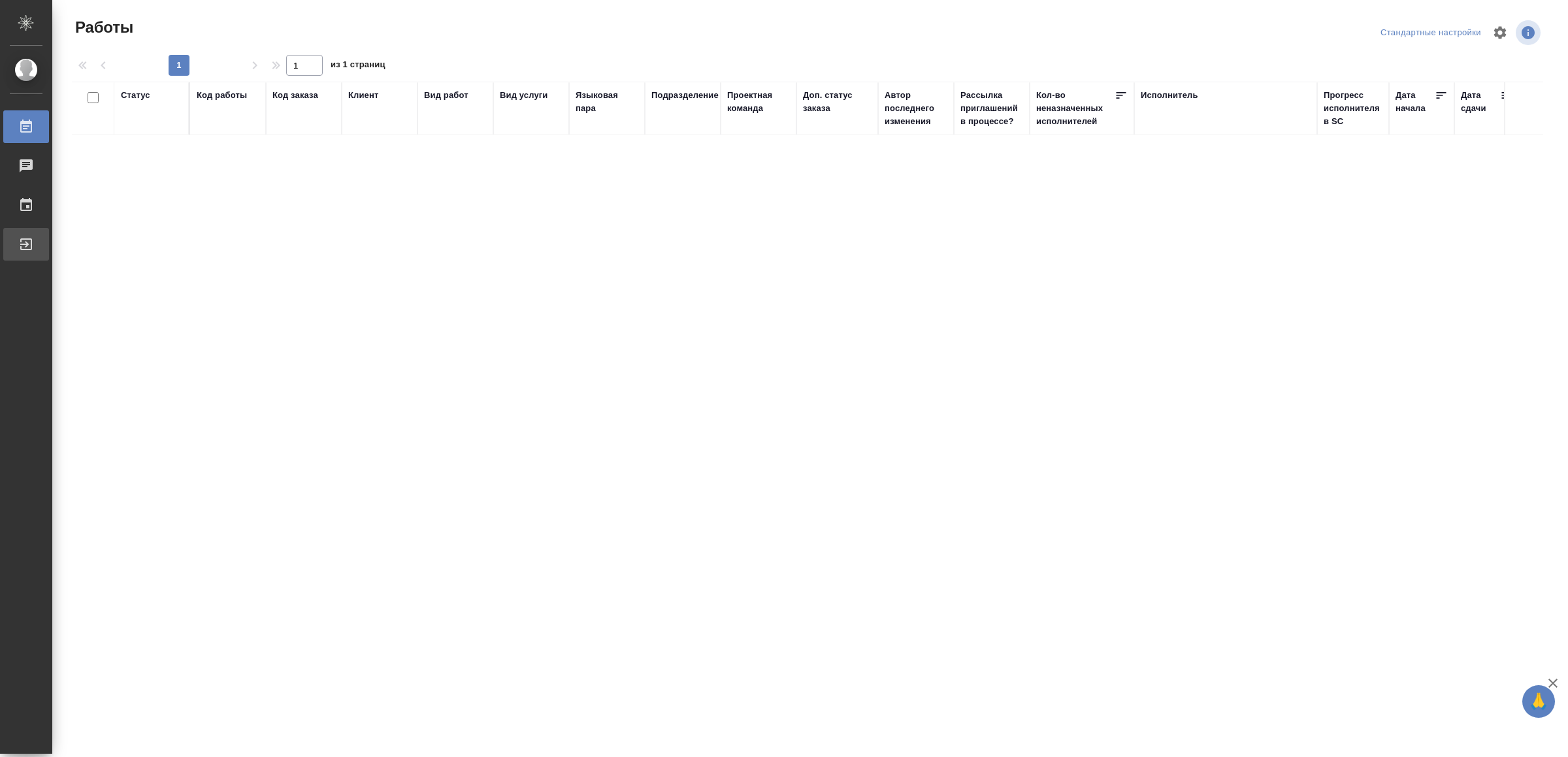
click at [26, 239] on div "Выйти" at bounding box center [10, 244] width 33 height 19
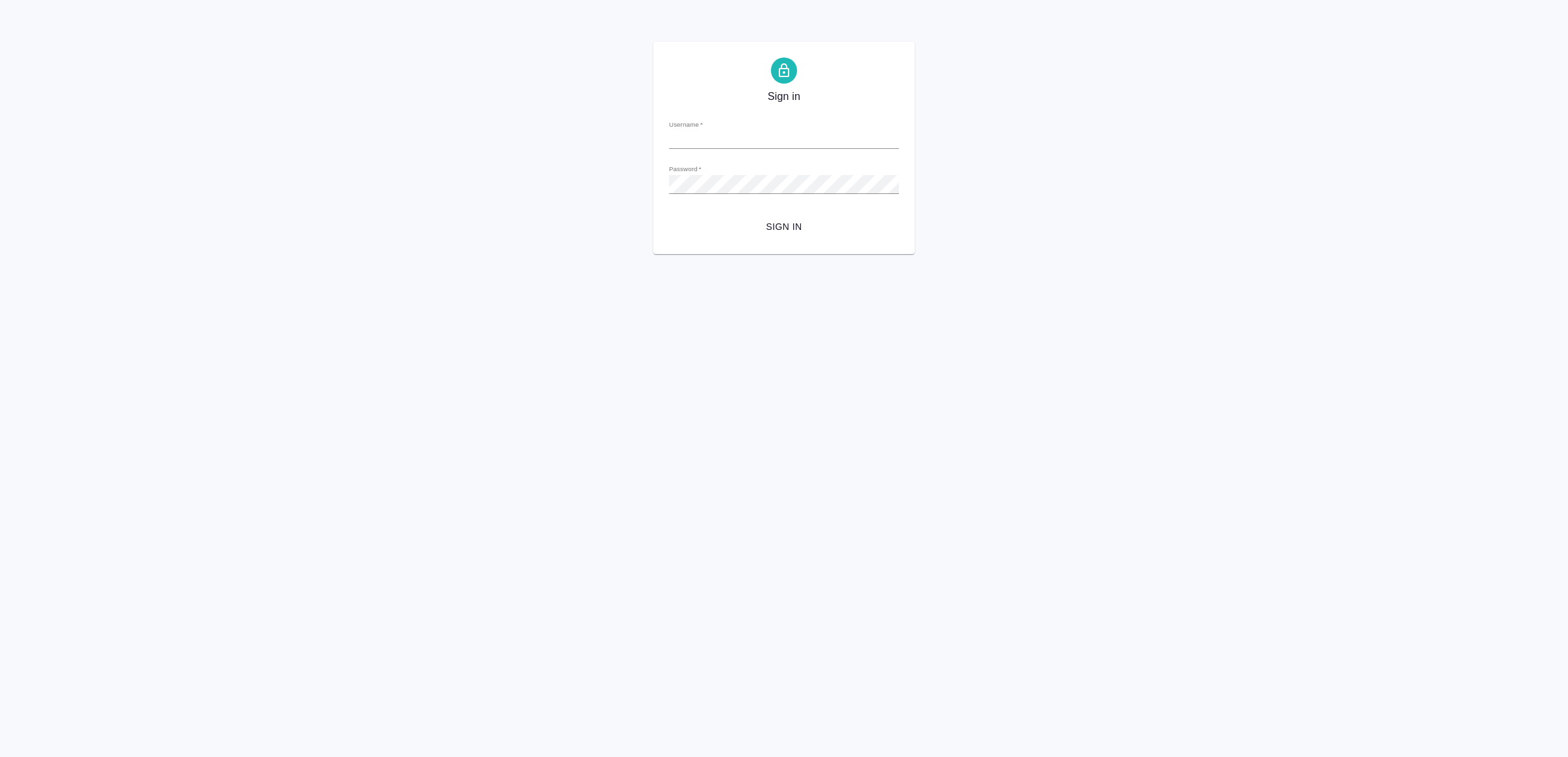
type input "v.yamkovenko@awatera.com"
click at [785, 227] on span "Sign in" at bounding box center [783, 226] width 209 height 16
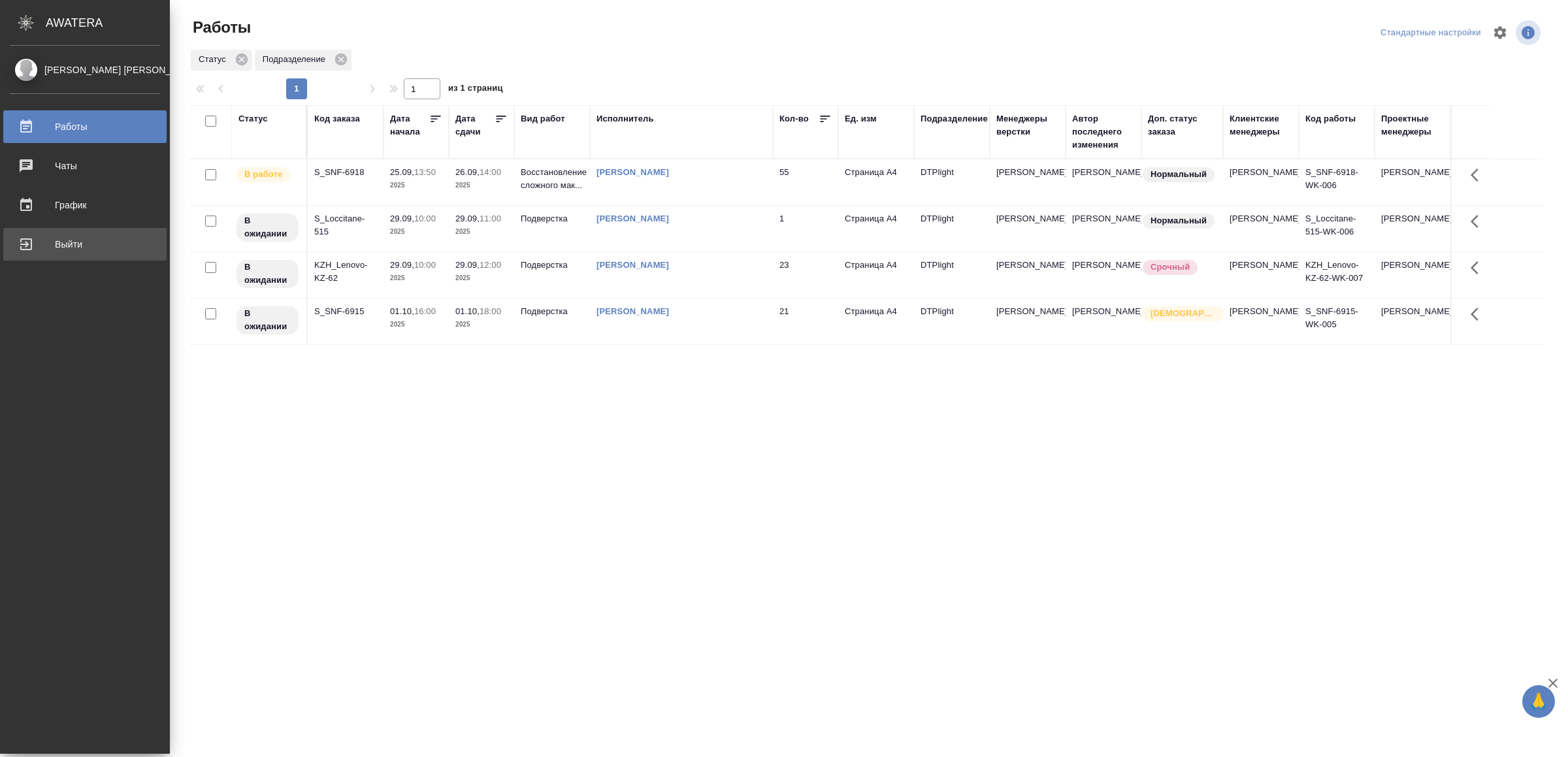
click at [49, 234] on div "Выйти" at bounding box center [85, 244] width 150 height 19
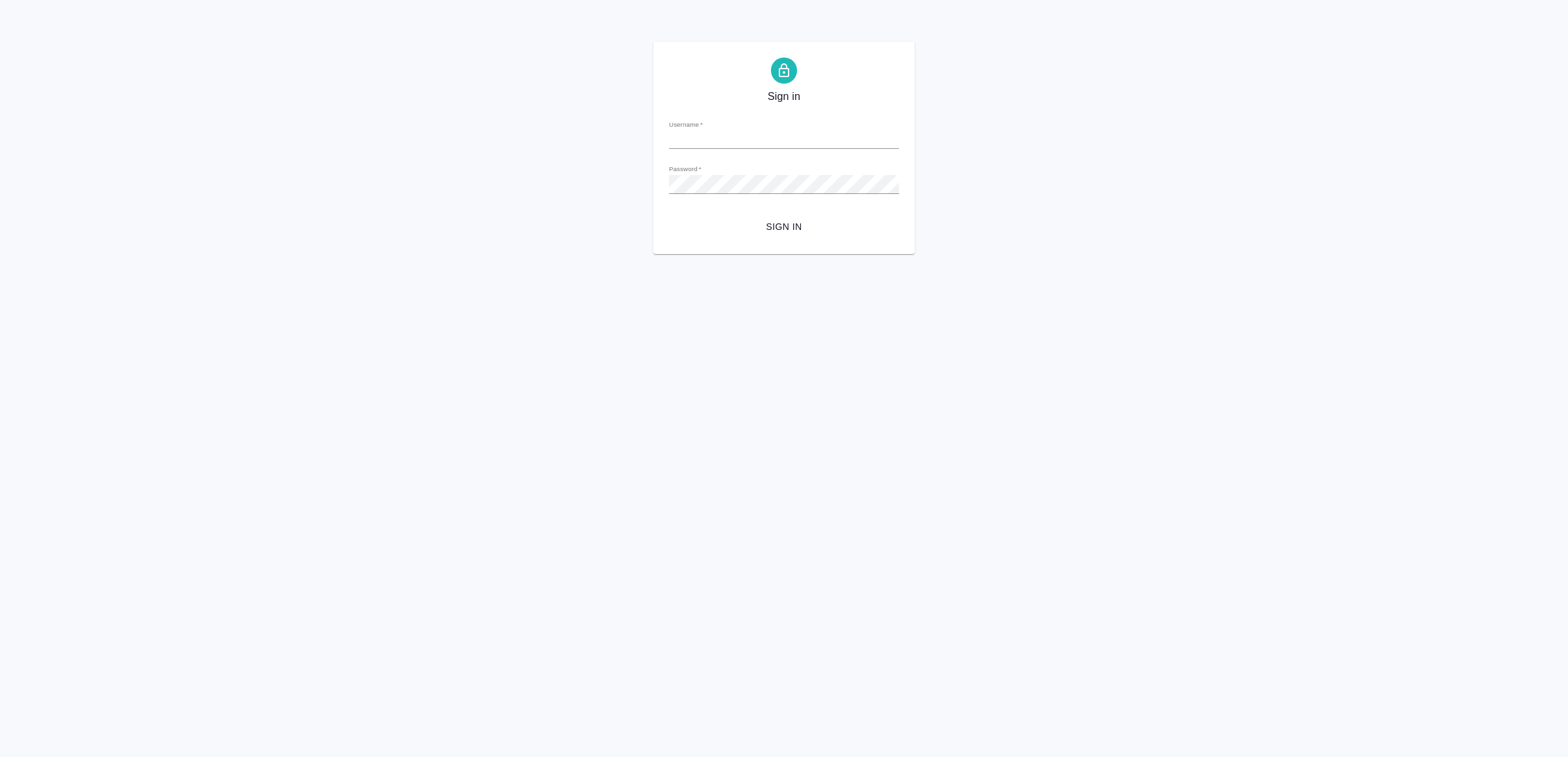
type input "v.yamkovenko@awatera.com"
click at [798, 219] on span "Sign in" at bounding box center [783, 226] width 209 height 16
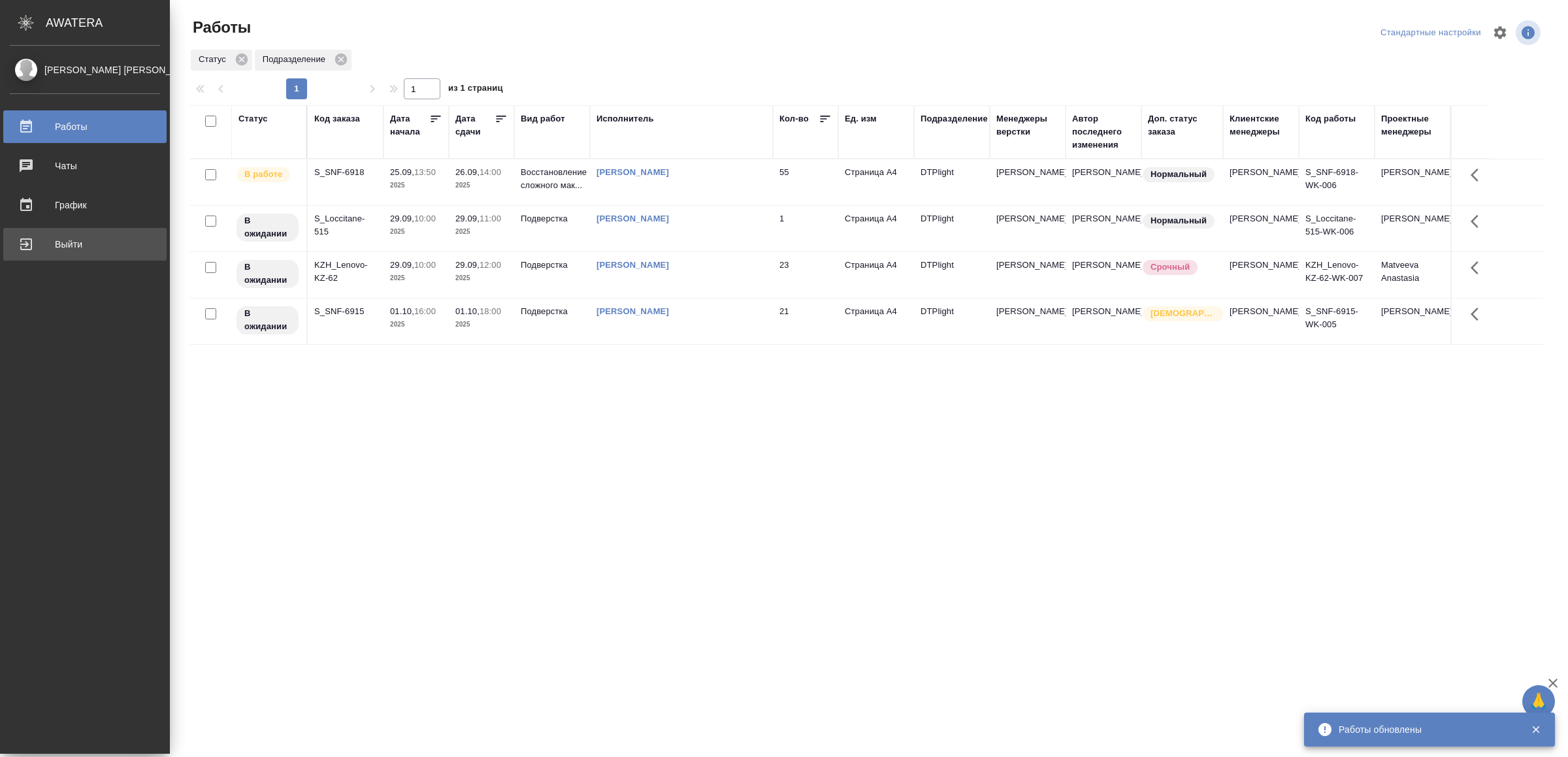
click at [51, 246] on div "Выйти" at bounding box center [85, 244] width 150 height 19
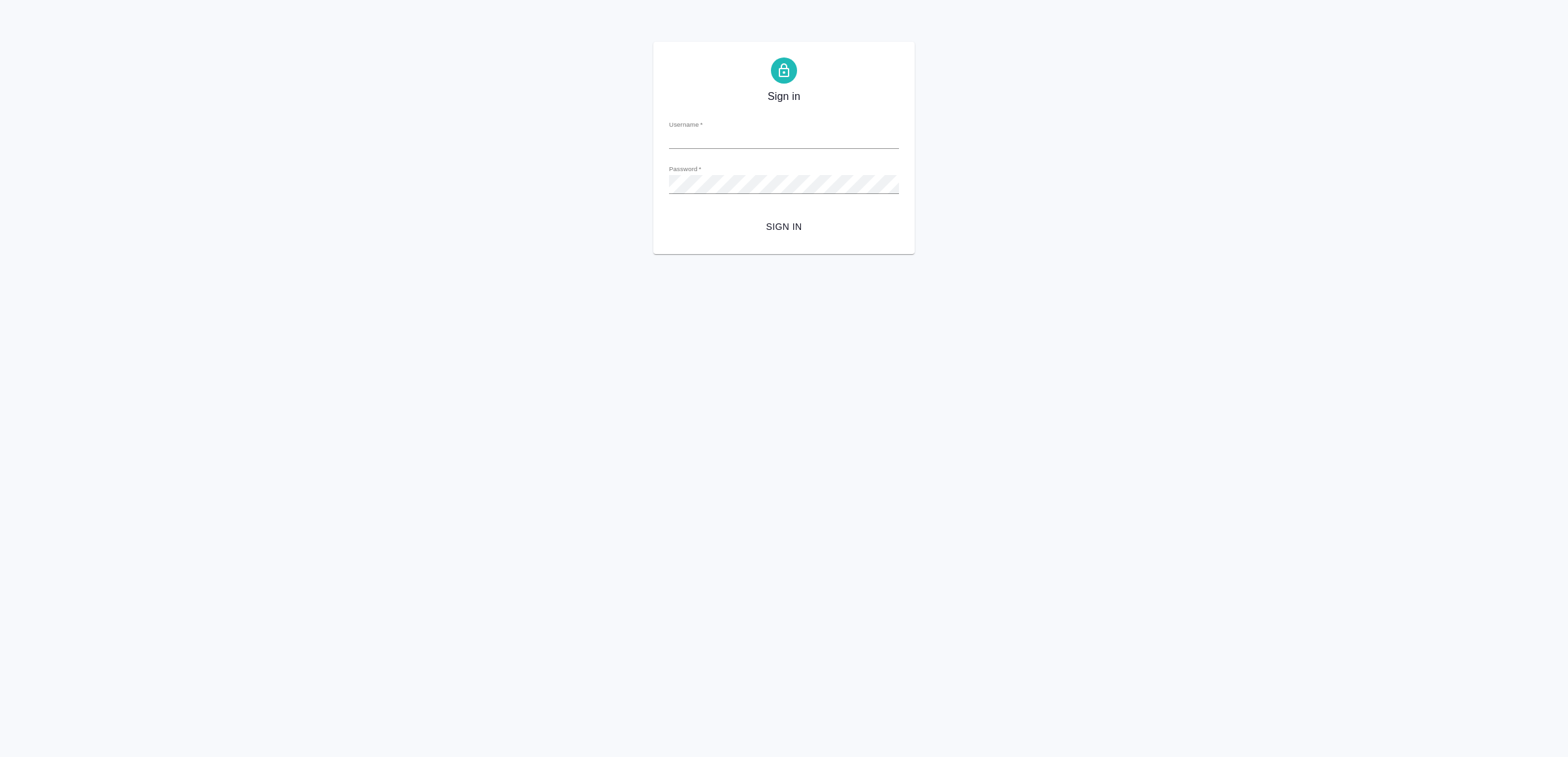
type input "[EMAIL_ADDRESS][DOMAIN_NAME]"
click at [757, 216] on button "Sign in" at bounding box center [784, 227] width 230 height 24
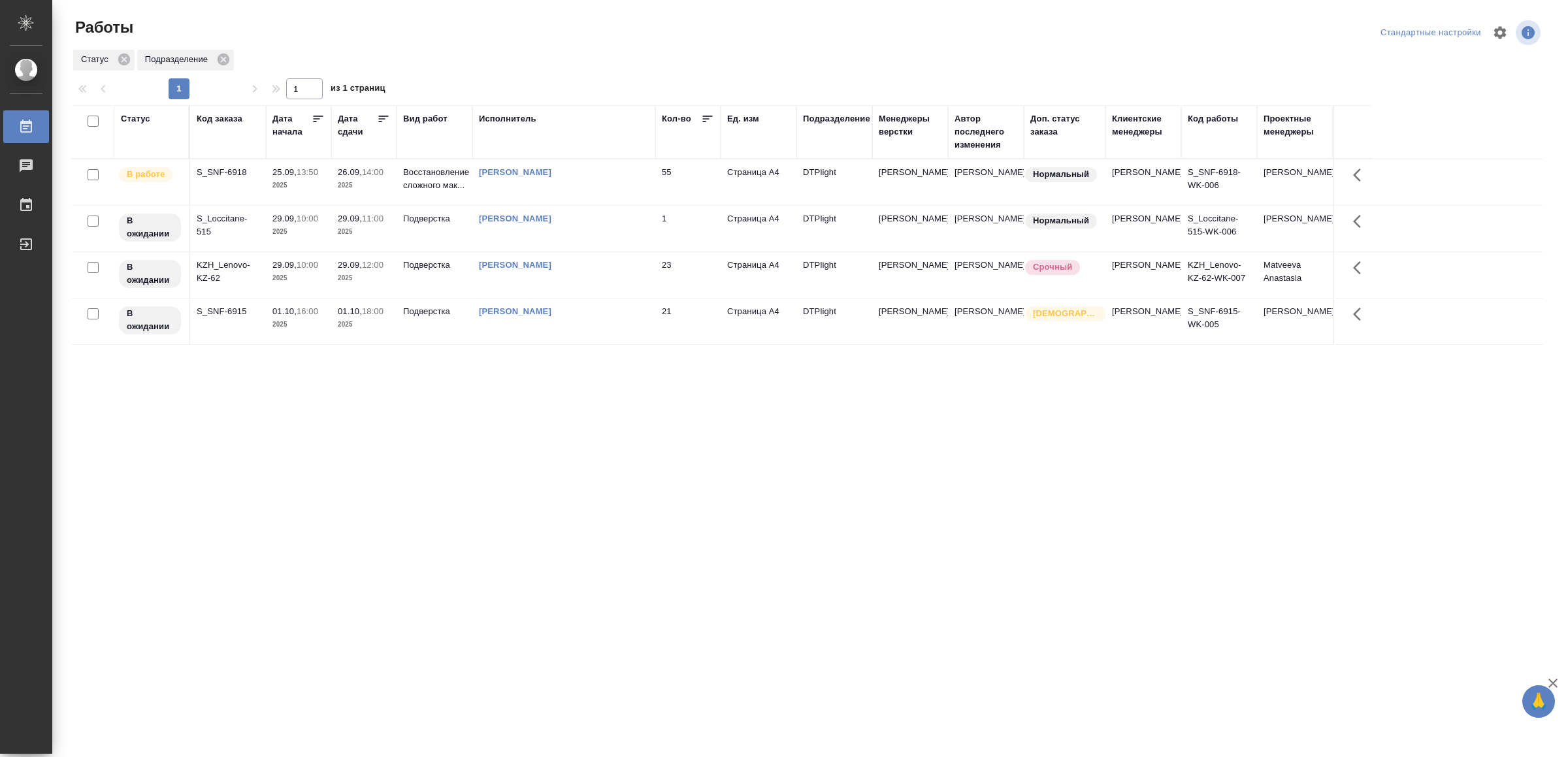
drag, startPoint x: 491, startPoint y: 548, endPoint x: 498, endPoint y: 513, distance: 35.7
drag, startPoint x: 324, startPoint y: 512, endPoint x: 331, endPoint y: 485, distance: 27.9
drag, startPoint x: 533, startPoint y: 501, endPoint x: 518, endPoint y: 496, distance: 15.8
drag, startPoint x: 337, startPoint y: 514, endPoint x: 353, endPoint y: 498, distance: 22.6
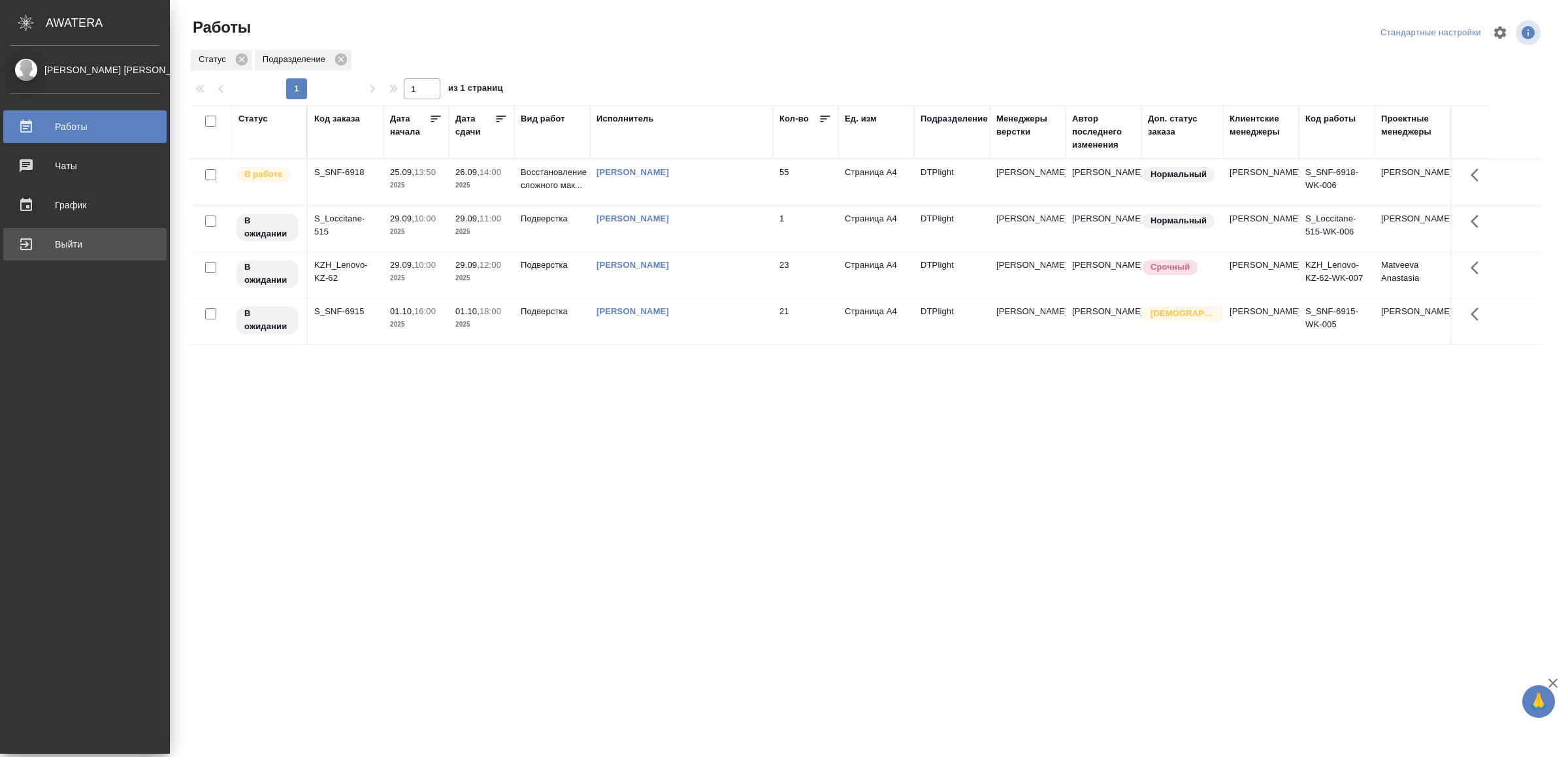
click at [29, 242] on div "Выйти" at bounding box center [85, 244] width 150 height 19
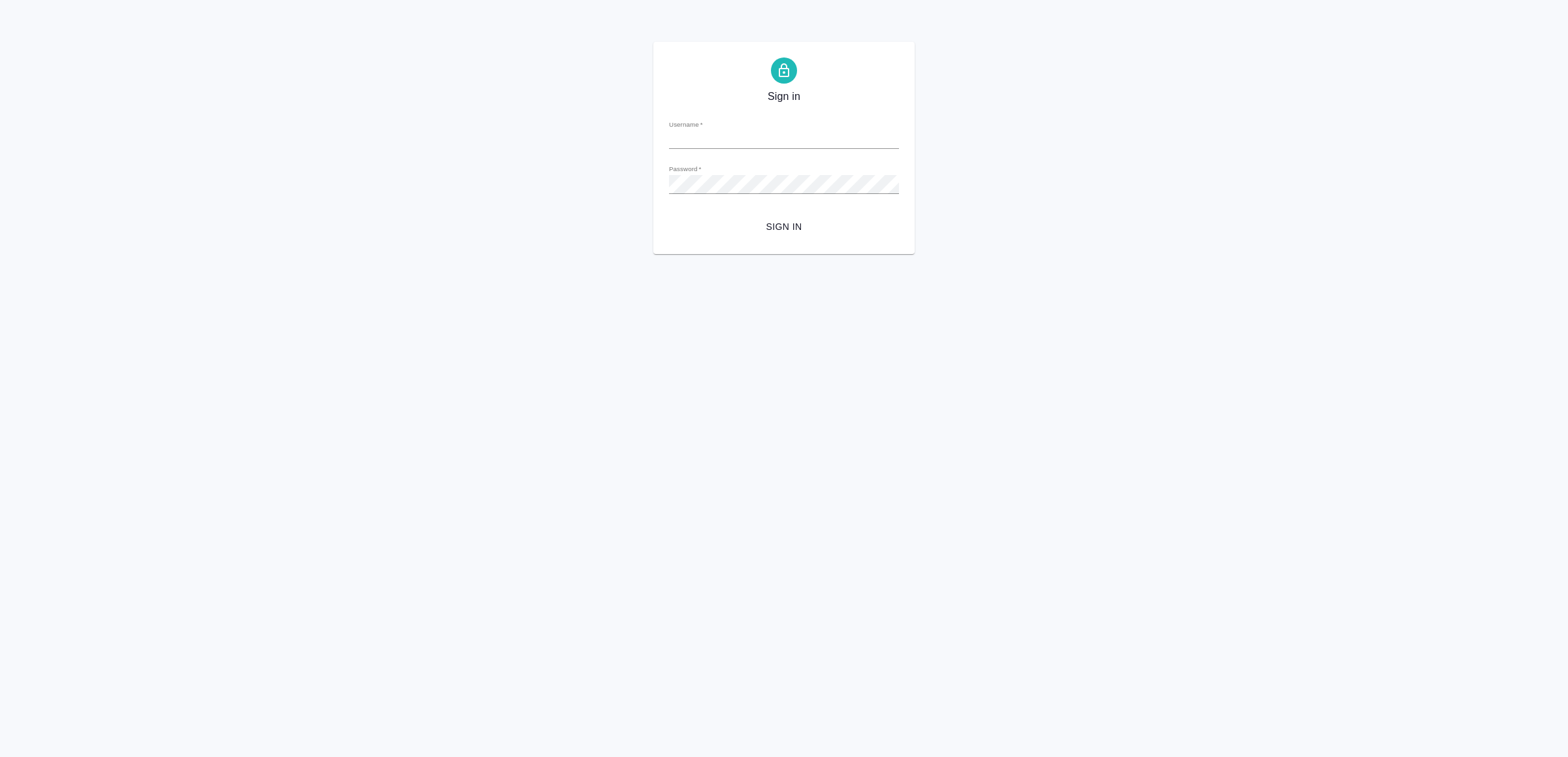
type input "[EMAIL_ADDRESS][DOMAIN_NAME]"
click at [773, 224] on span "Sign in" at bounding box center [783, 226] width 209 height 16
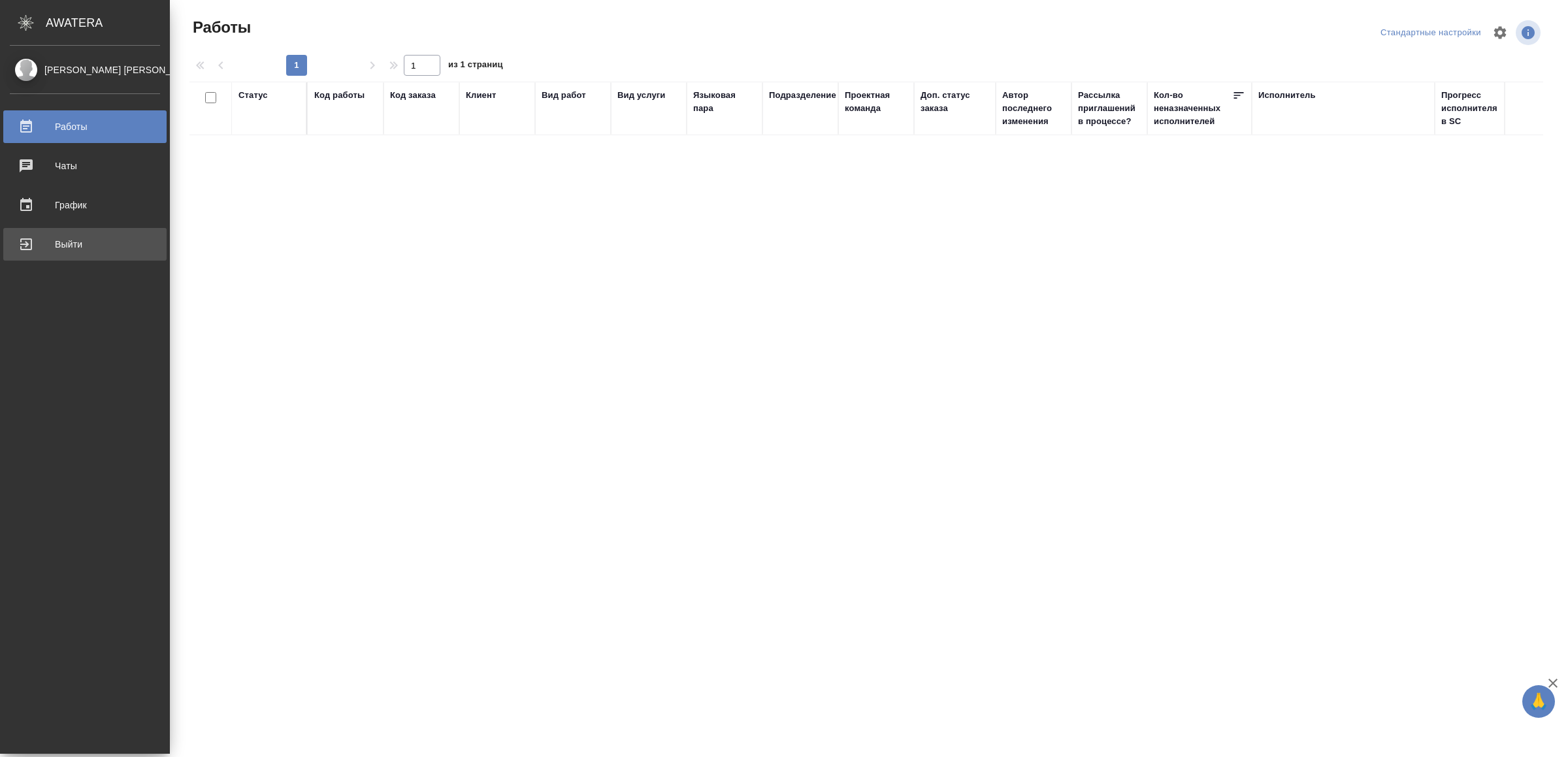
click at [29, 251] on div "Выйти" at bounding box center [85, 244] width 150 height 19
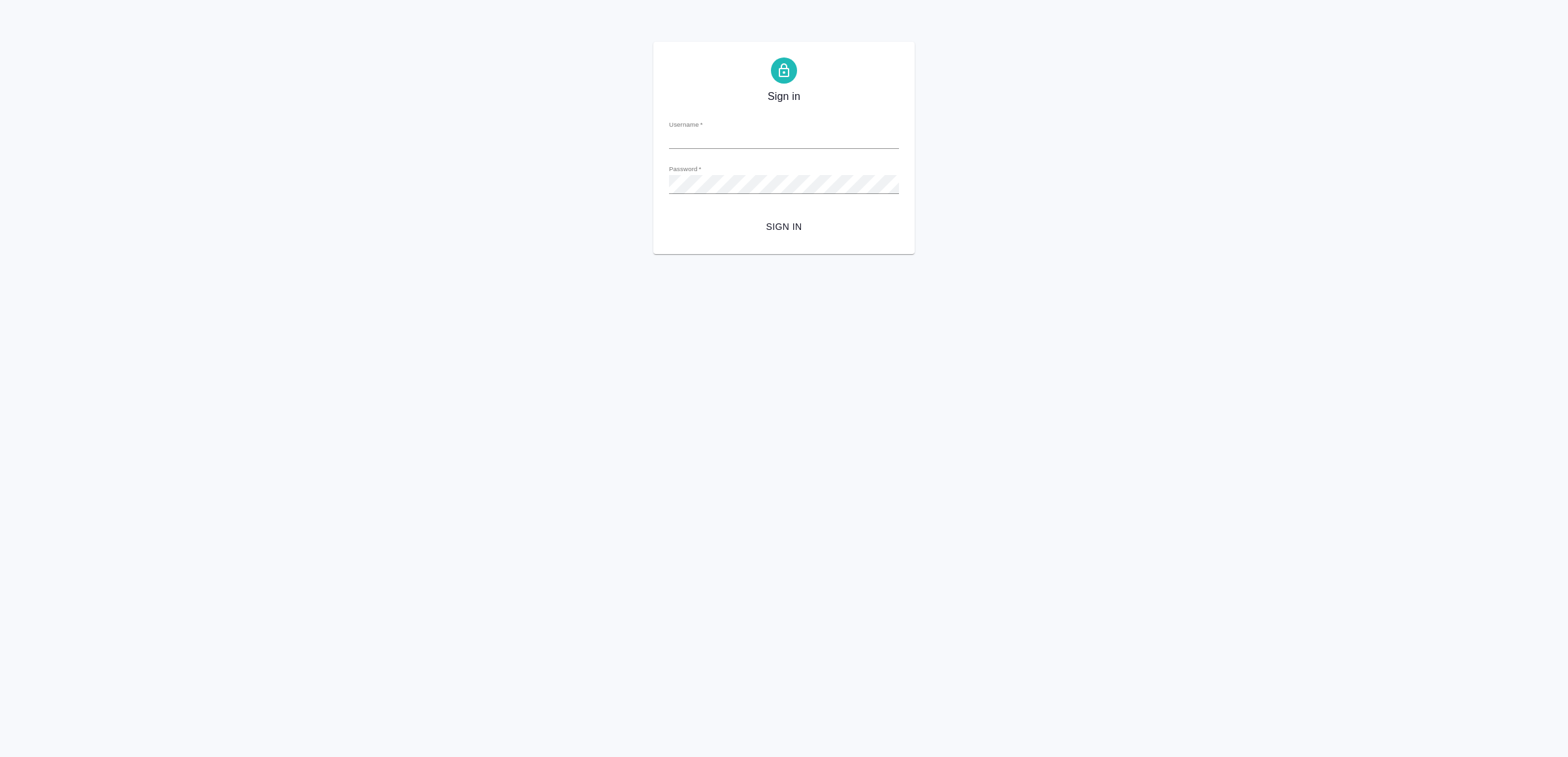
type input "v.yamkovenko@awatera.com"
click at [759, 234] on span "Sign in" at bounding box center [783, 226] width 209 height 16
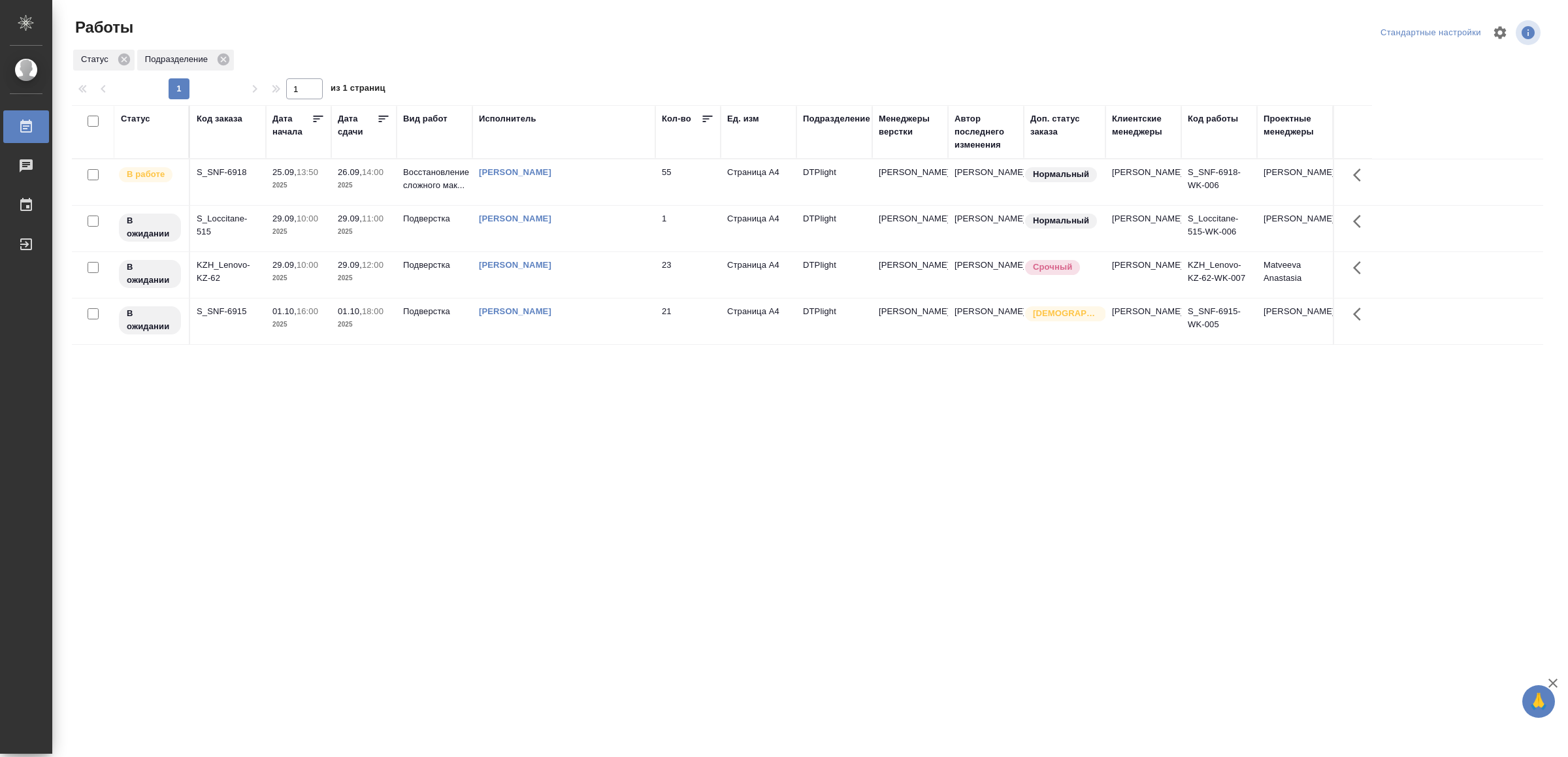
drag, startPoint x: 710, startPoint y: 488, endPoint x: 715, endPoint y: 476, distance: 13.0
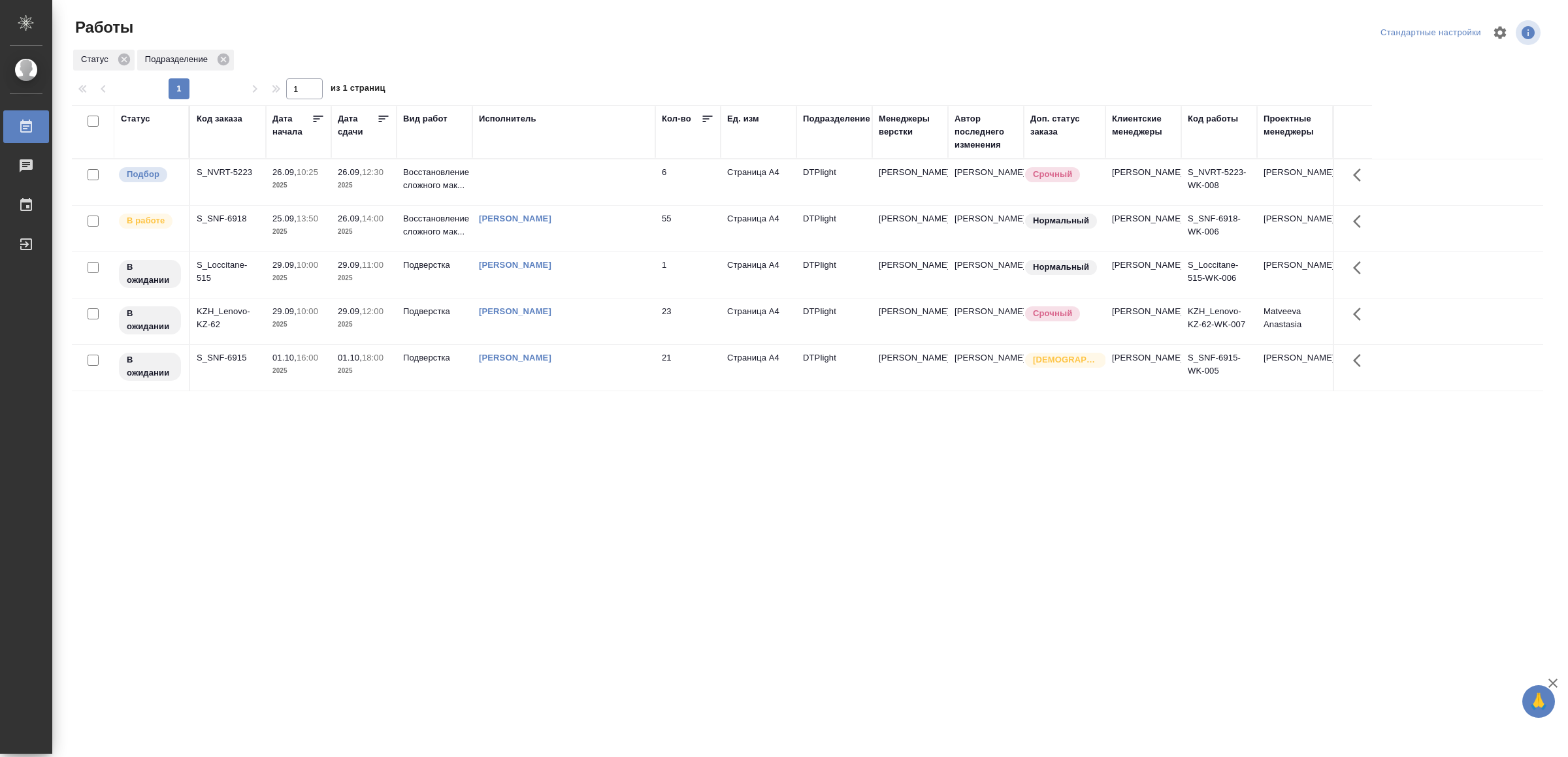
click at [593, 173] on td at bounding box center [563, 182] width 183 height 46
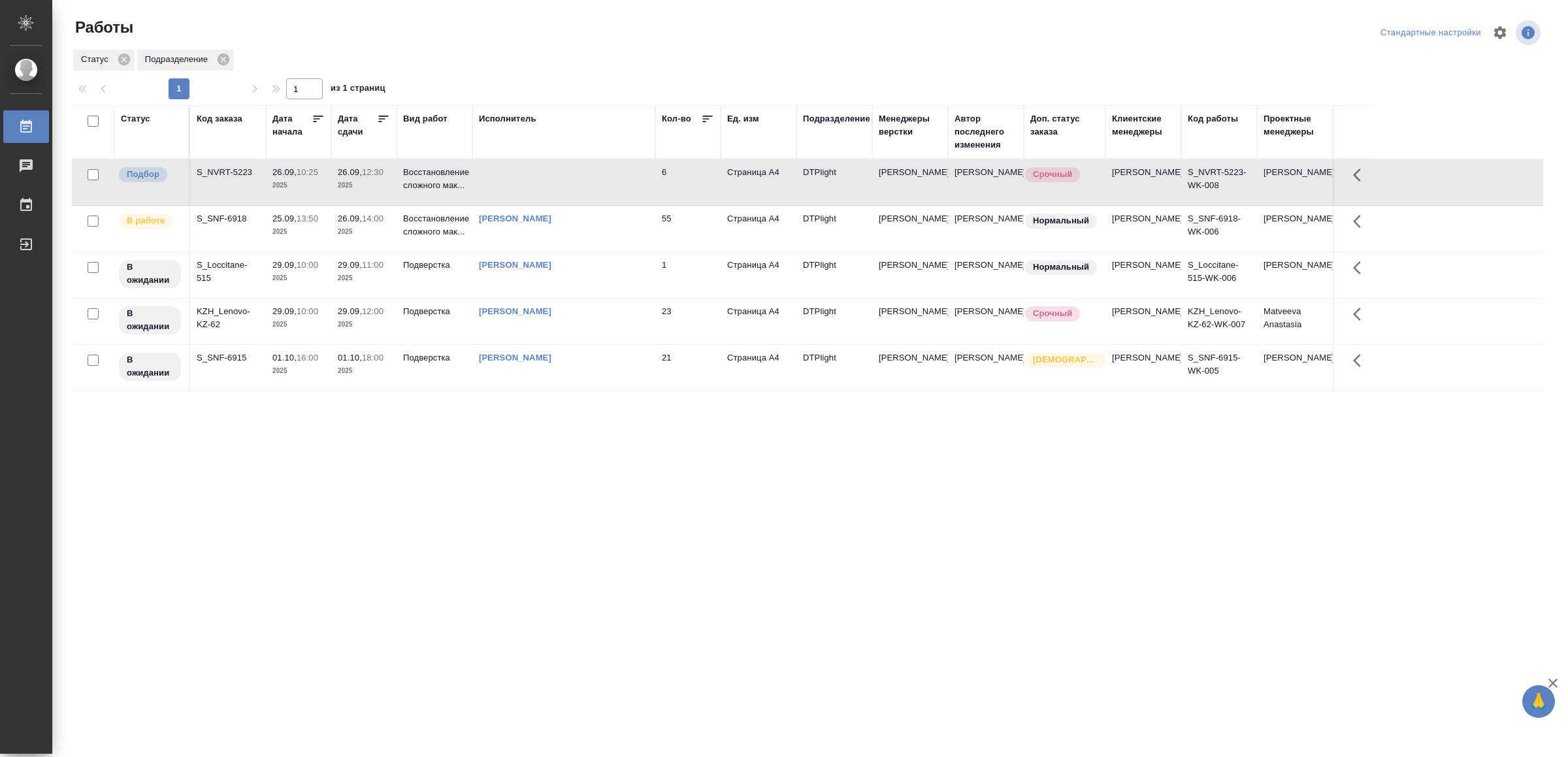
click at [593, 173] on td at bounding box center [563, 182] width 183 height 46
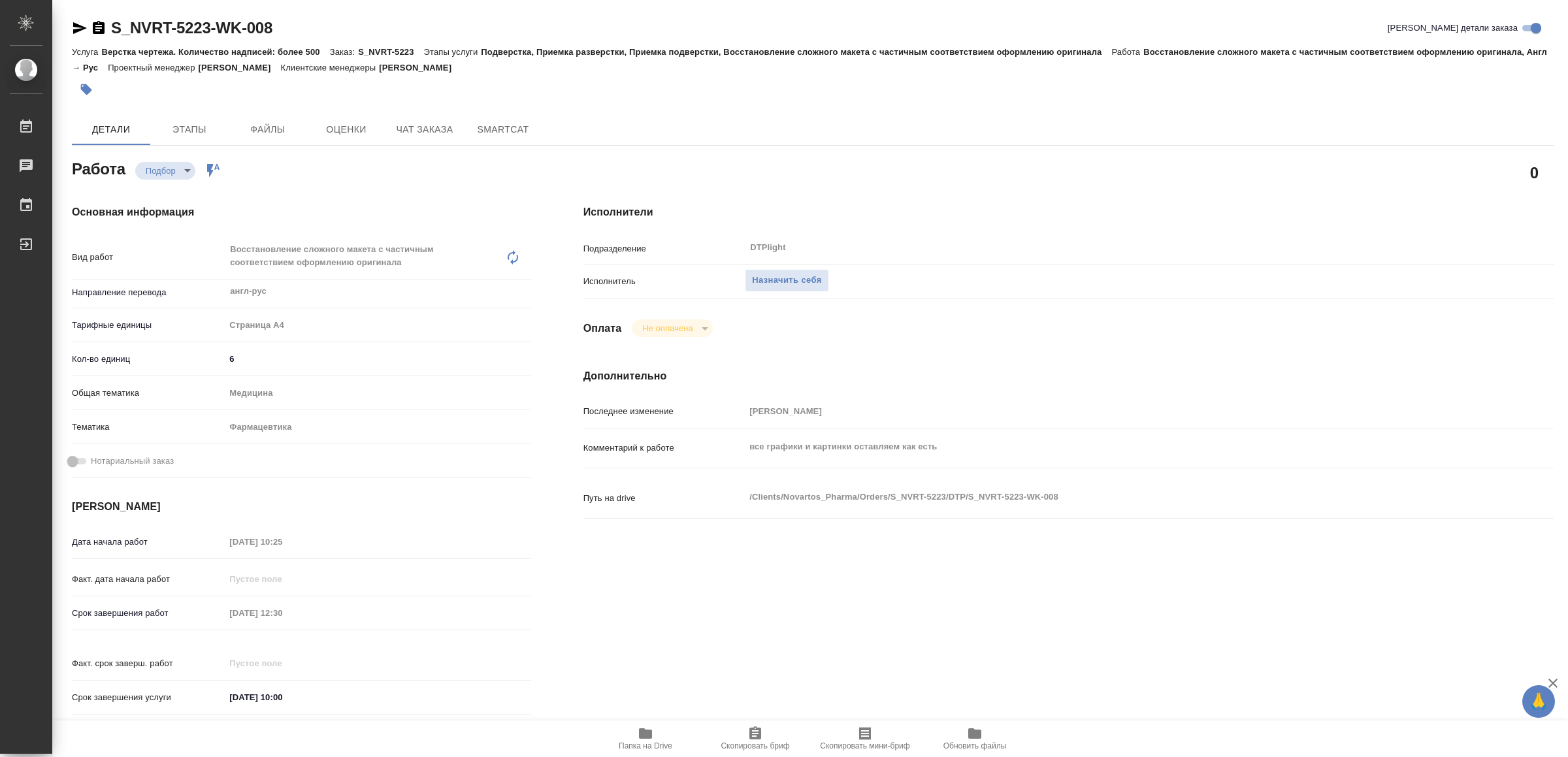
click at [643, 728] on icon "button" at bounding box center [645, 733] width 16 height 16
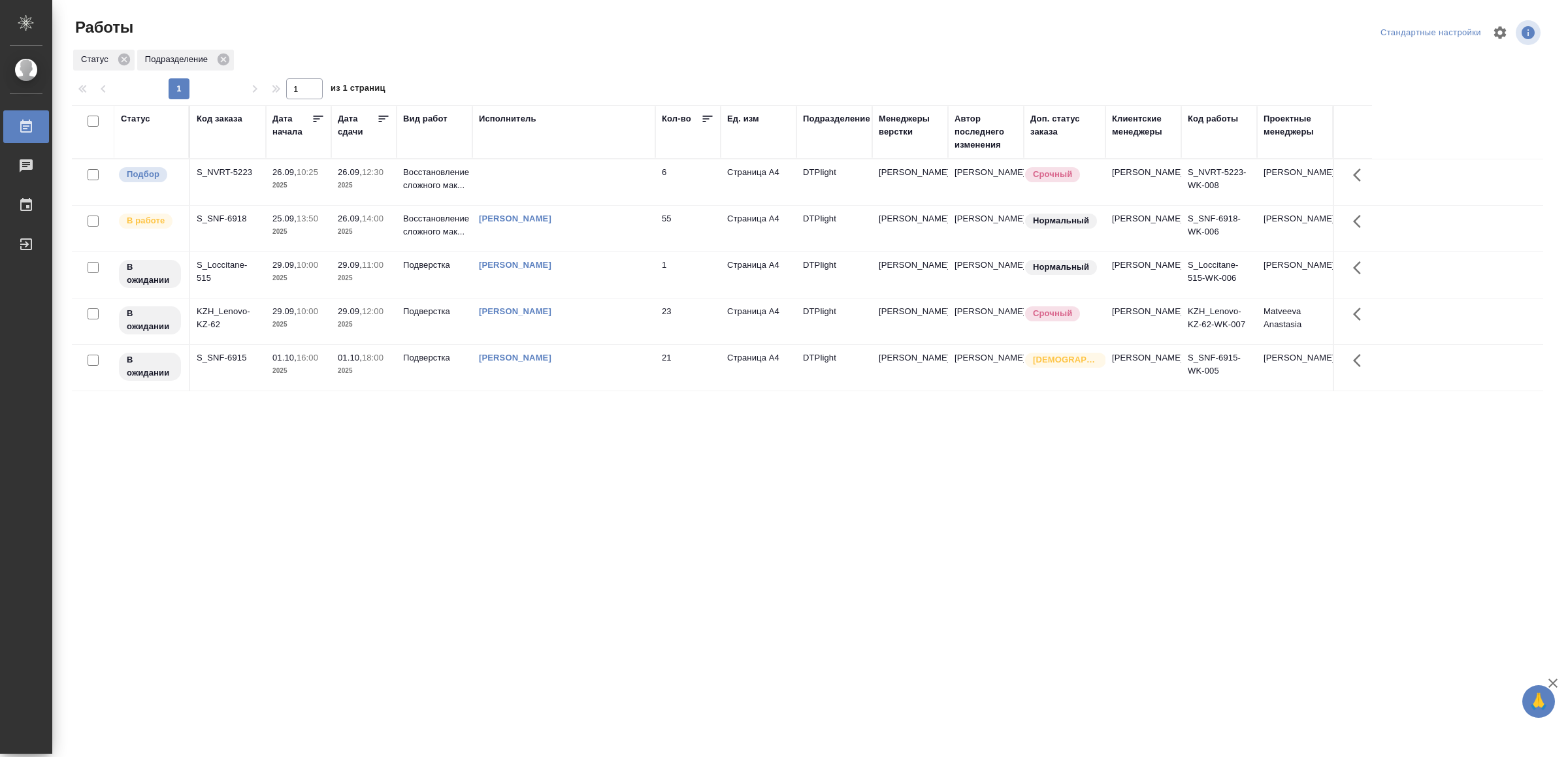
drag, startPoint x: 524, startPoint y: 583, endPoint x: 545, endPoint y: 585, distance: 21.1
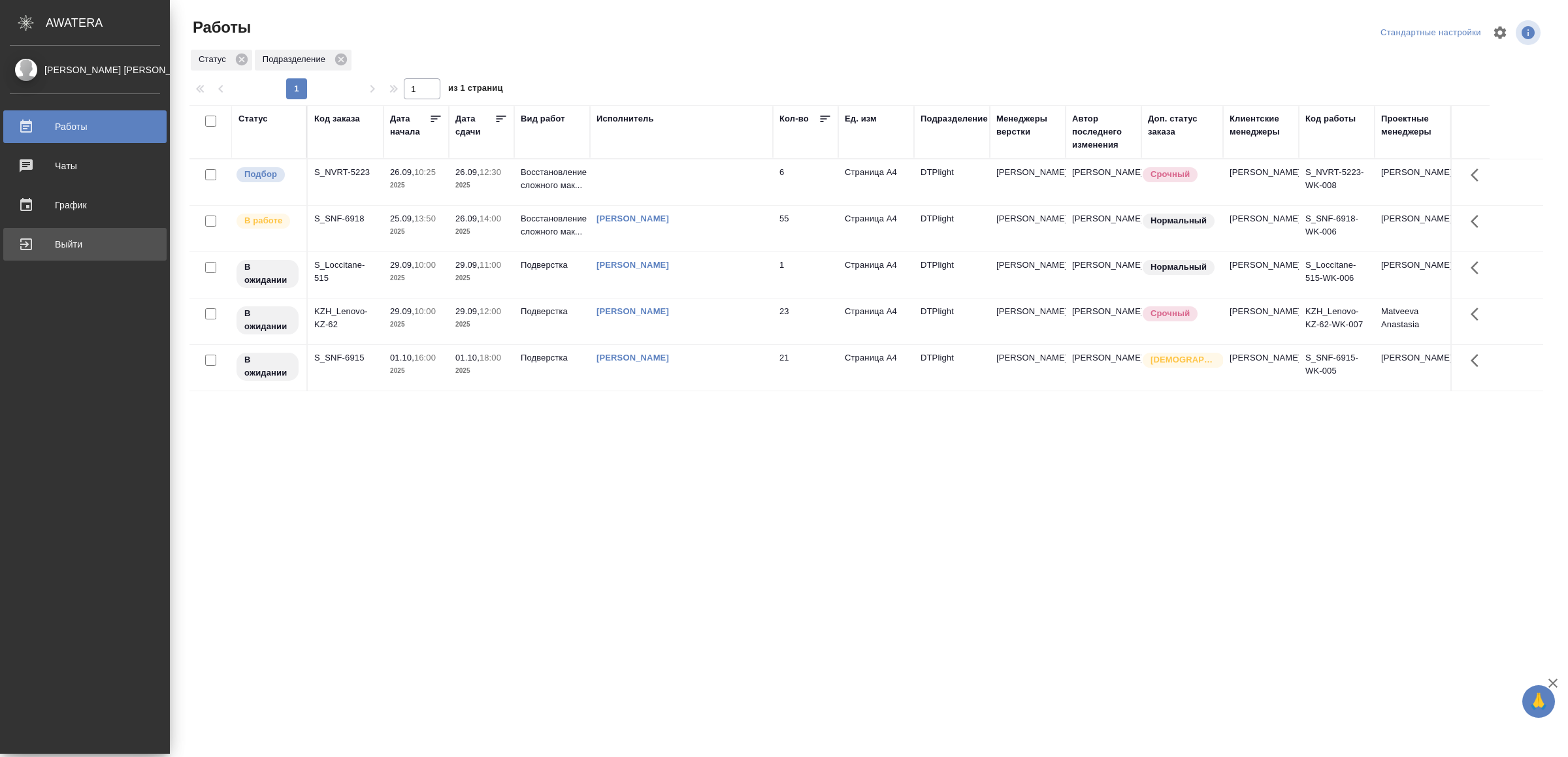
click at [54, 251] on div "Выйти" at bounding box center [85, 244] width 150 height 19
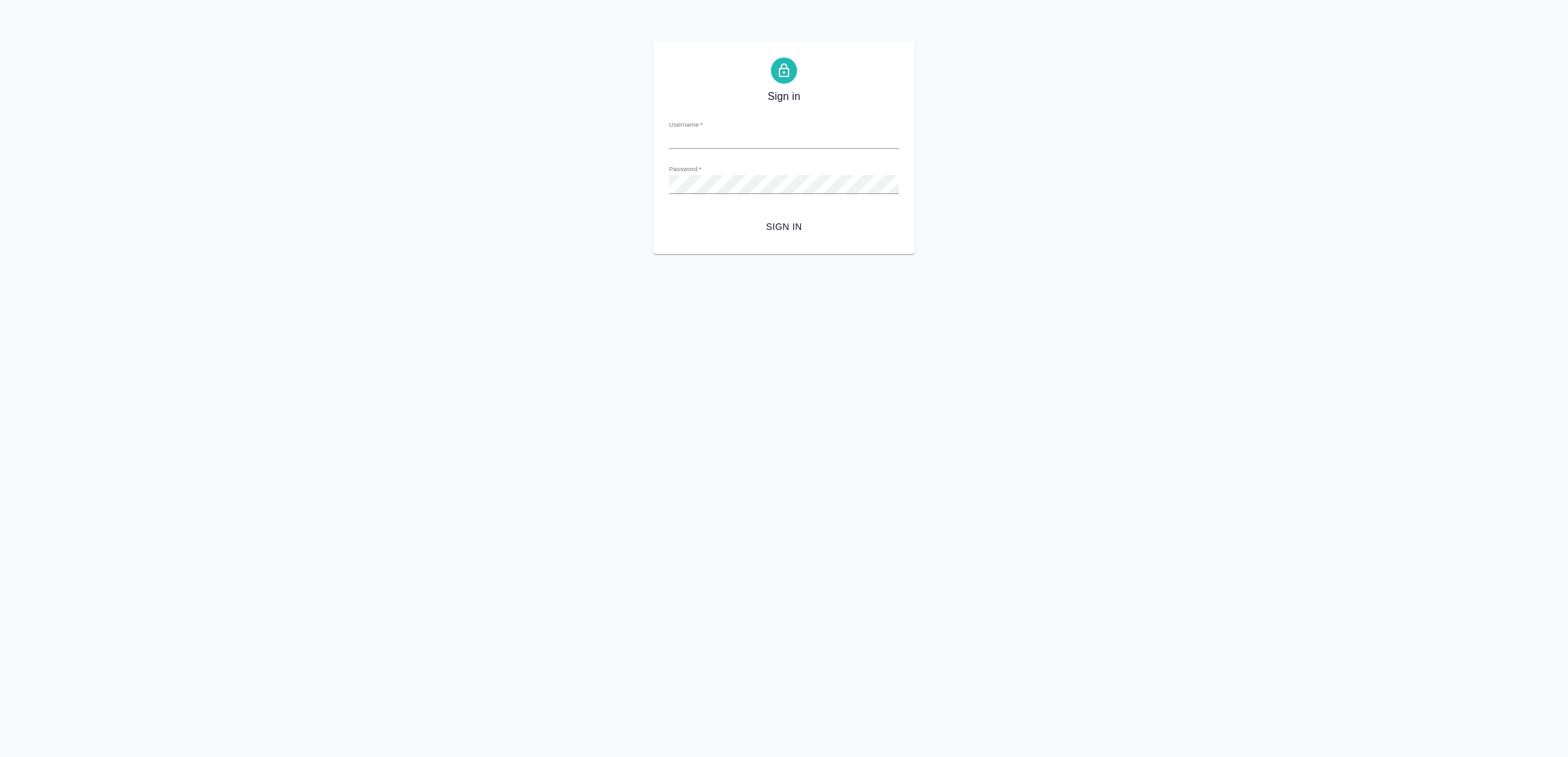
type input "v.yamkovenko@awatera.com"
click at [825, 224] on span "Sign in" at bounding box center [783, 226] width 209 height 16
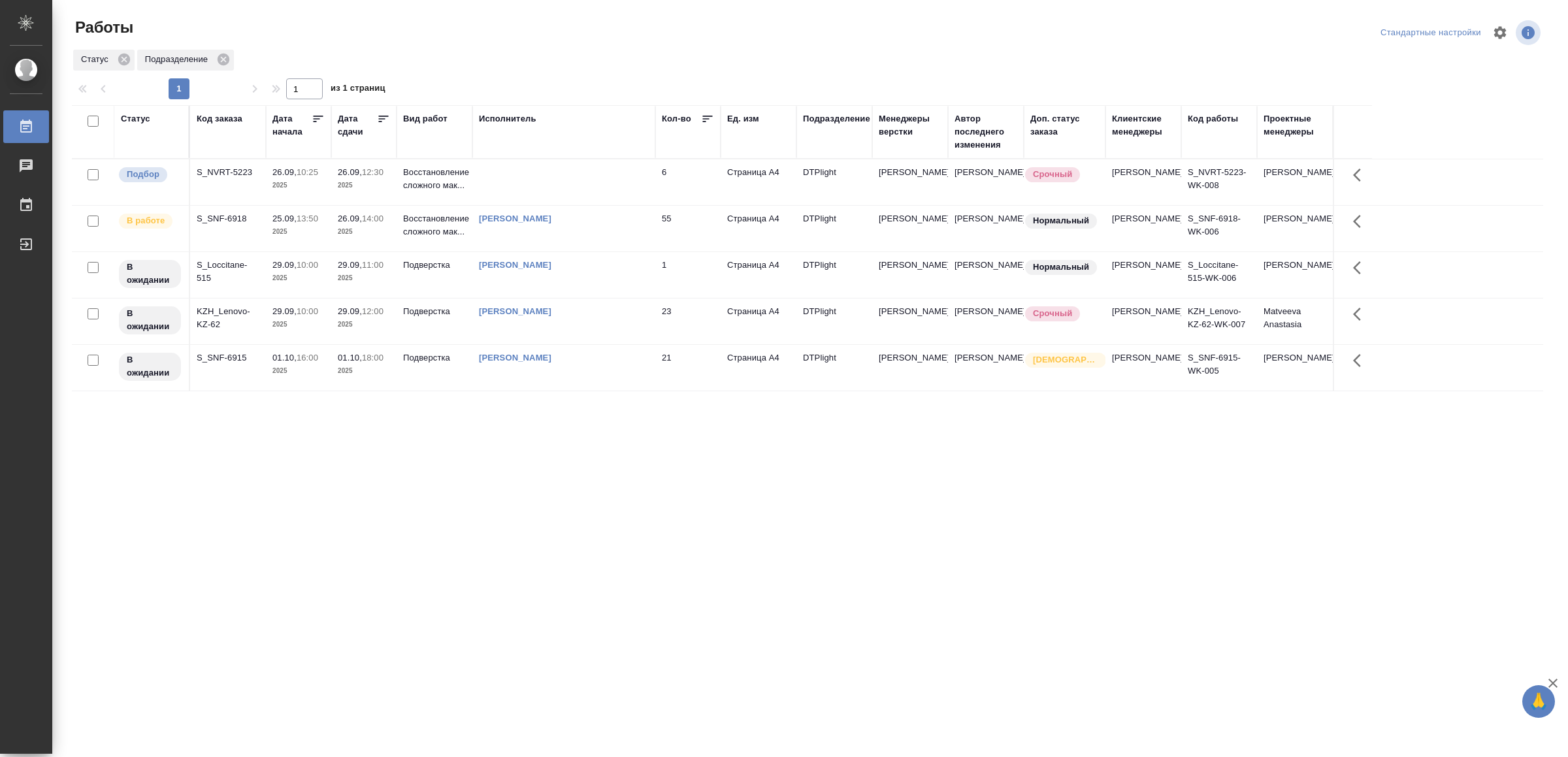
drag, startPoint x: 0, startPoint y: 0, endPoint x: 529, endPoint y: 557, distance: 768.2
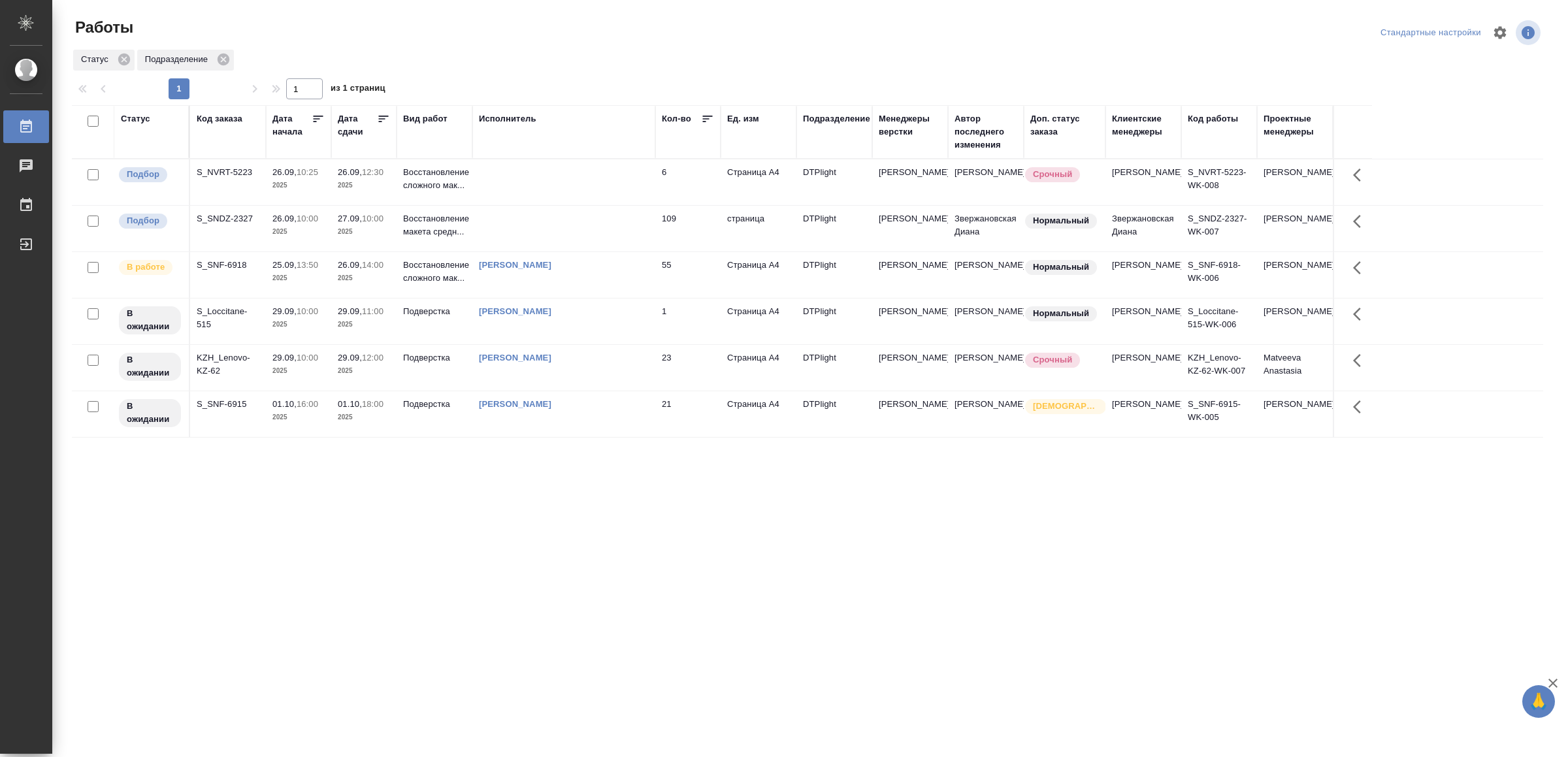
click at [571, 235] on td at bounding box center [563, 229] width 183 height 46
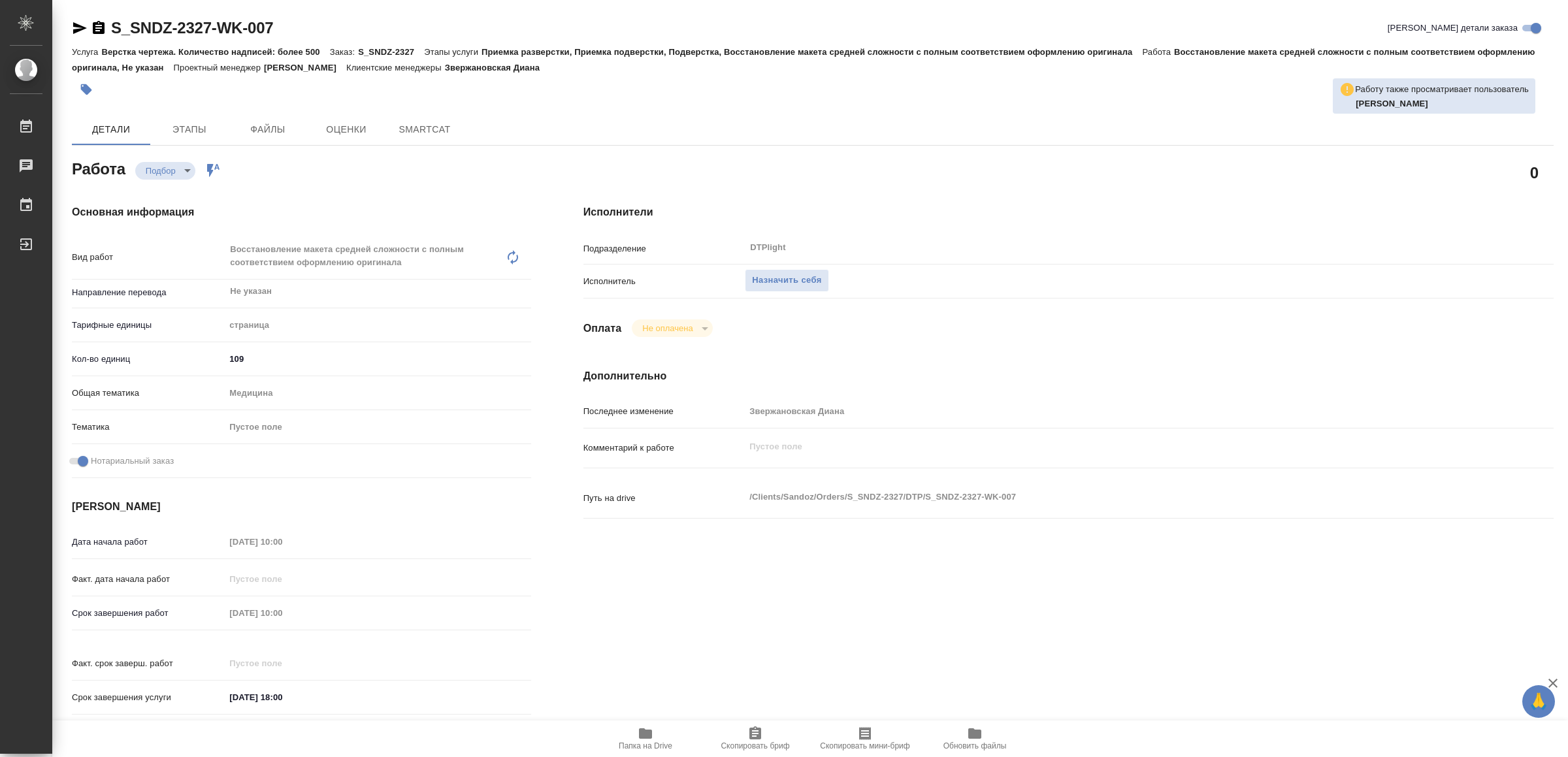
click at [653, 737] on icon "button" at bounding box center [645, 733] width 16 height 16
type textarea "x"
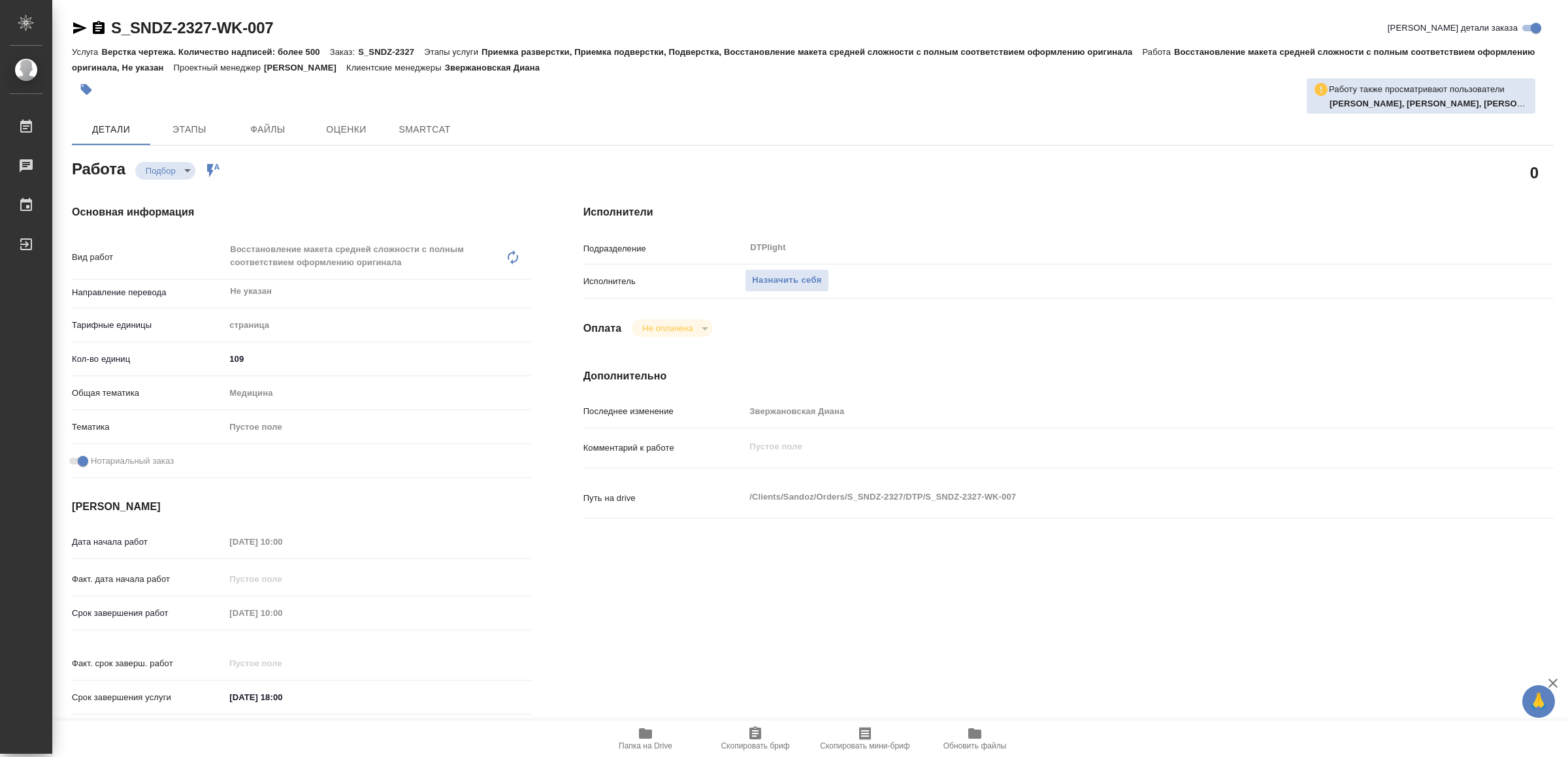
type textarea "x"
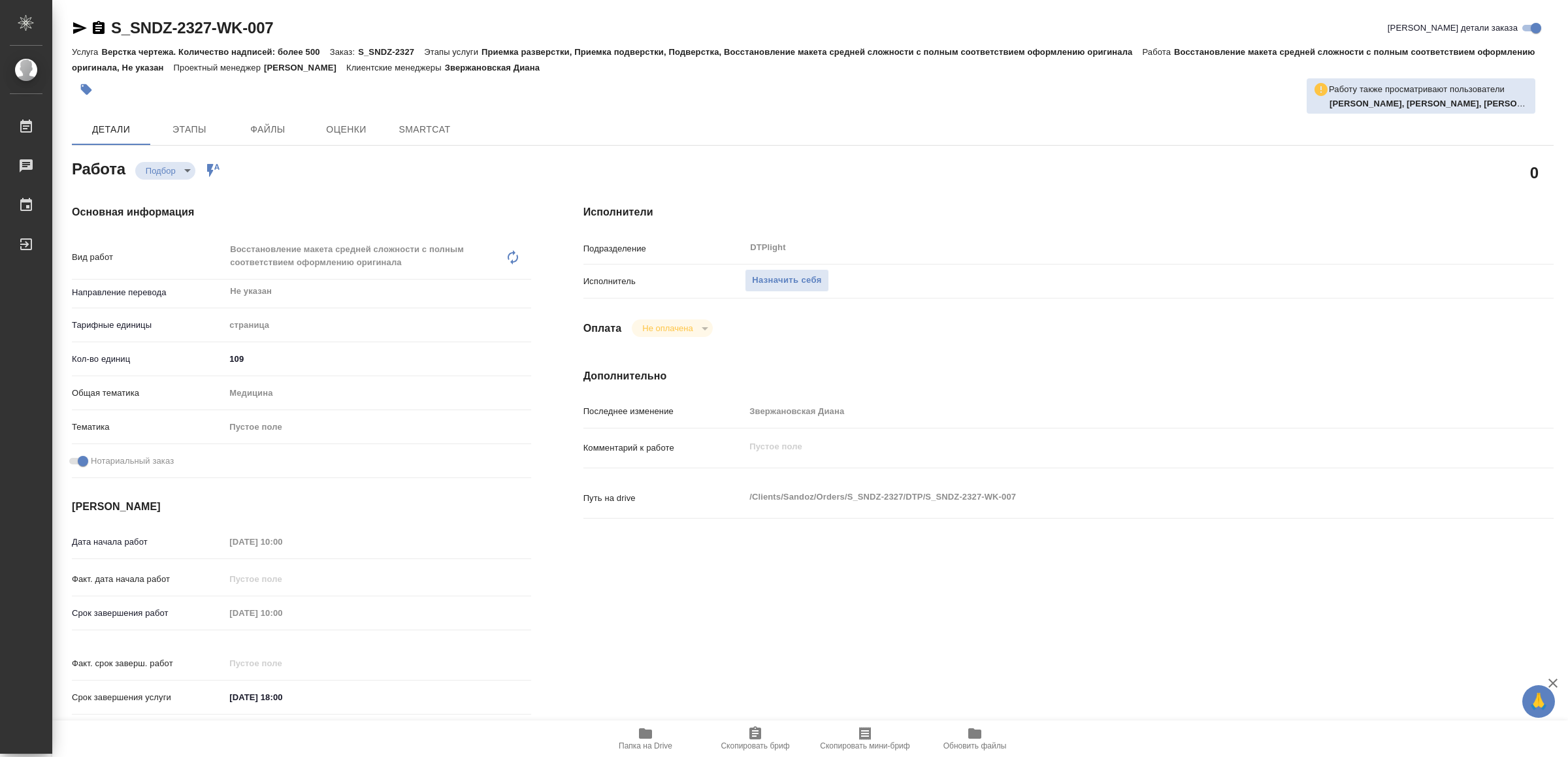
type textarea "x"
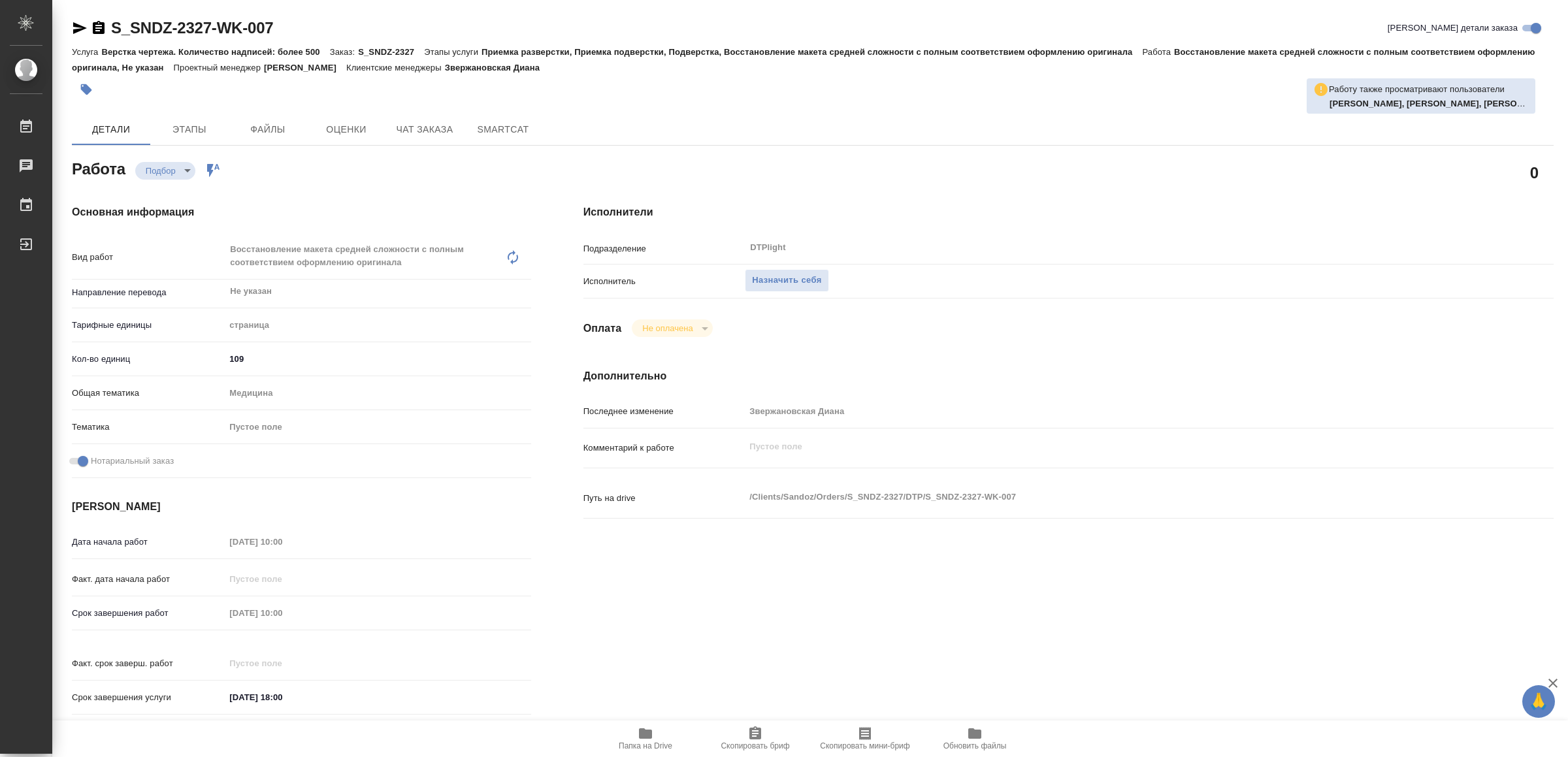
type textarea "x"
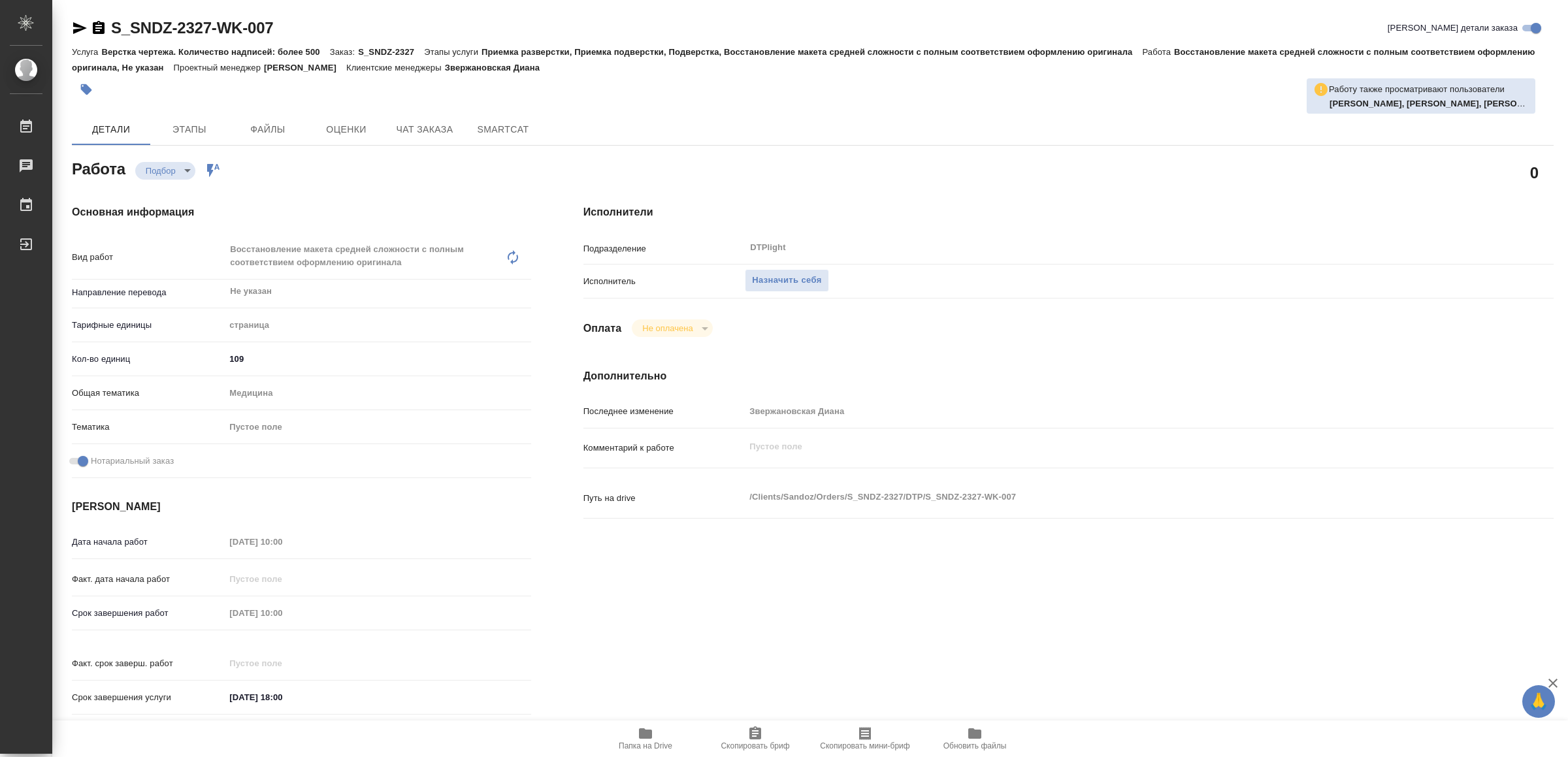
type textarea "x"
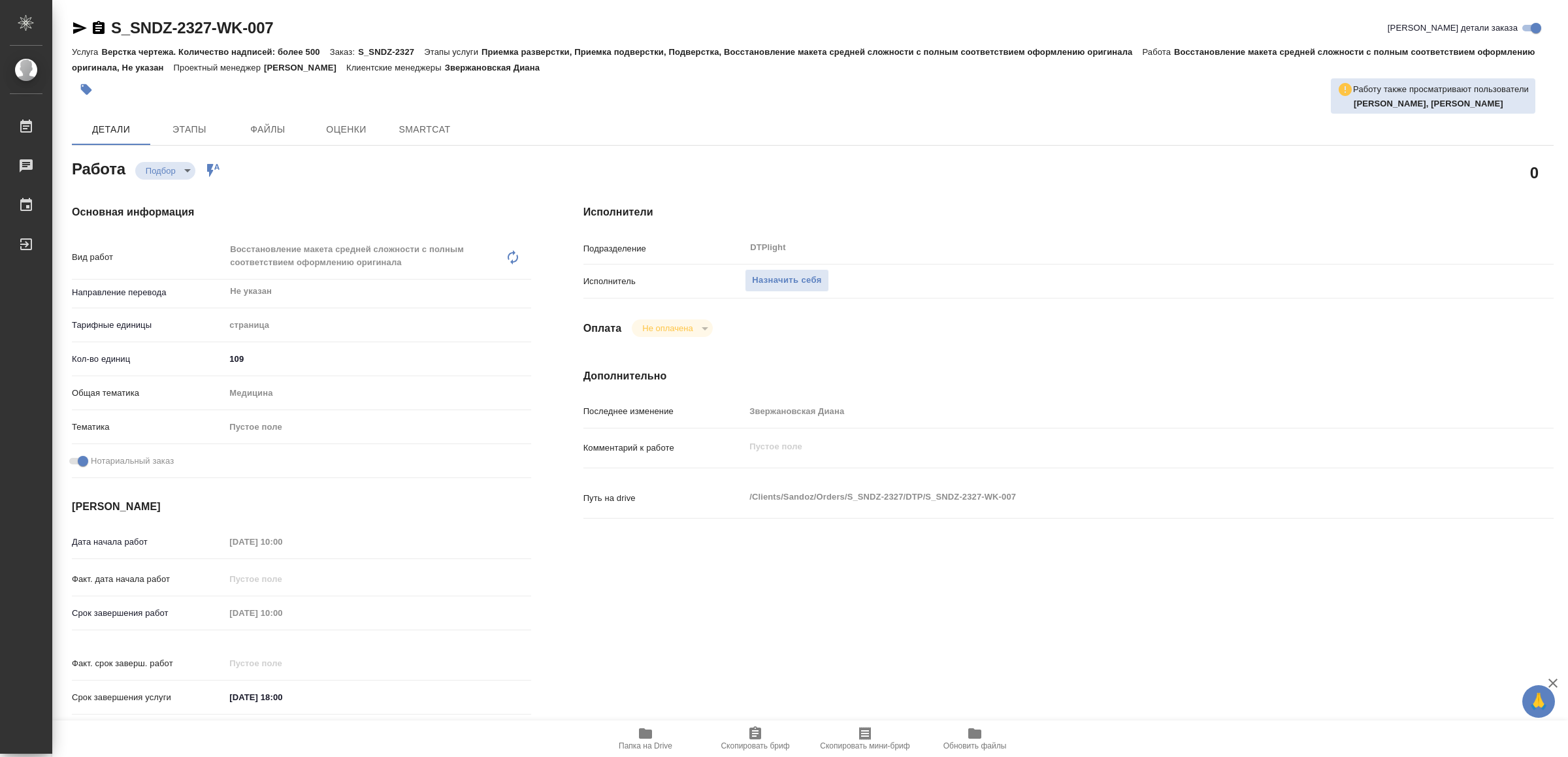
type textarea "x"
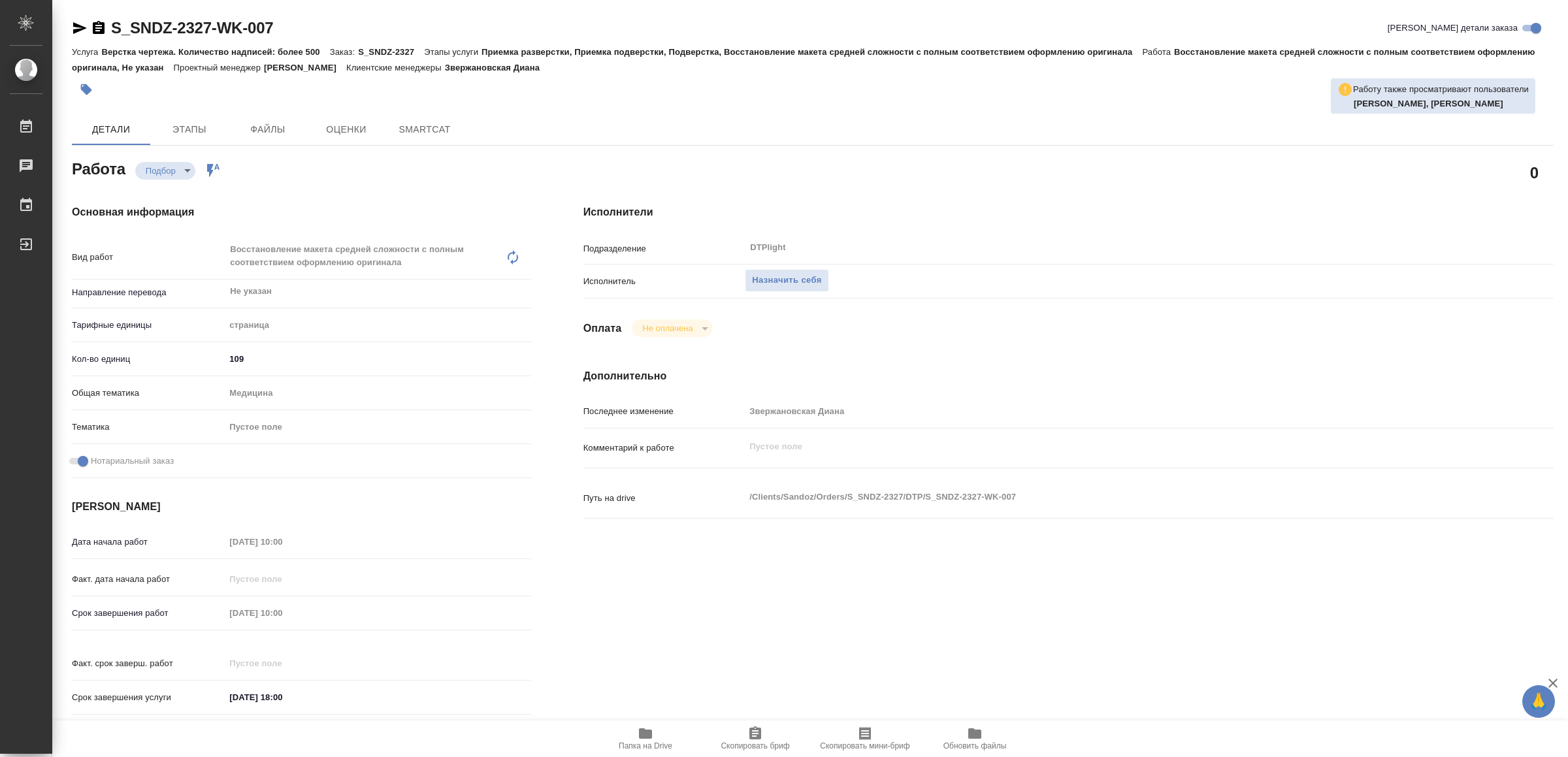
type textarea "x"
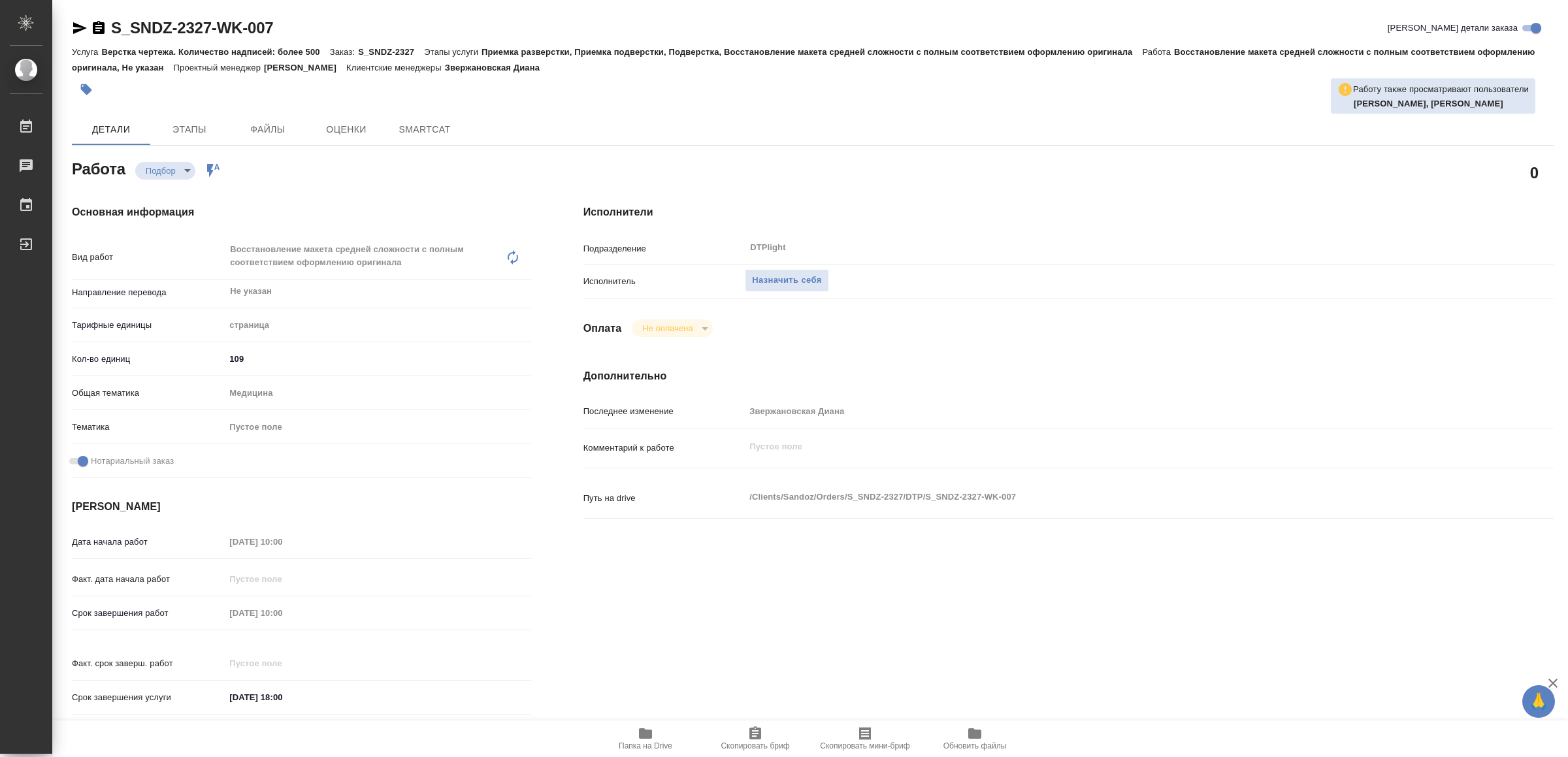
type textarea "x"
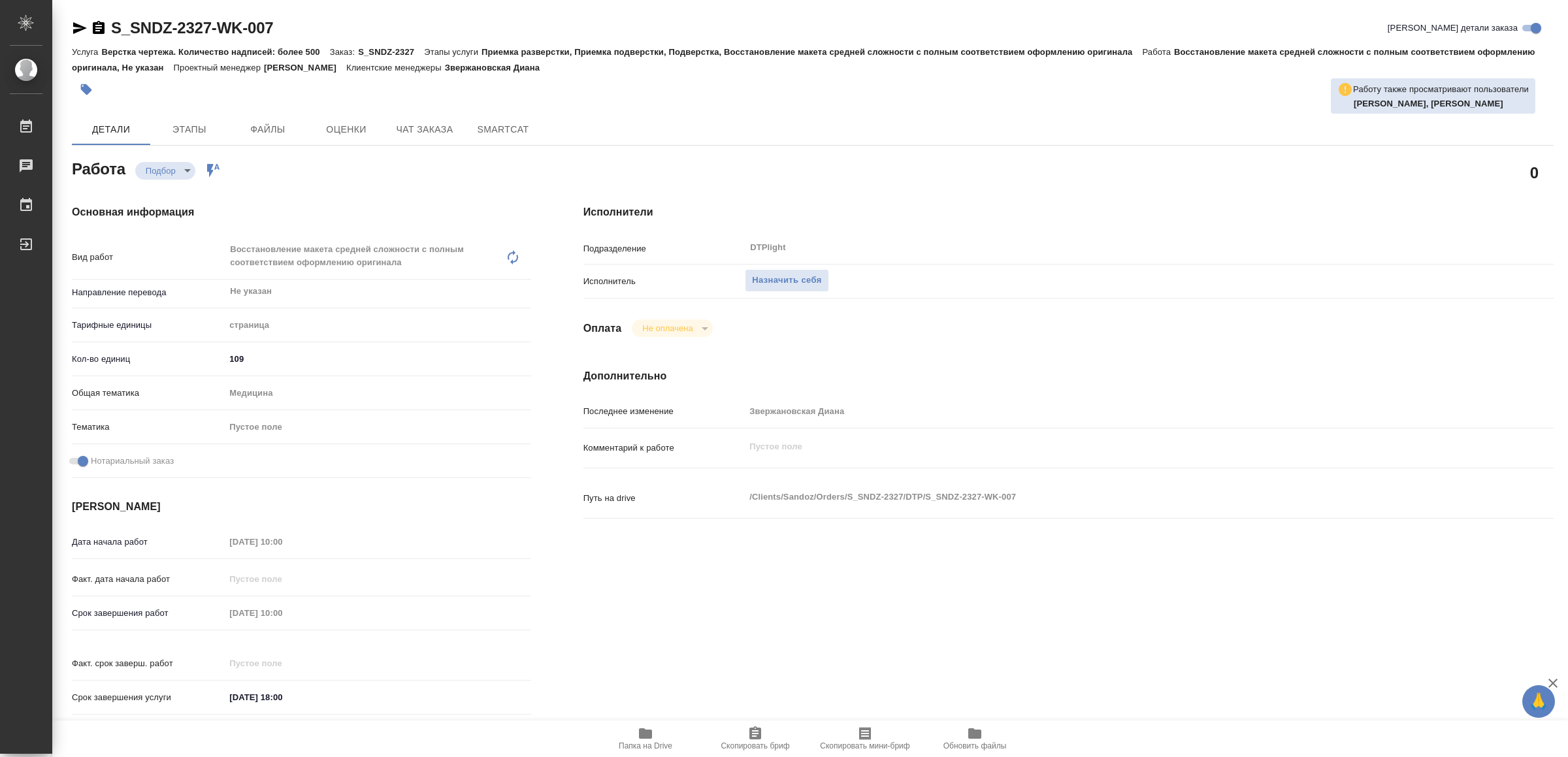
type textarea "x"
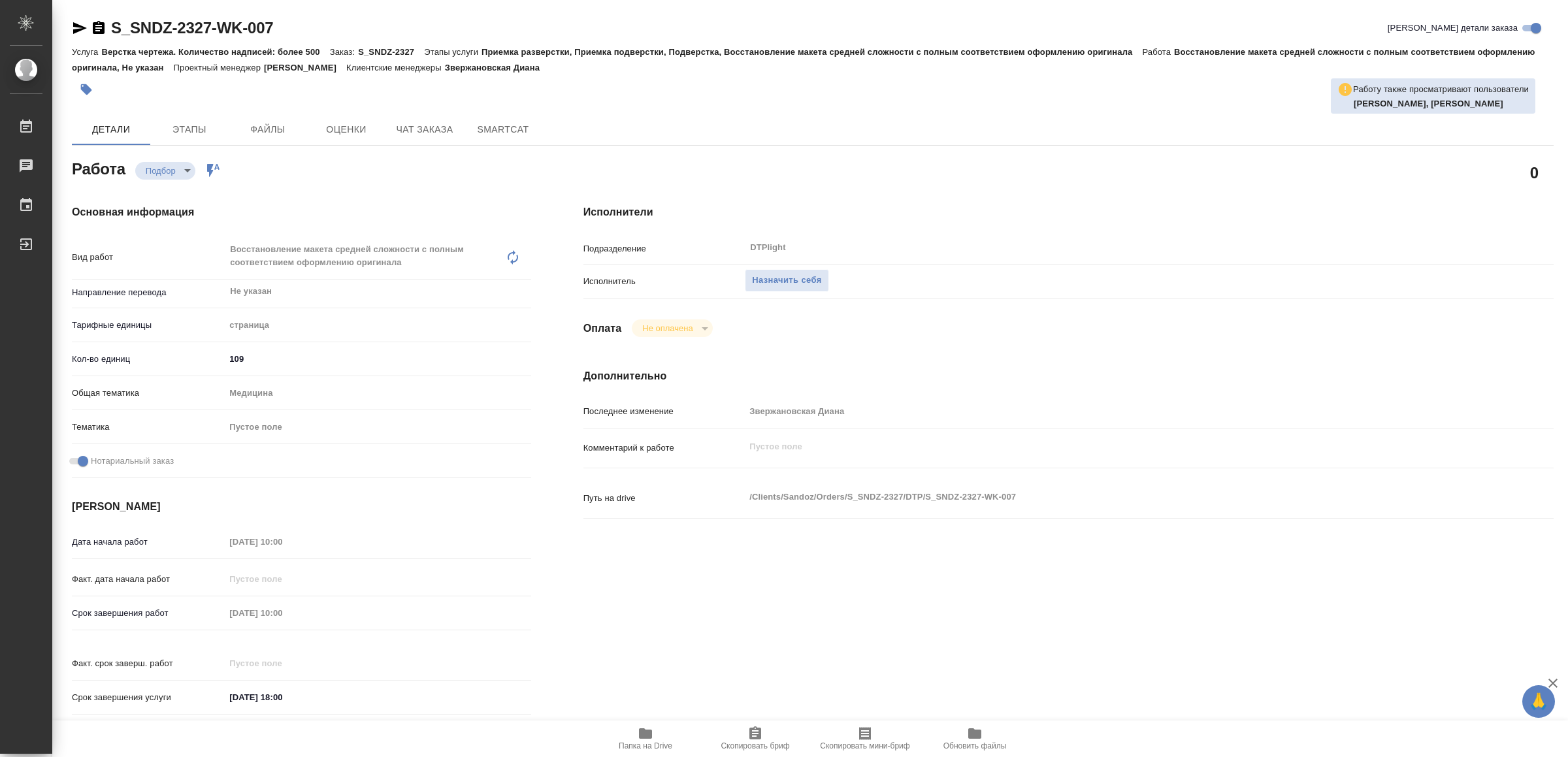
type textarea "x"
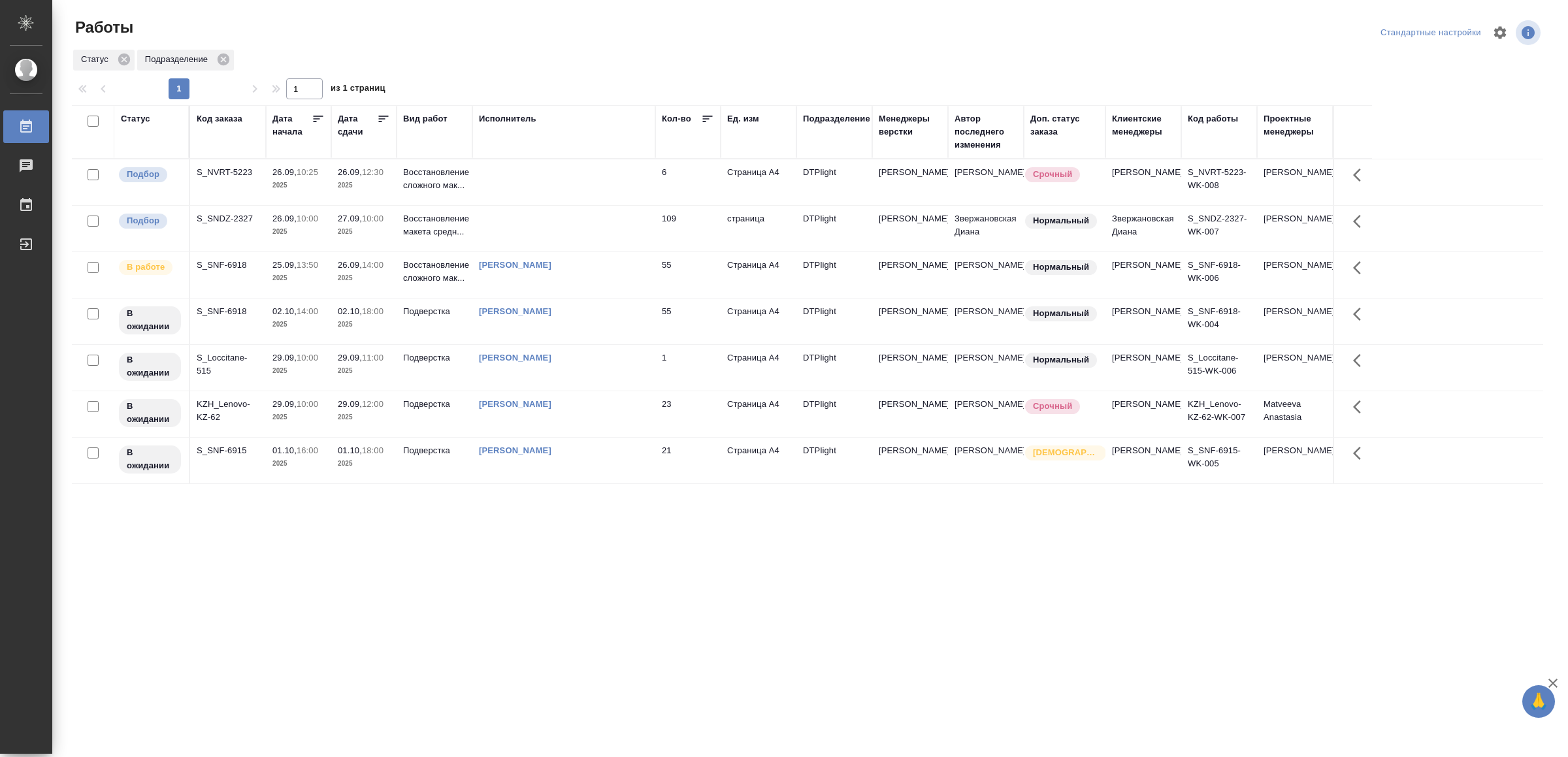
drag, startPoint x: 498, startPoint y: 594, endPoint x: 508, endPoint y: 568, distance: 27.9
drag, startPoint x: 459, startPoint y: 485, endPoint x: 547, endPoint y: 421, distance: 108.8
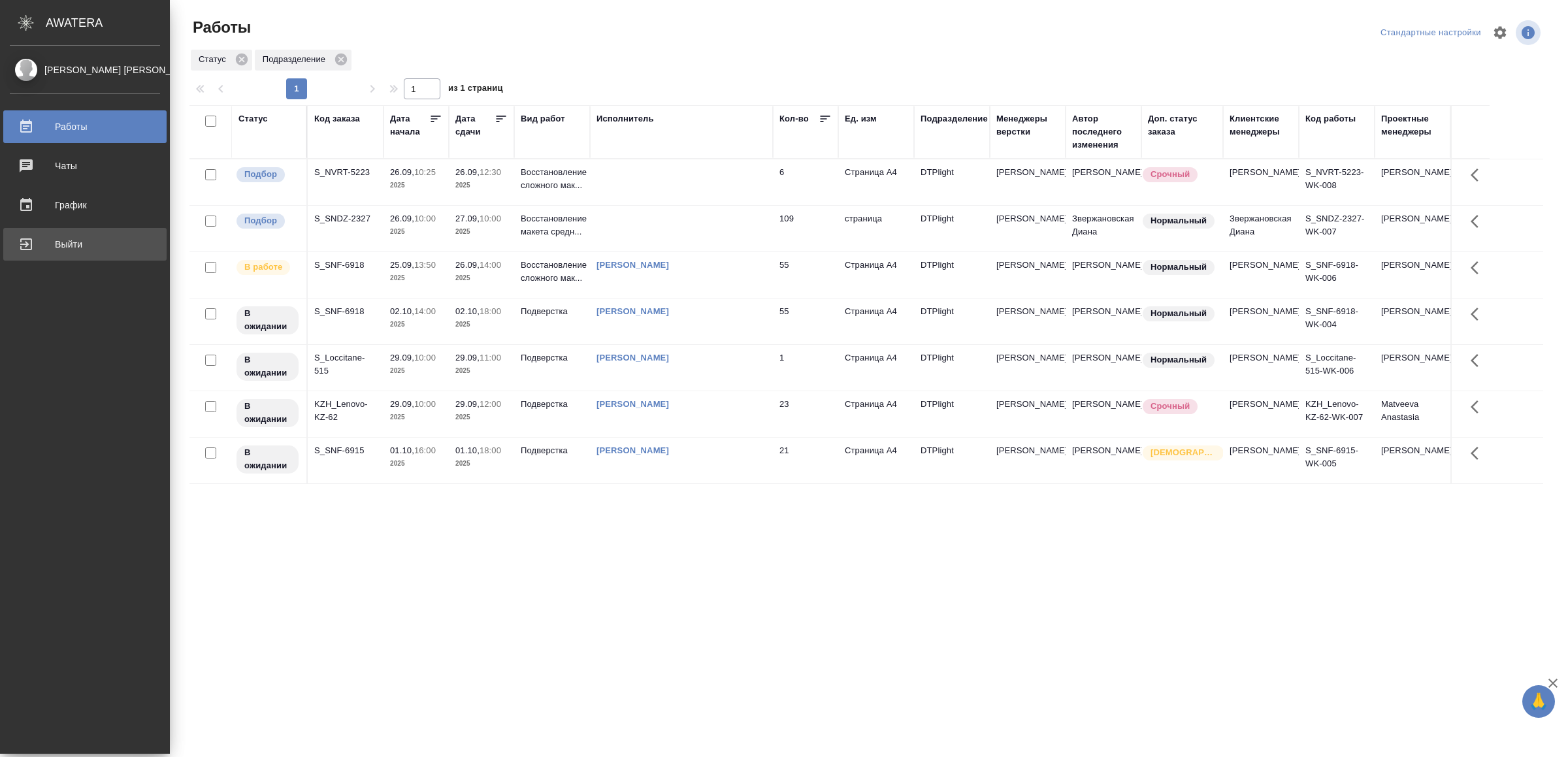
click at [36, 246] on div "Выйти" at bounding box center [85, 244] width 150 height 19
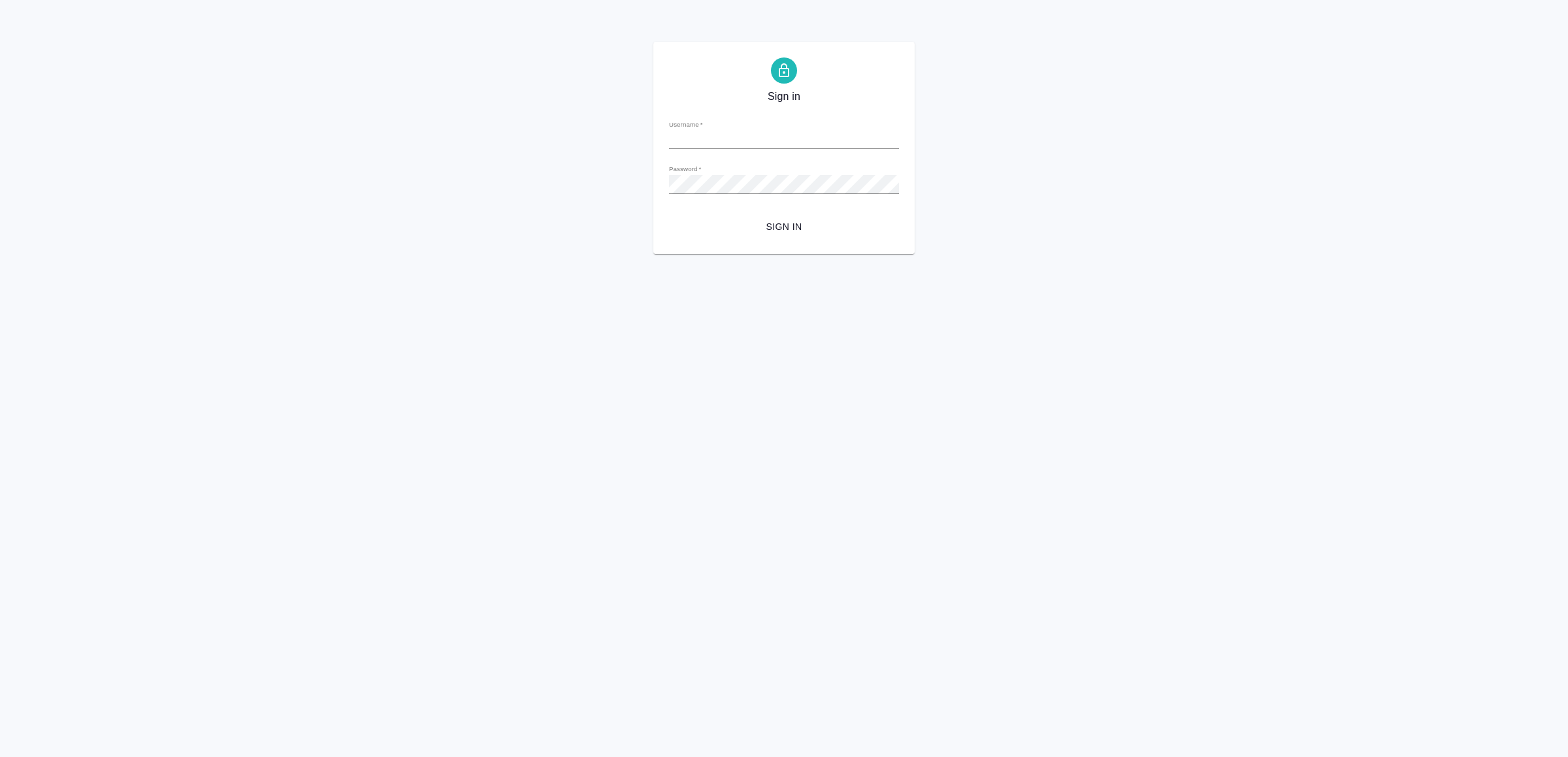
type input "[EMAIL_ADDRESS][DOMAIN_NAME]"
click at [795, 229] on span "Sign in" at bounding box center [783, 226] width 209 height 16
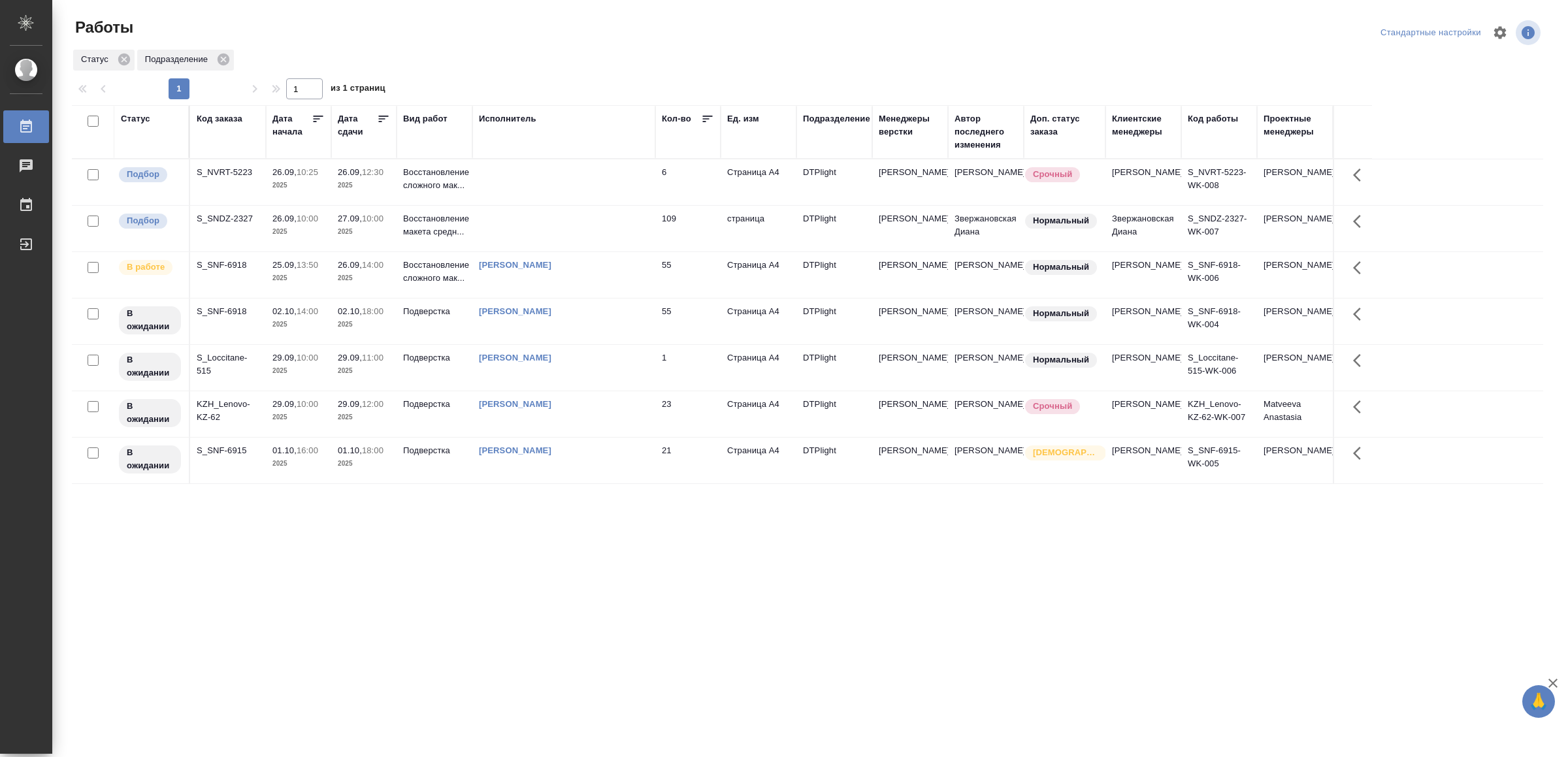
click at [608, 289] on td "[PERSON_NAME]" at bounding box center [563, 275] width 183 height 46
click at [608, 272] on div "[PERSON_NAME]" at bounding box center [564, 265] width 170 height 13
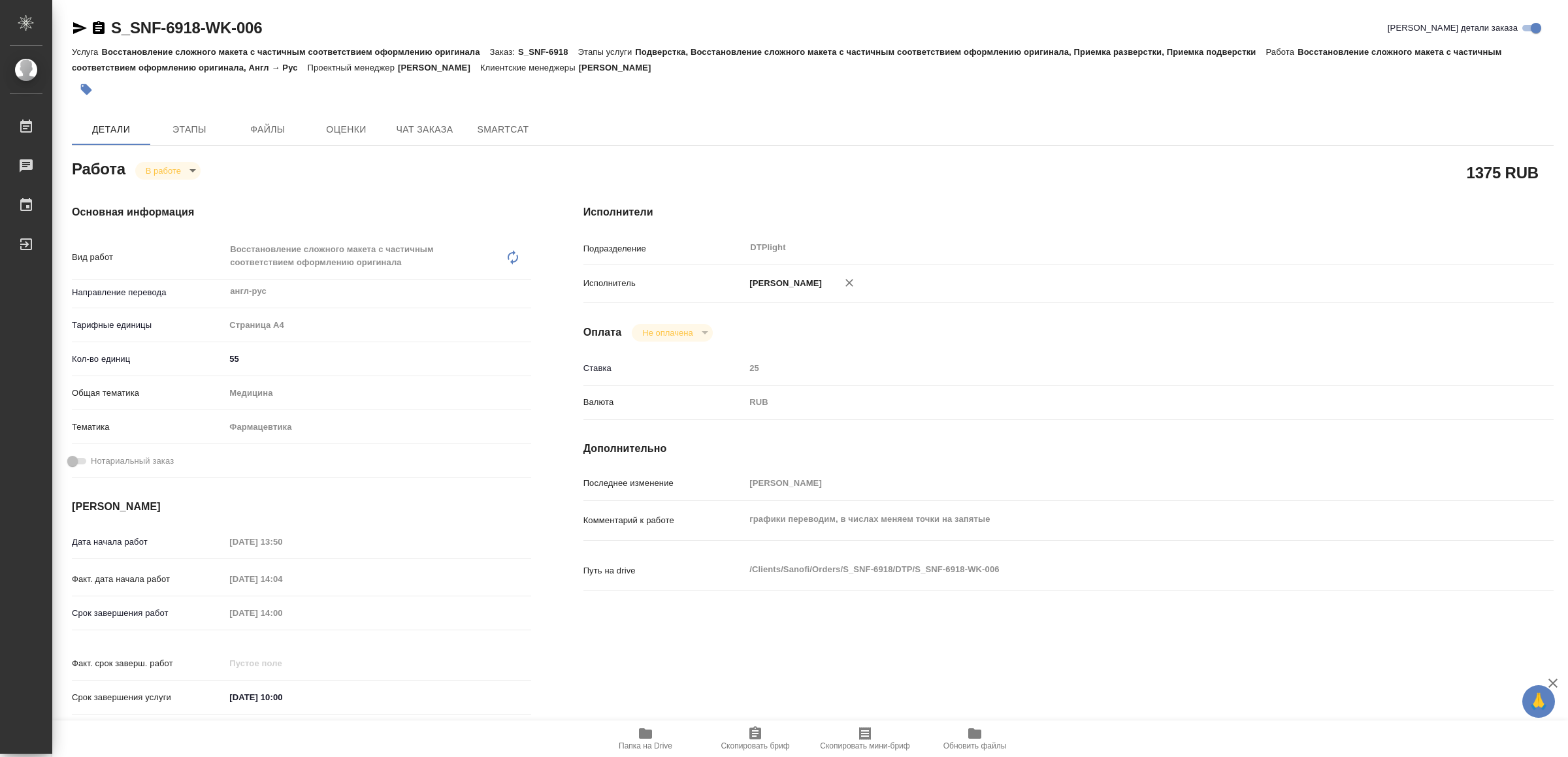
click at [648, 731] on icon "button" at bounding box center [645, 733] width 13 height 11
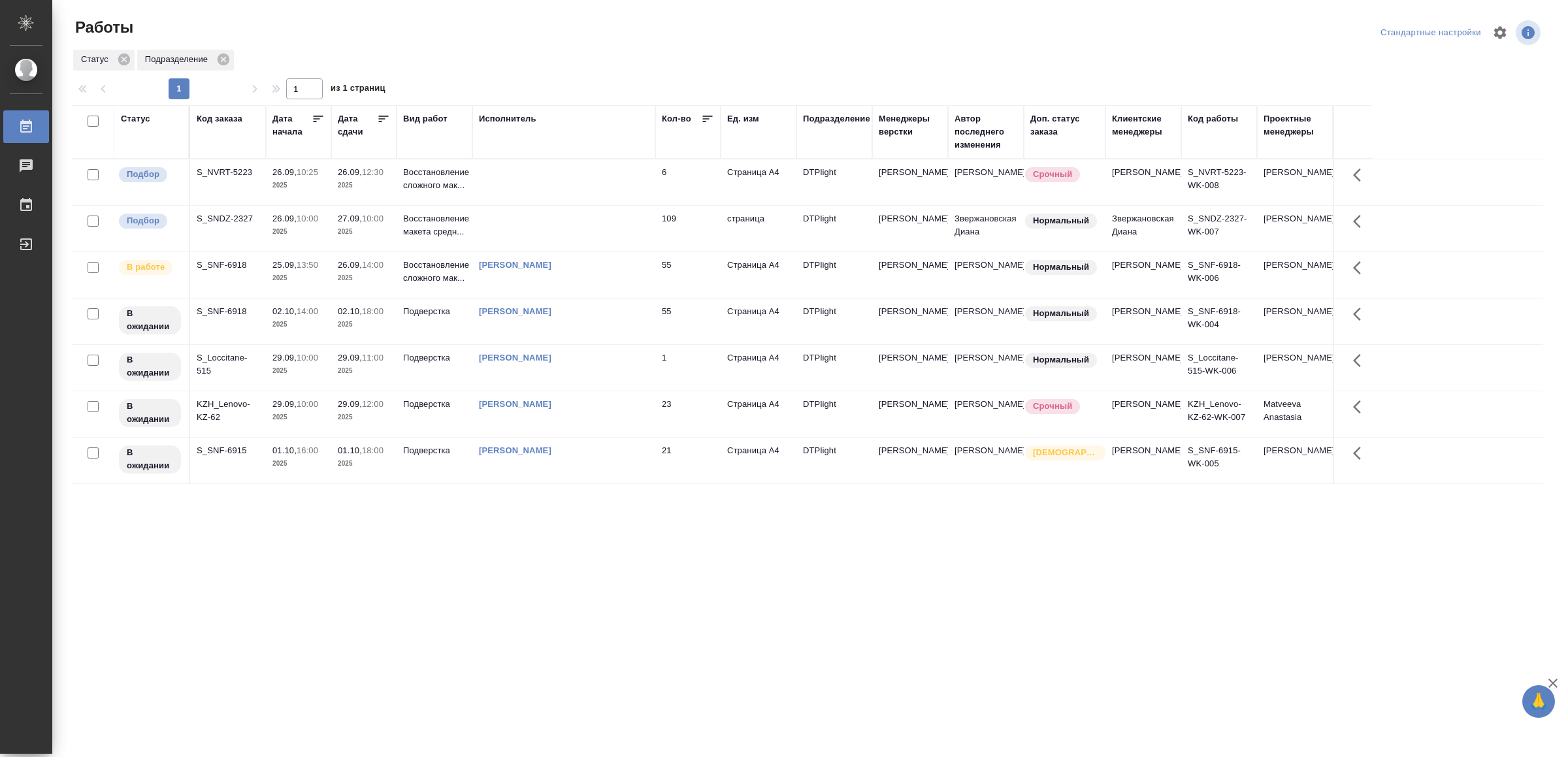
drag, startPoint x: 0, startPoint y: 0, endPoint x: 643, endPoint y: 626, distance: 897.4
drag, startPoint x: 453, startPoint y: 530, endPoint x: 466, endPoint y: 543, distance: 18.4
drag, startPoint x: 0, startPoint y: 0, endPoint x: 543, endPoint y: 557, distance: 777.9
drag, startPoint x: 418, startPoint y: 629, endPoint x: 433, endPoint y: 610, distance: 24.2
click at [610, 321] on td "[PERSON_NAME]" at bounding box center [563, 321] width 183 height 46
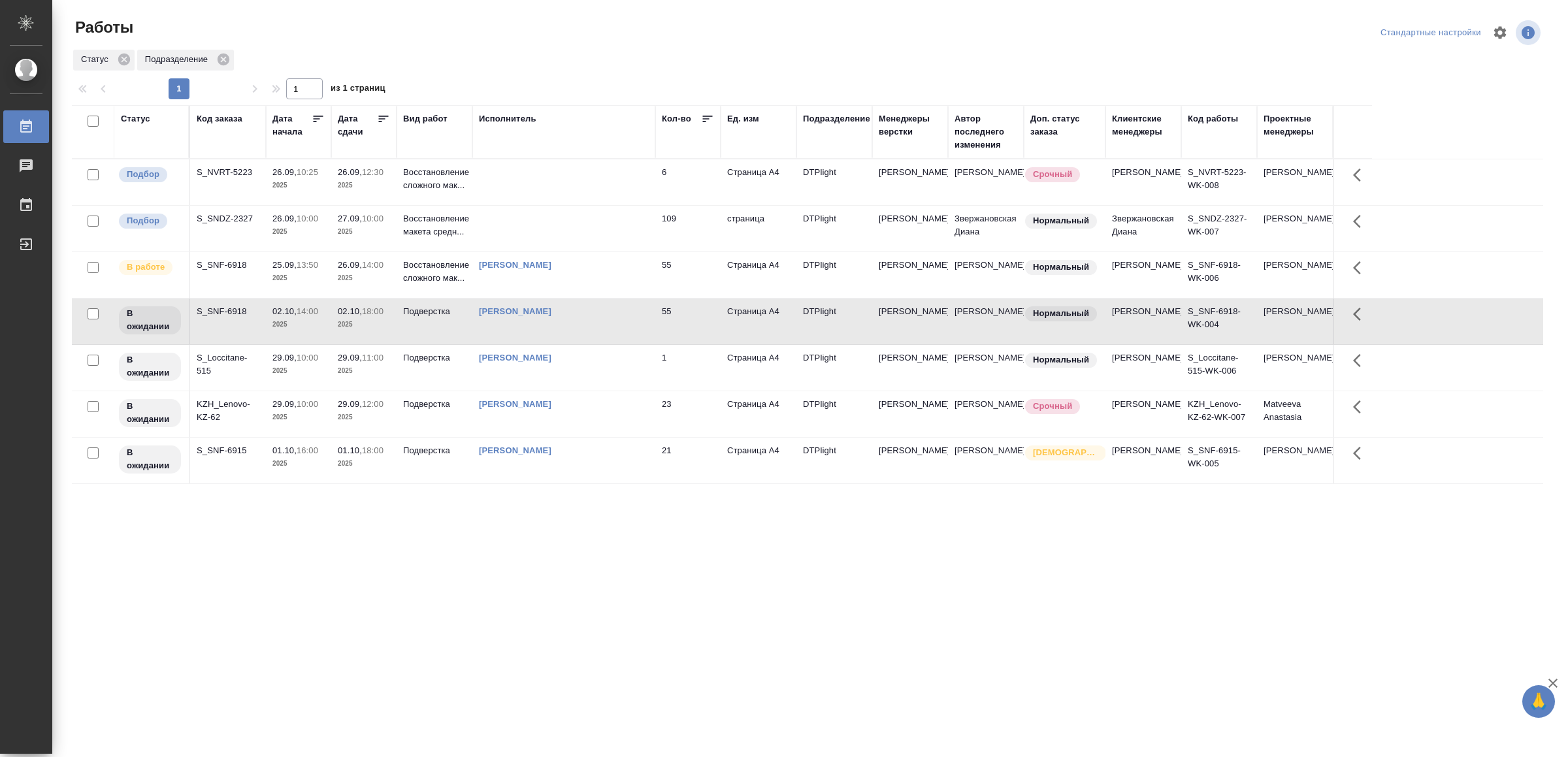
click at [610, 321] on td "[PERSON_NAME]" at bounding box center [563, 321] width 183 height 46
drag, startPoint x: 461, startPoint y: 653, endPoint x: 465, endPoint y: 619, distance: 34.2
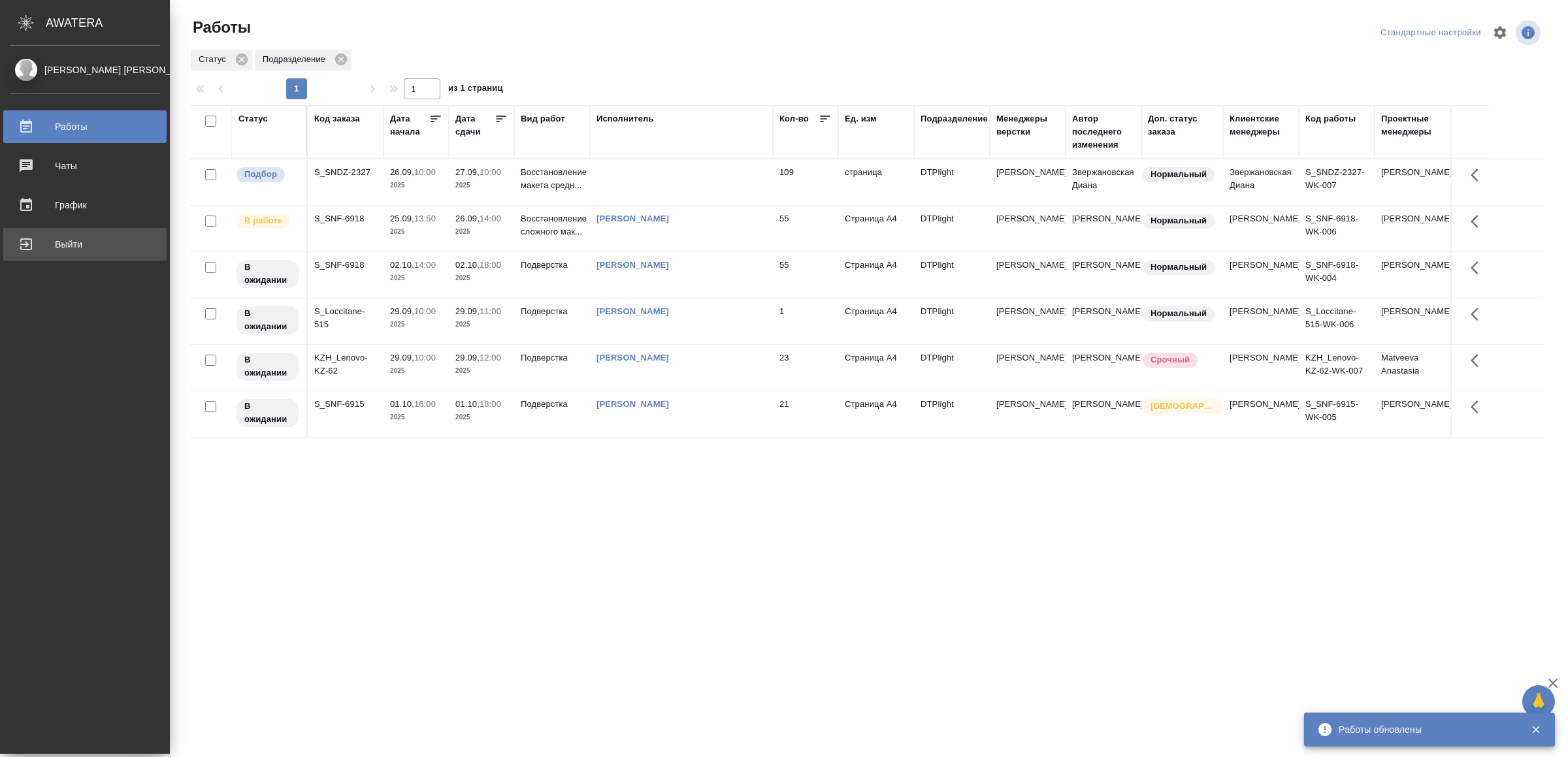
click at [51, 234] on div "Выйти" at bounding box center [85, 244] width 150 height 19
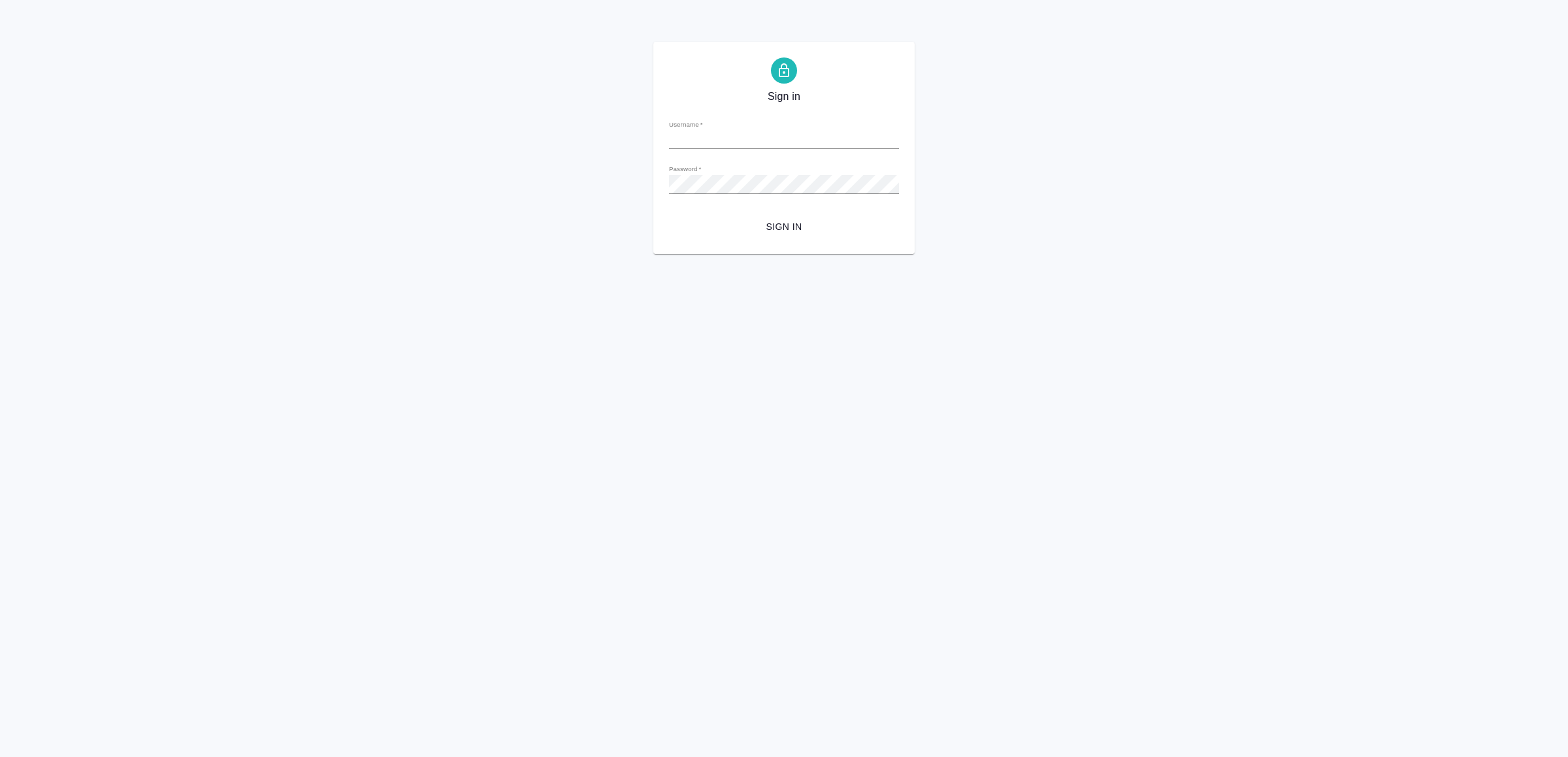
type input "v.yamkovenko@awatera.com"
click at [772, 231] on span "Sign in" at bounding box center [783, 226] width 209 height 16
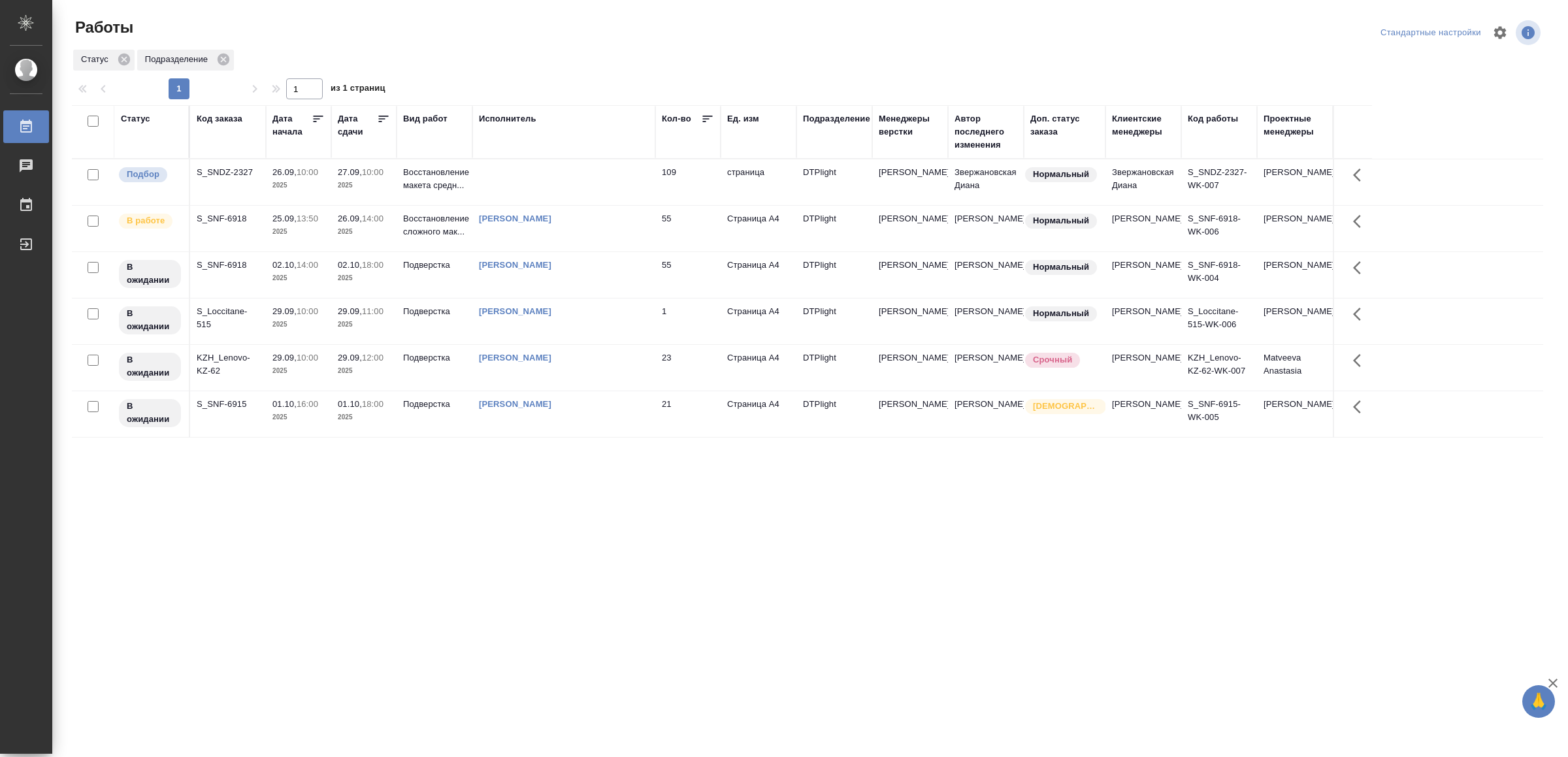
drag, startPoint x: 543, startPoint y: 561, endPoint x: 587, endPoint y: 541, distance: 48.3
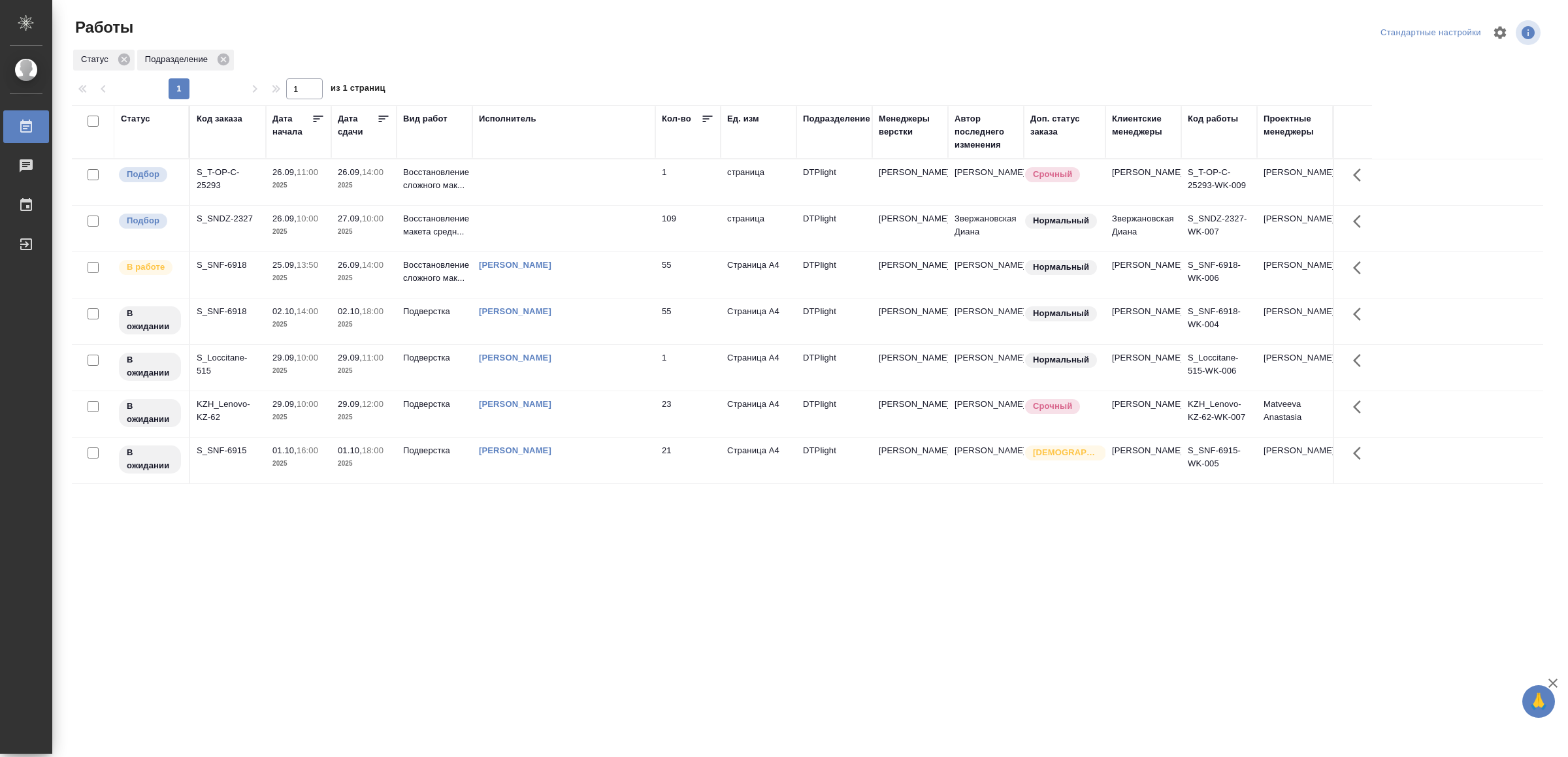
click at [624, 171] on td at bounding box center [563, 182] width 183 height 46
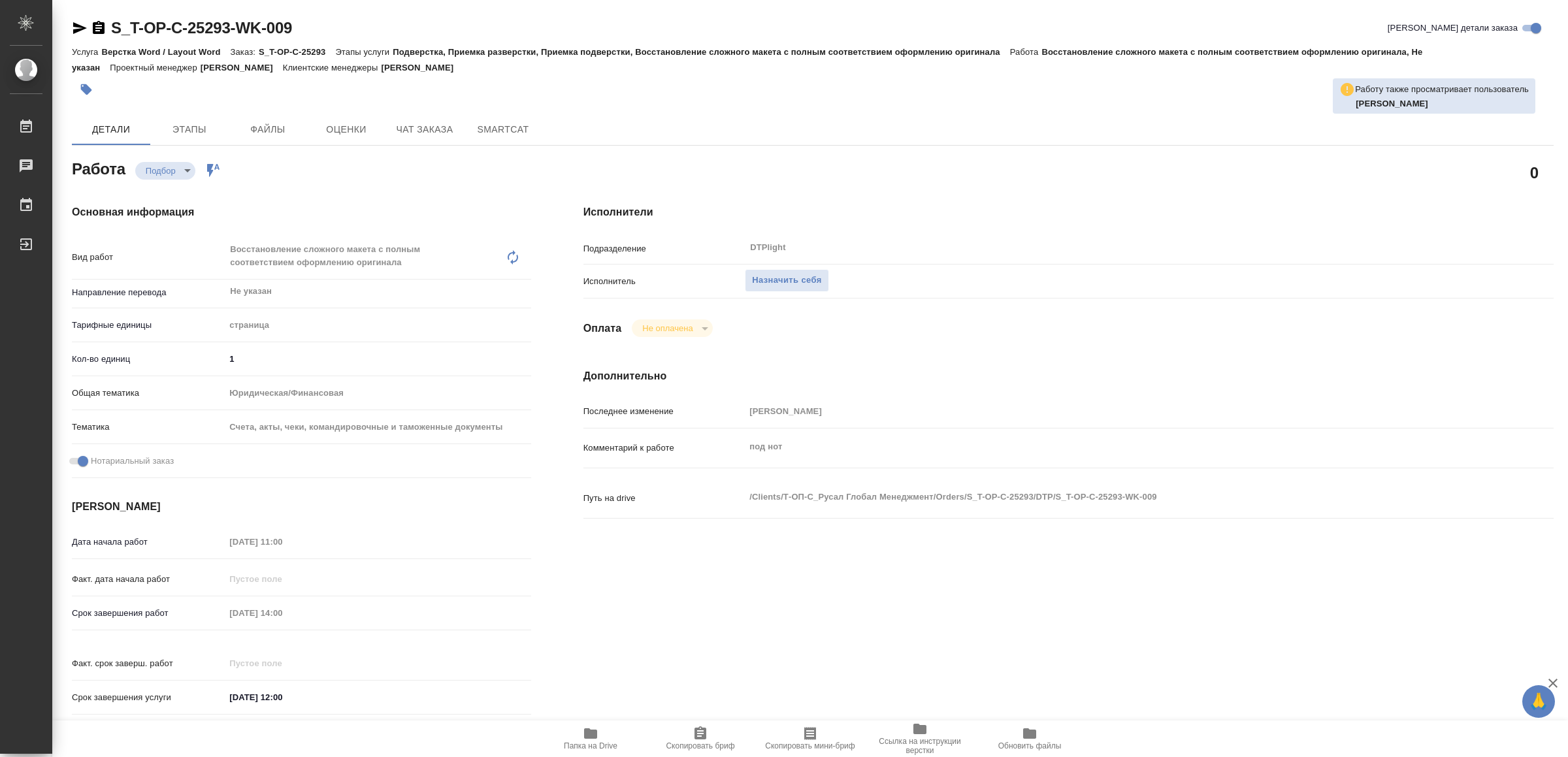
click at [598, 738] on icon "button" at bounding box center [590, 733] width 16 height 16
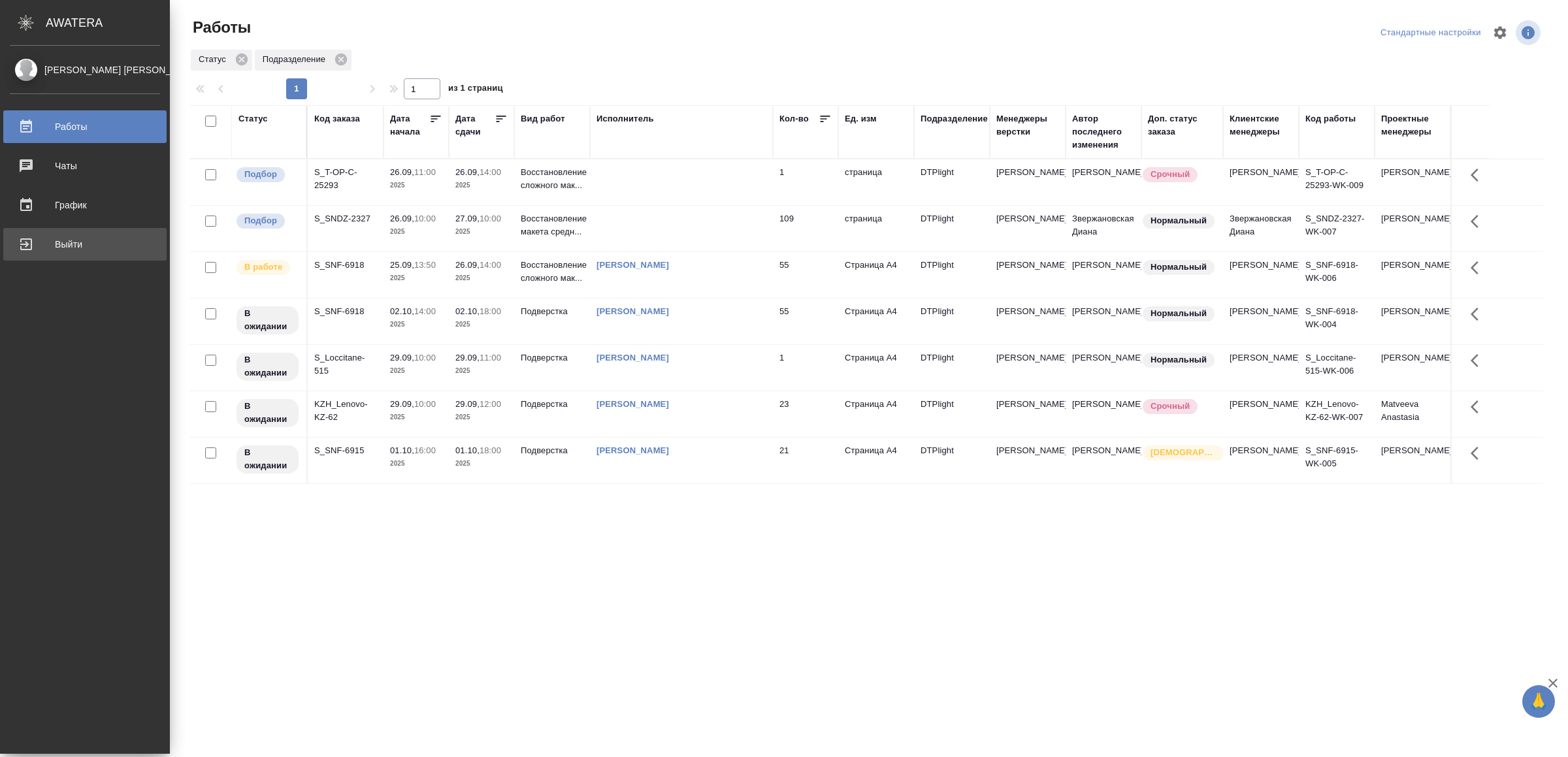
click at [64, 242] on div "Выйти" at bounding box center [85, 244] width 150 height 19
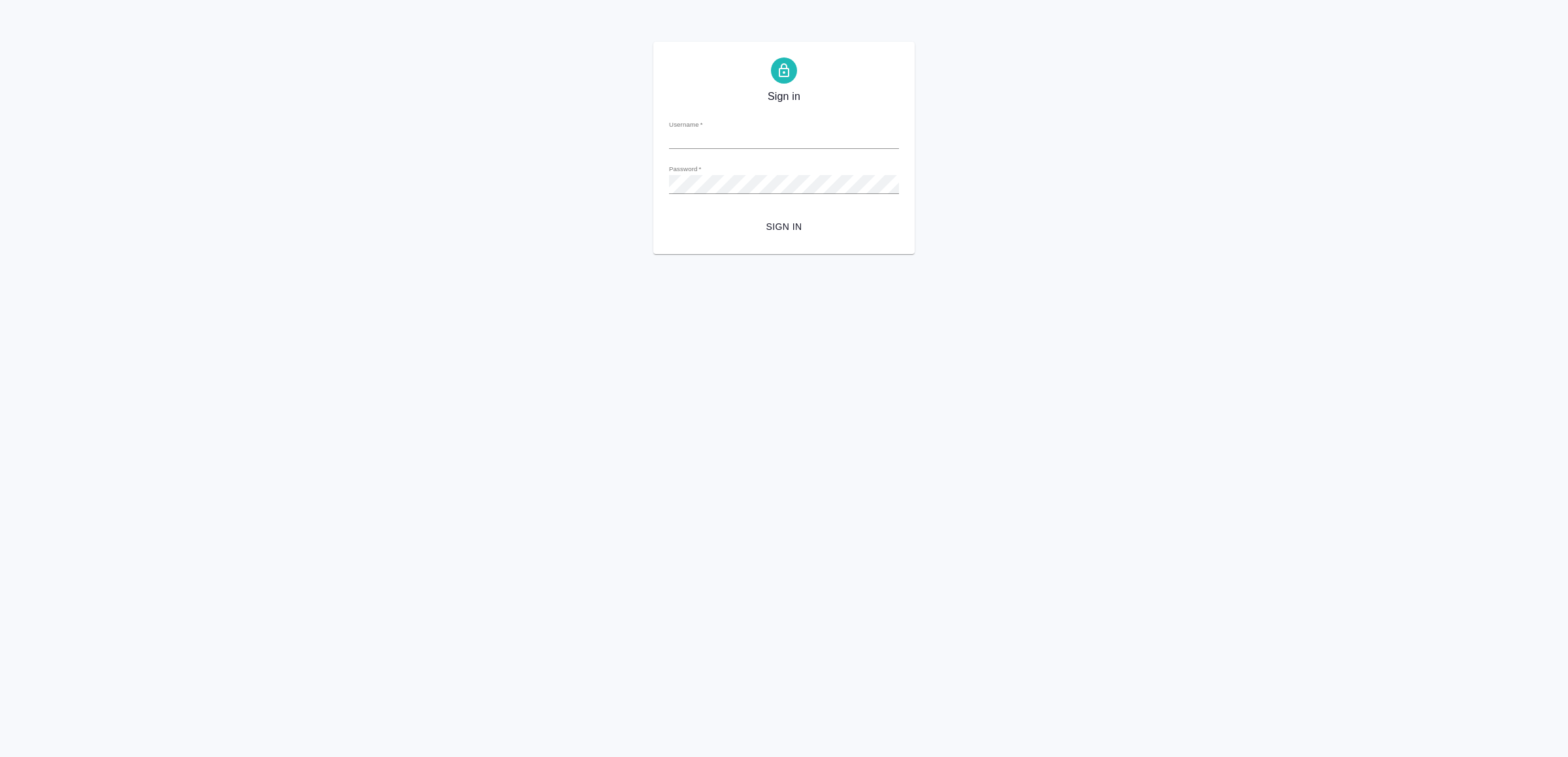
type input "[EMAIL_ADDRESS][DOMAIN_NAME]"
click at [833, 222] on span "Sign in" at bounding box center [783, 226] width 209 height 16
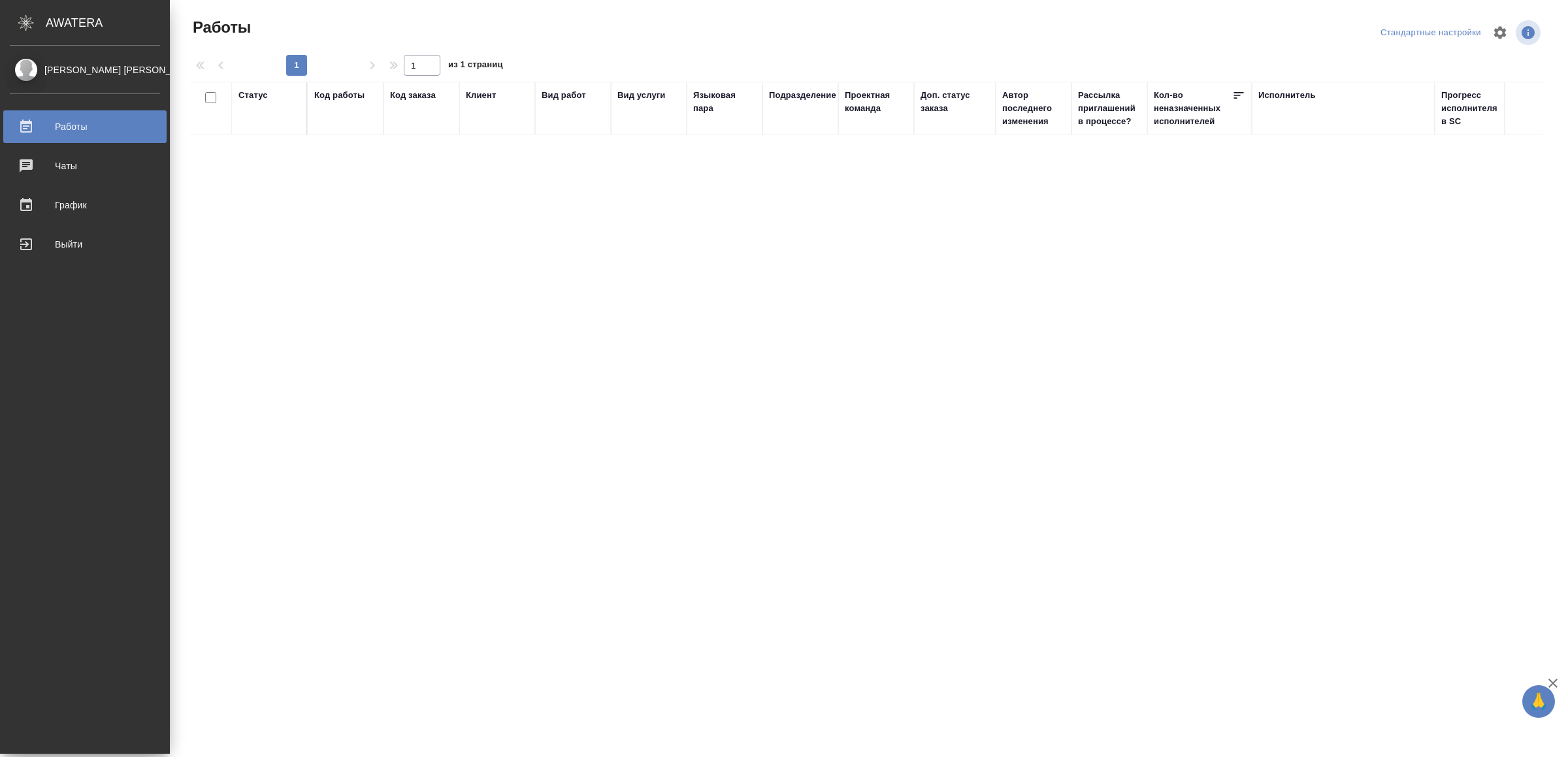
click at [40, 248] on div "Выйти" at bounding box center [85, 244] width 150 height 19
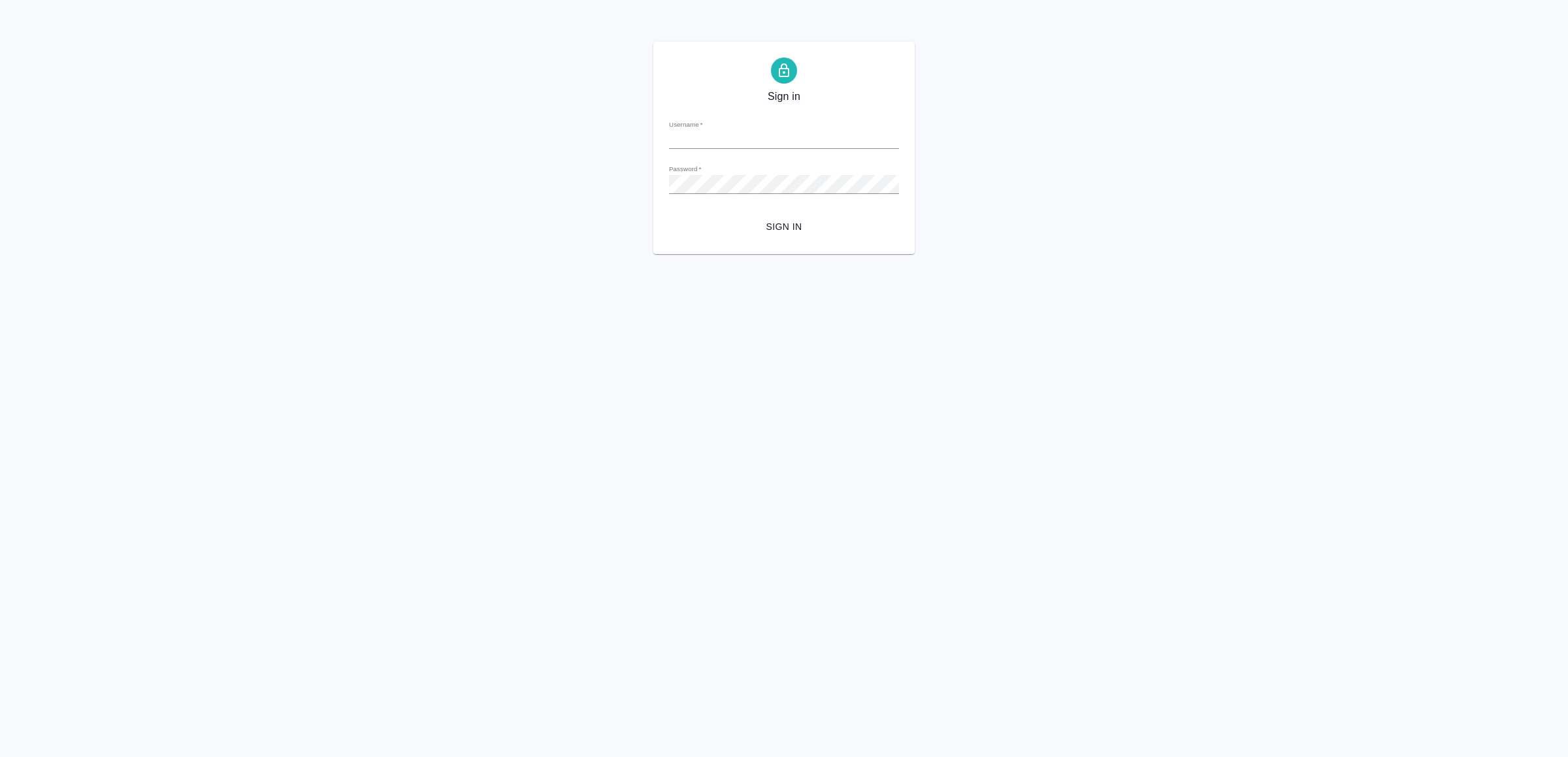
type input "v.yamkovenko@awatera.com"
click at [788, 239] on div "Sign in Username   * v.yamkovenko@awatera.com Password   * urlPath   * / Sign in" at bounding box center [784, 148] width 261 height 212
click at [773, 224] on span "Sign in" at bounding box center [783, 226] width 209 height 16
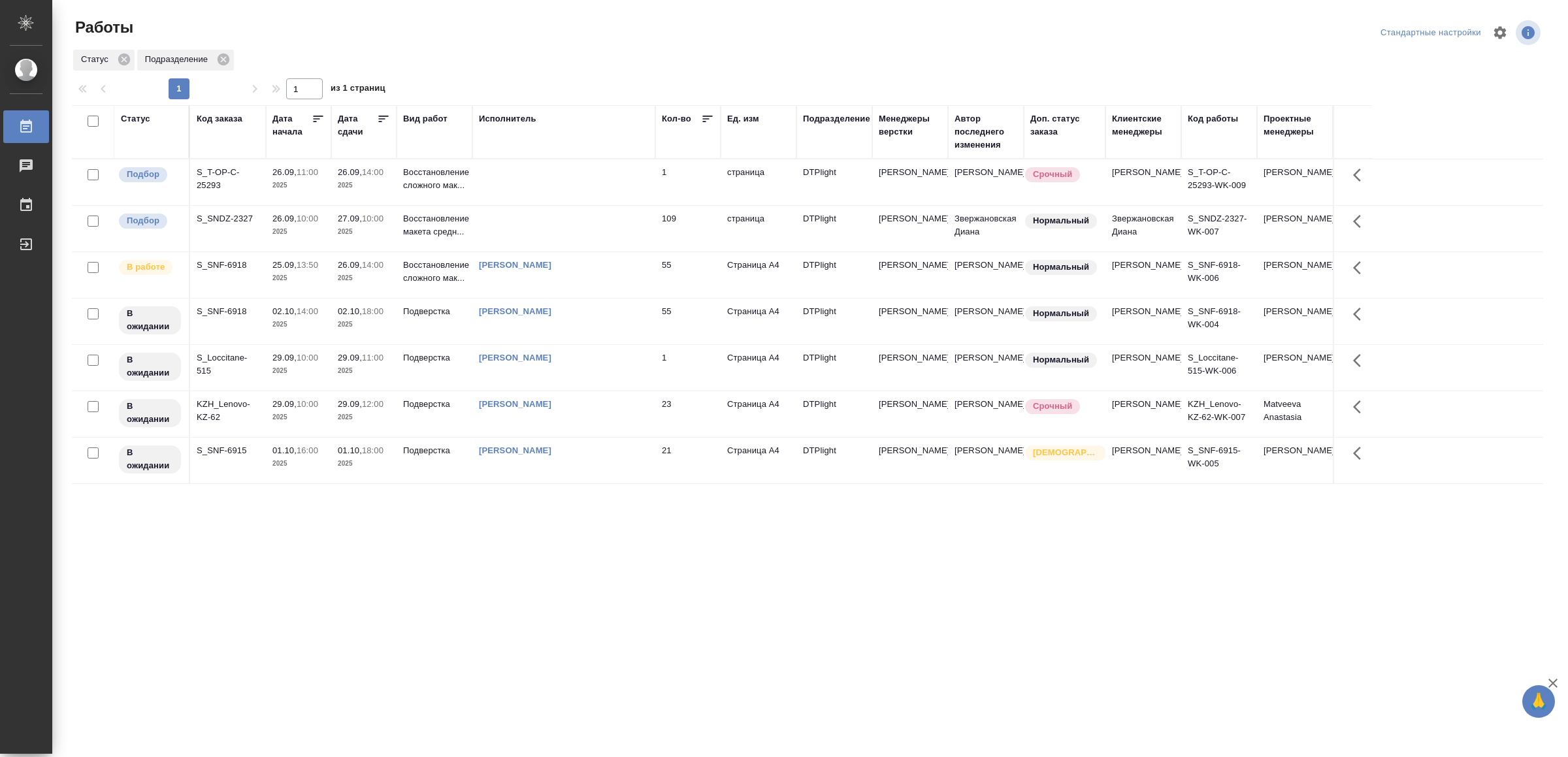
click at [548, 190] on td at bounding box center [563, 182] width 183 height 46
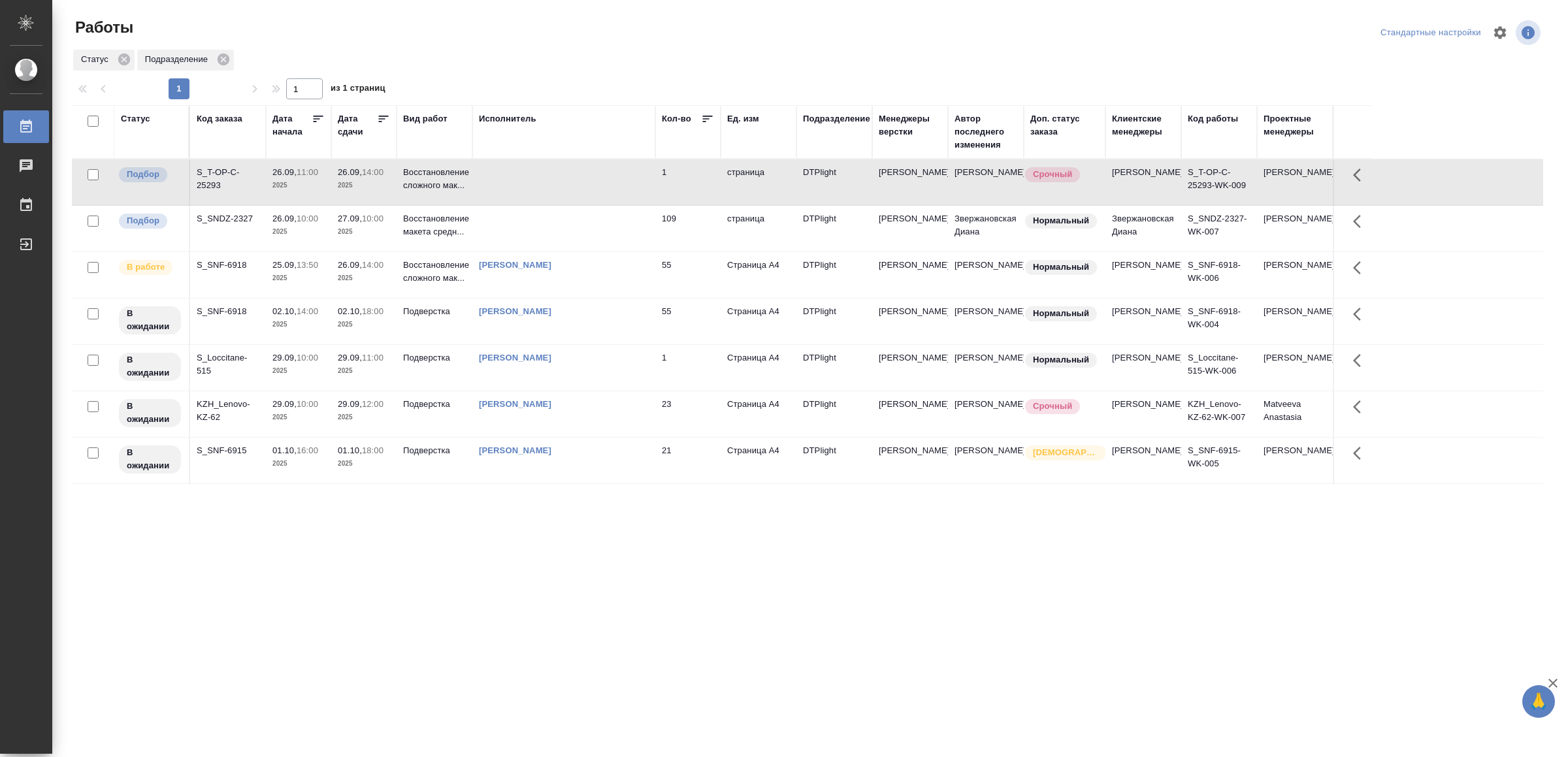
click at [548, 190] on td at bounding box center [563, 182] width 183 height 46
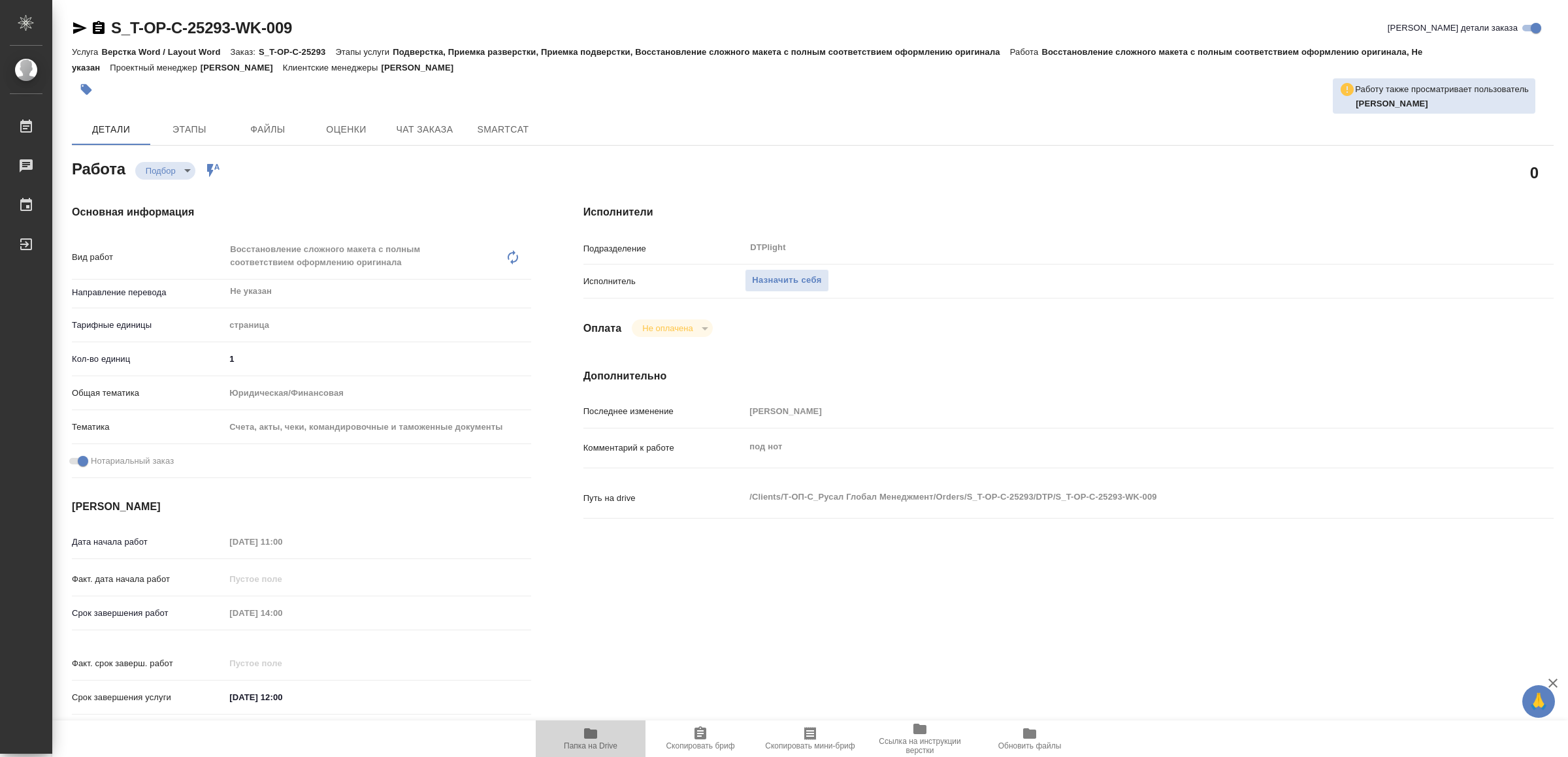
click at [600, 740] on span "Папка на Drive" at bounding box center [590, 738] width 94 height 25
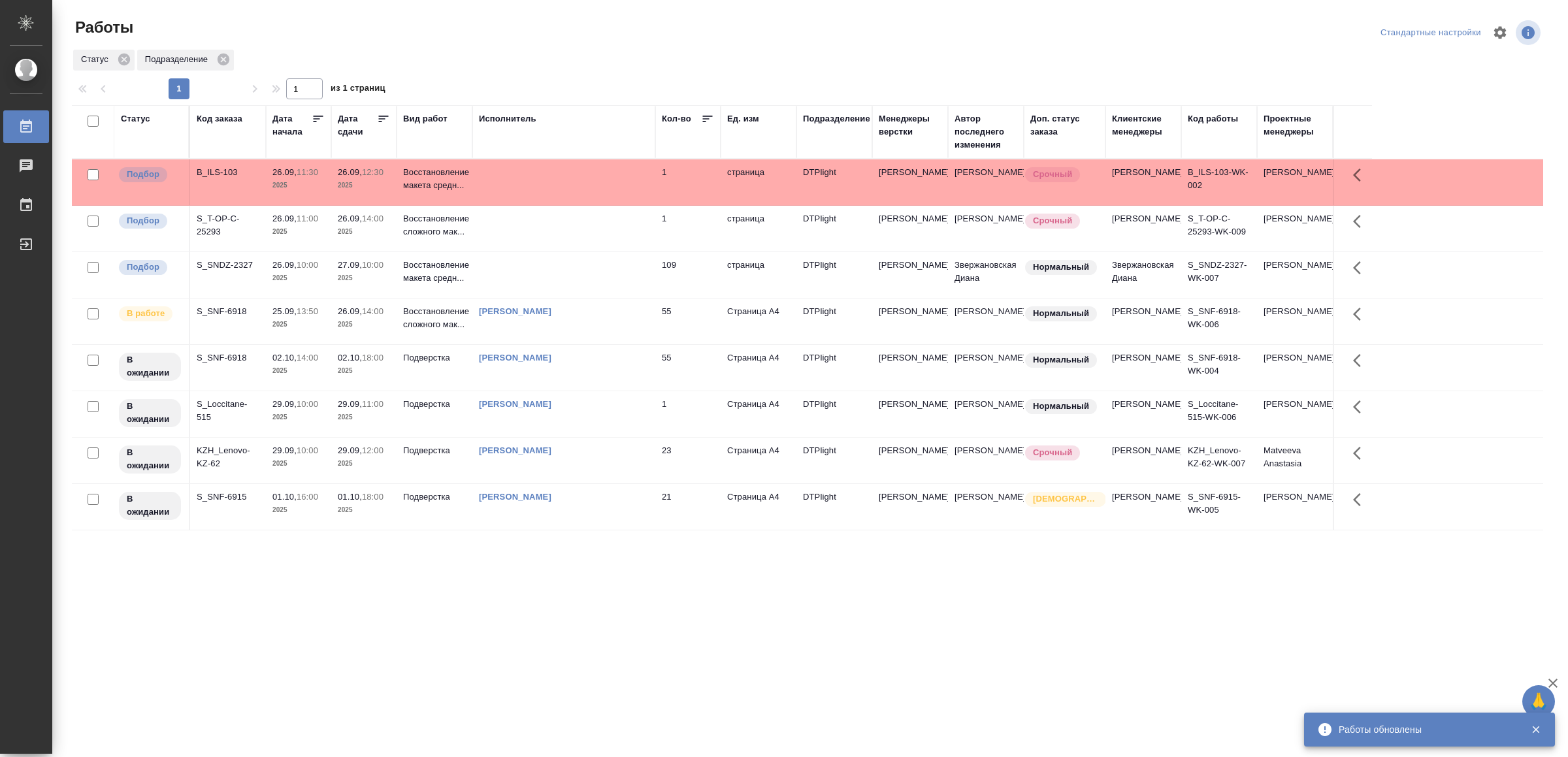
click at [598, 166] on td at bounding box center [563, 182] width 183 height 46
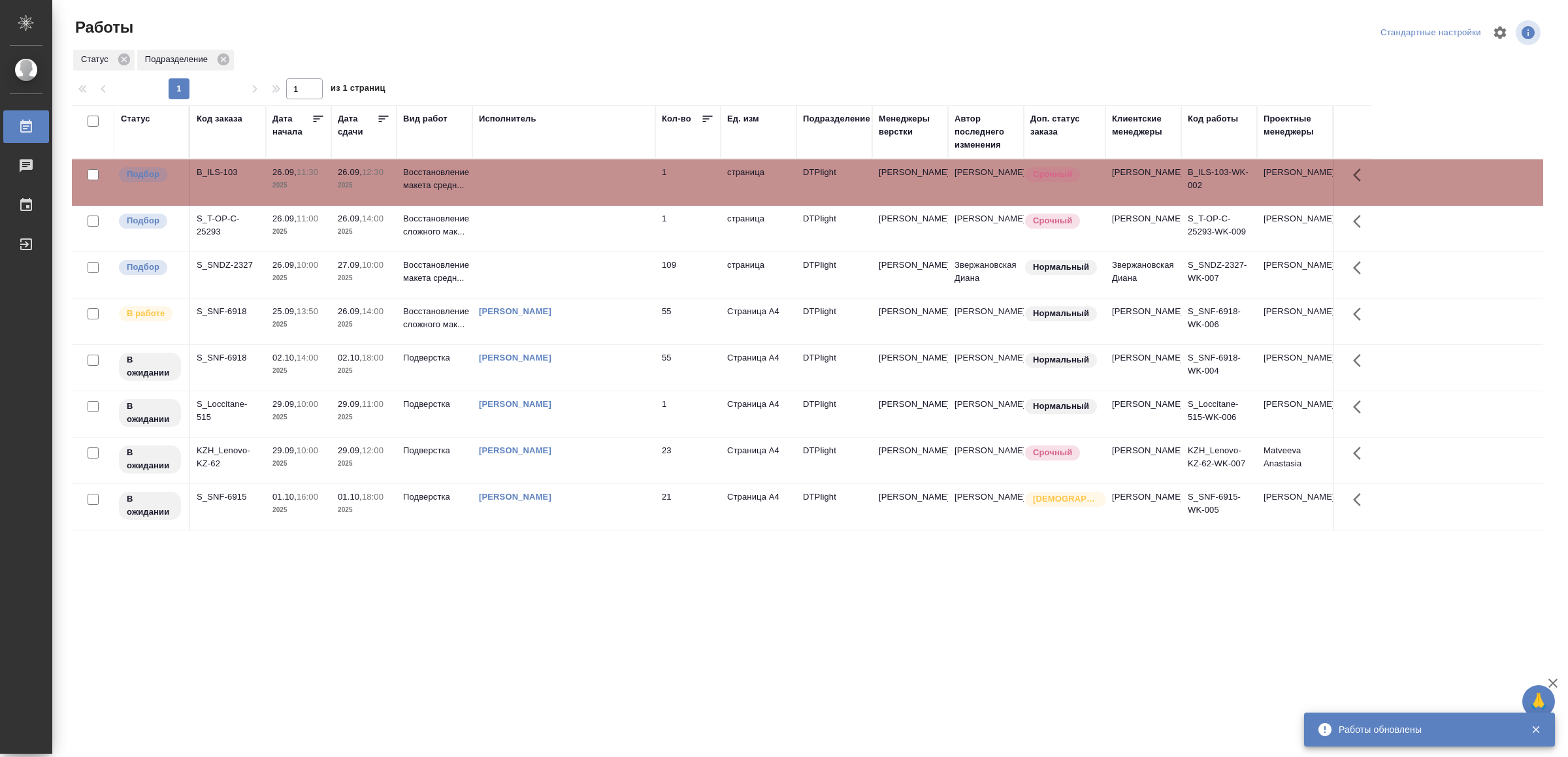
click at [598, 166] on td at bounding box center [563, 182] width 183 height 46
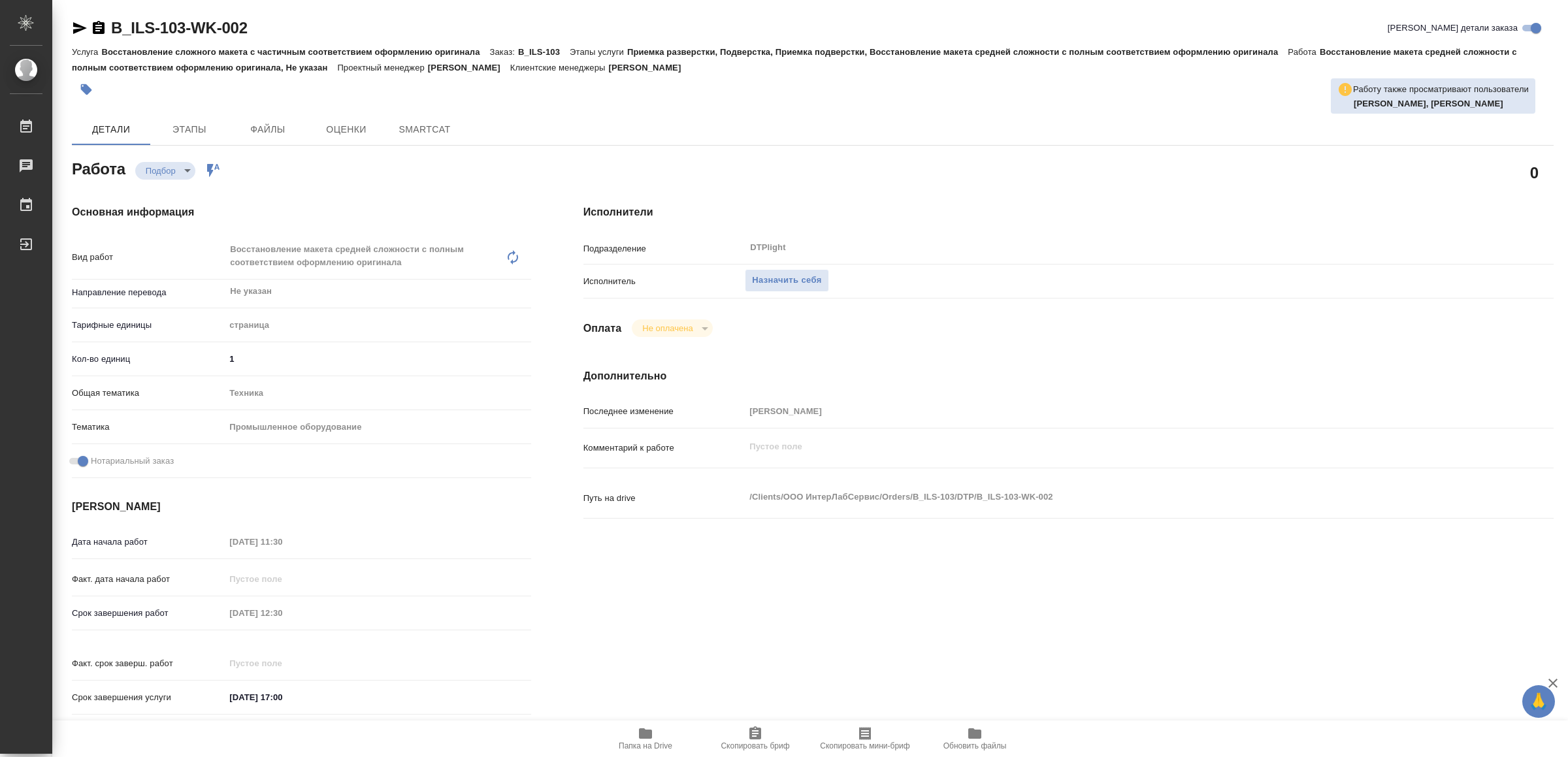
click at [639, 739] on icon "button" at bounding box center [645, 733] width 16 height 16
click at [778, 275] on span "Назначить себя" at bounding box center [786, 280] width 69 height 15
type textarea "x"
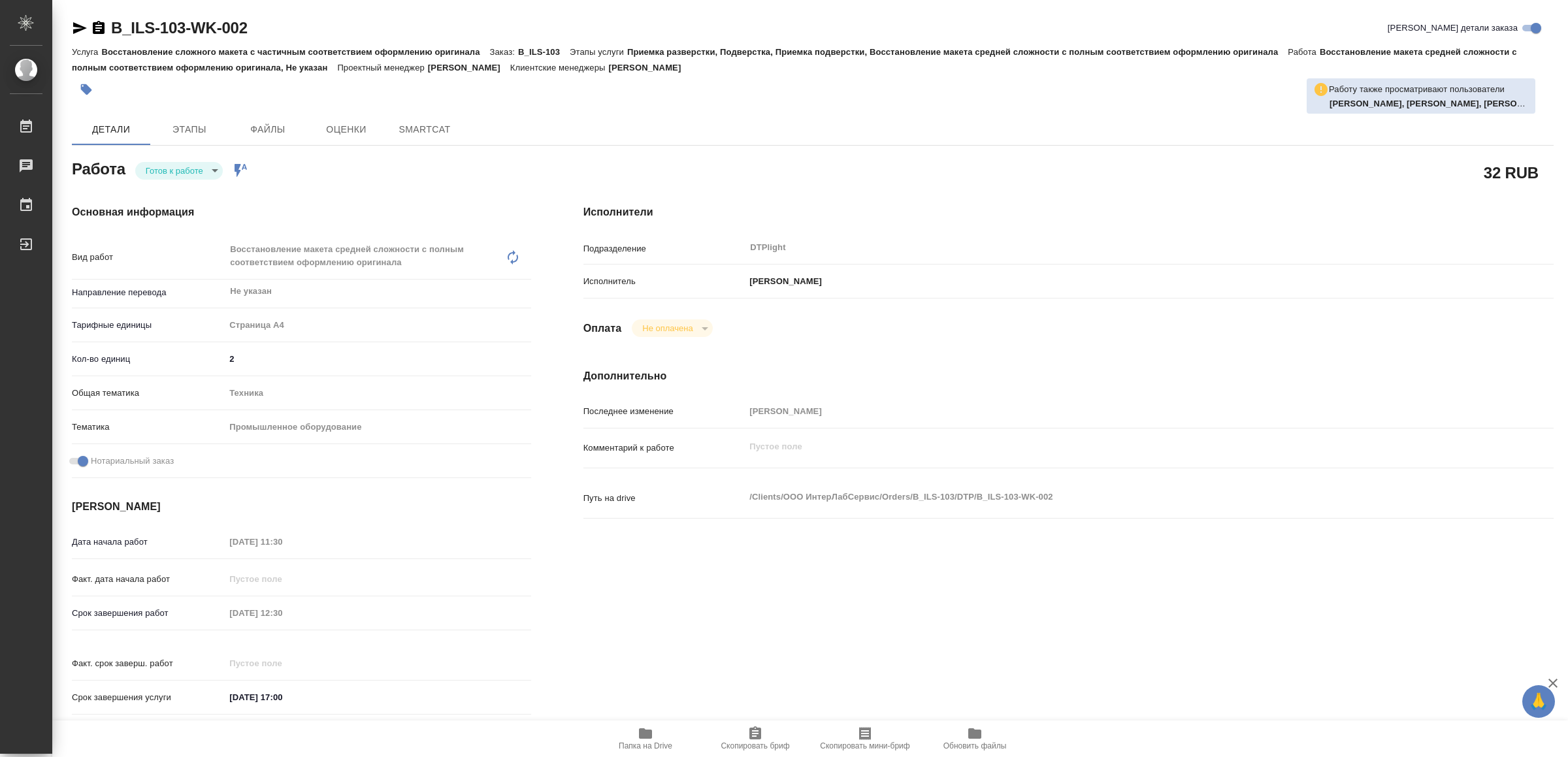
type textarea "x"
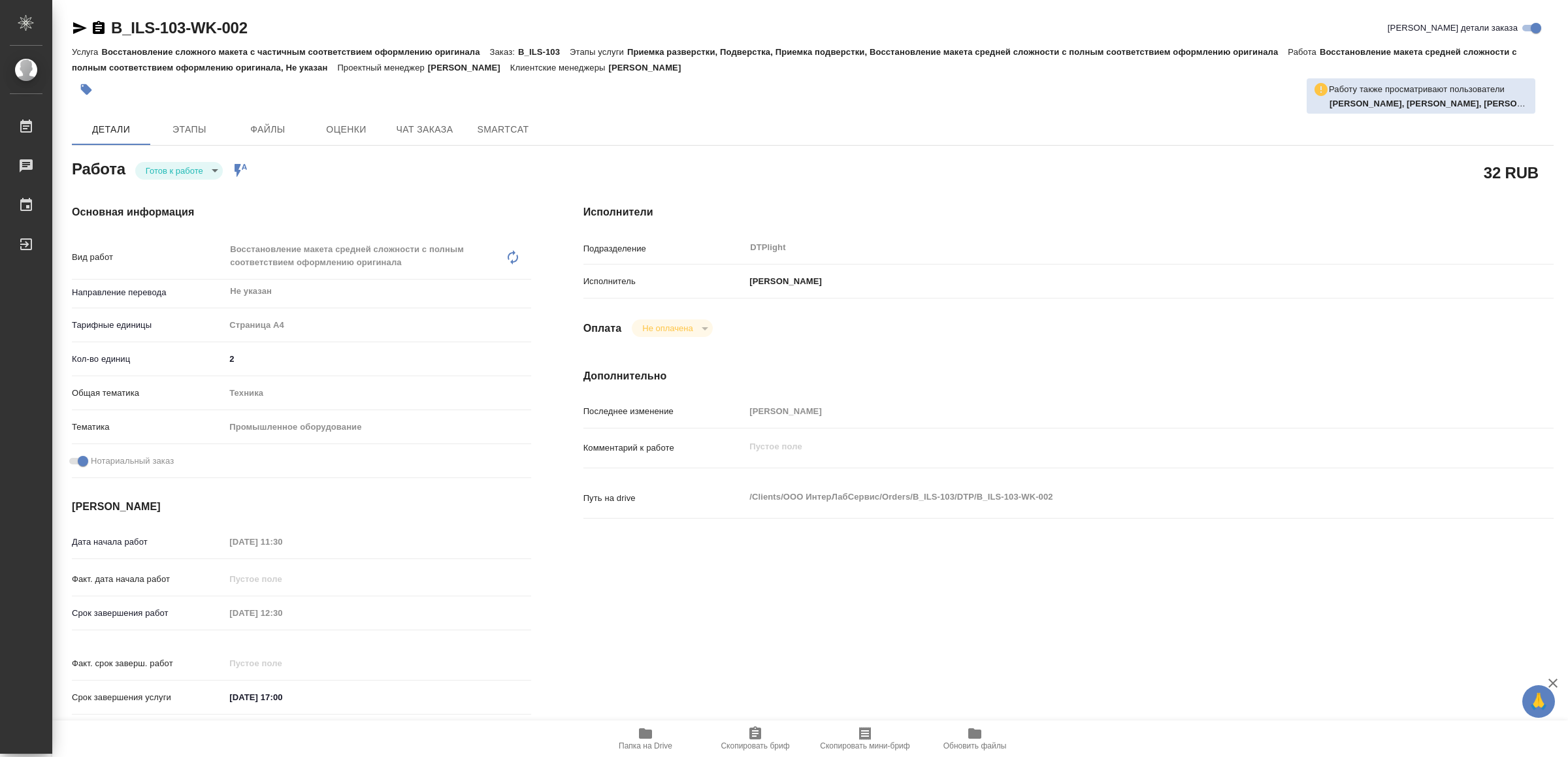
type textarea "x"
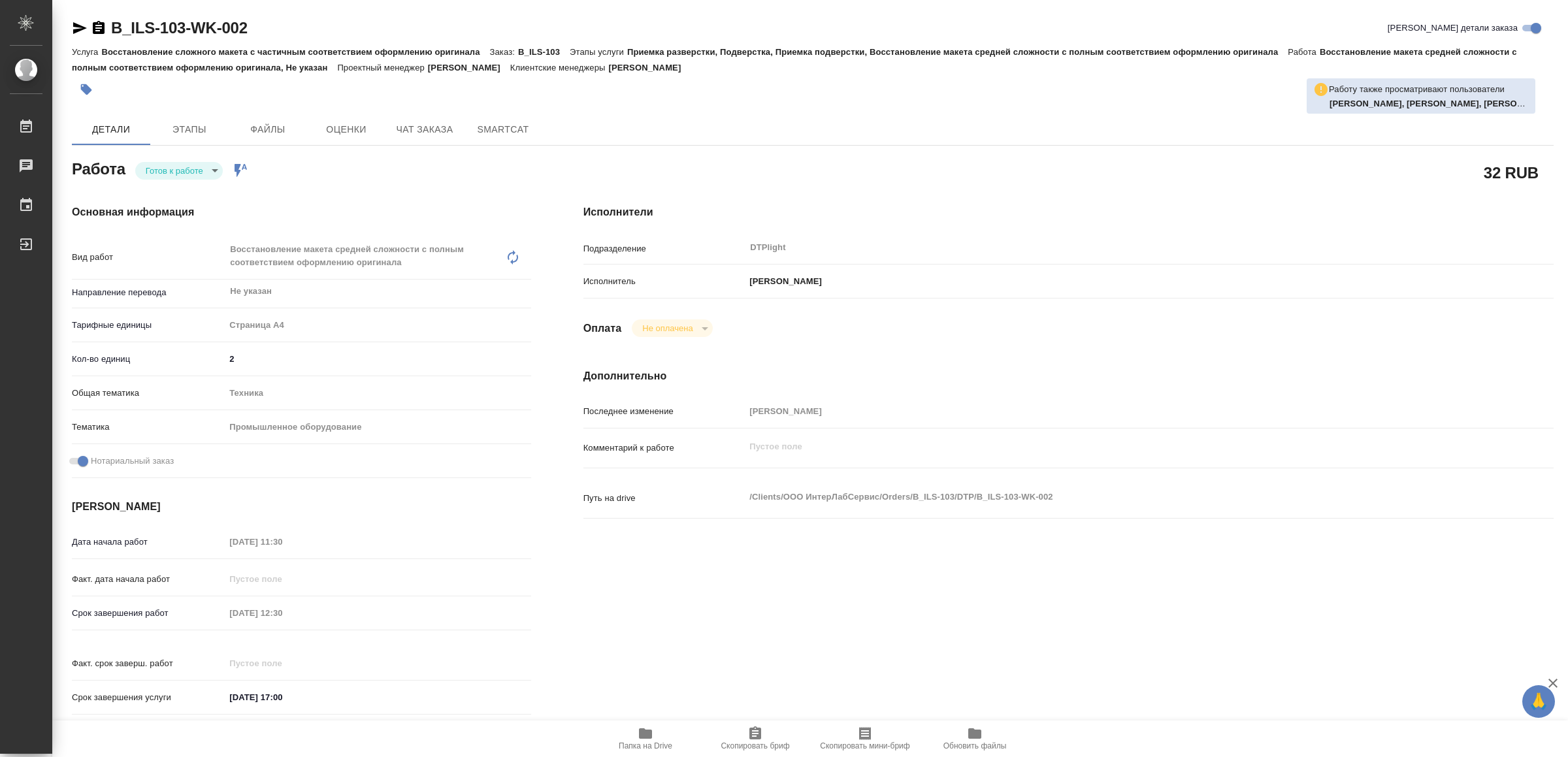
type textarea "x"
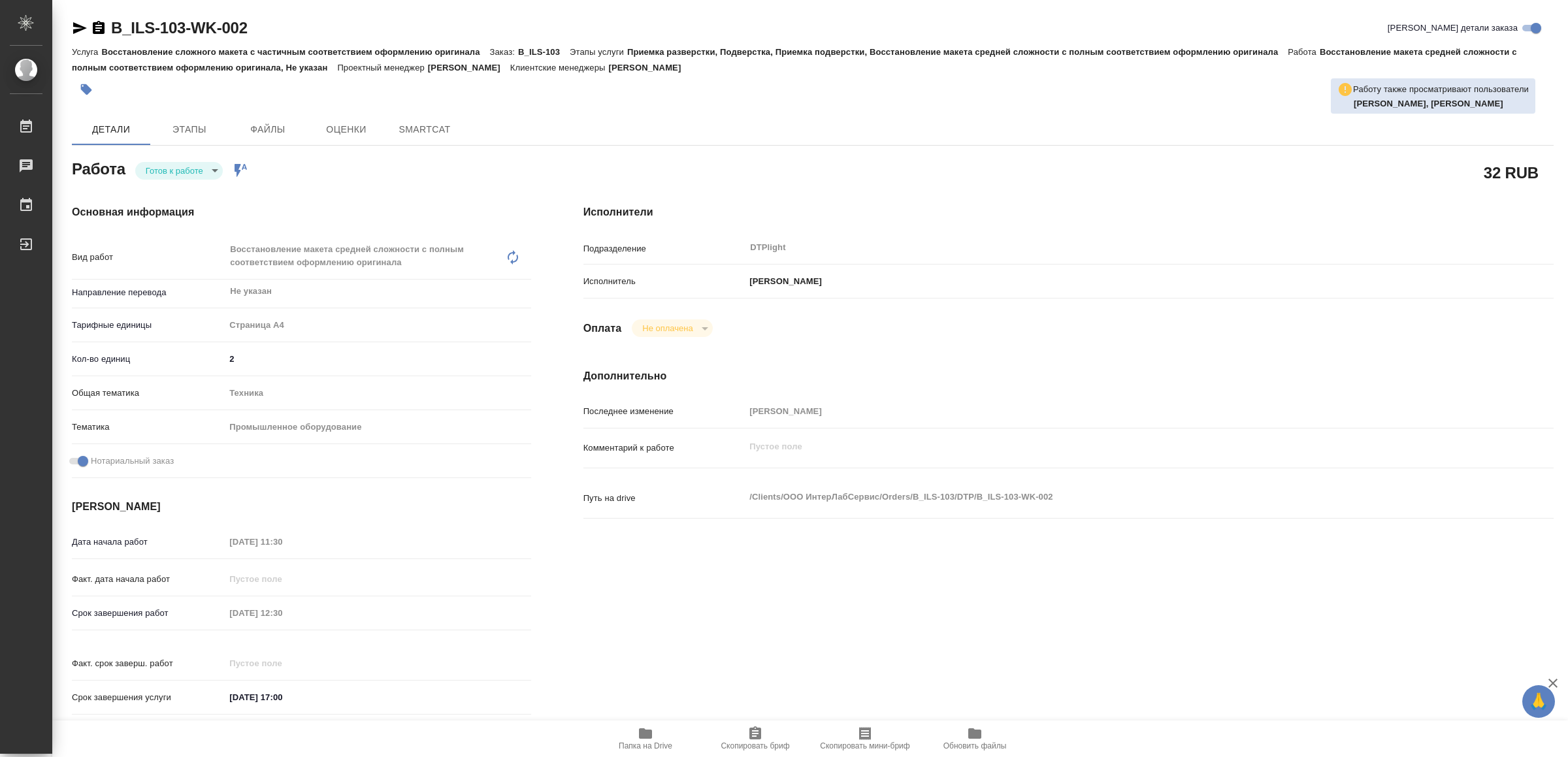
type textarea "x"
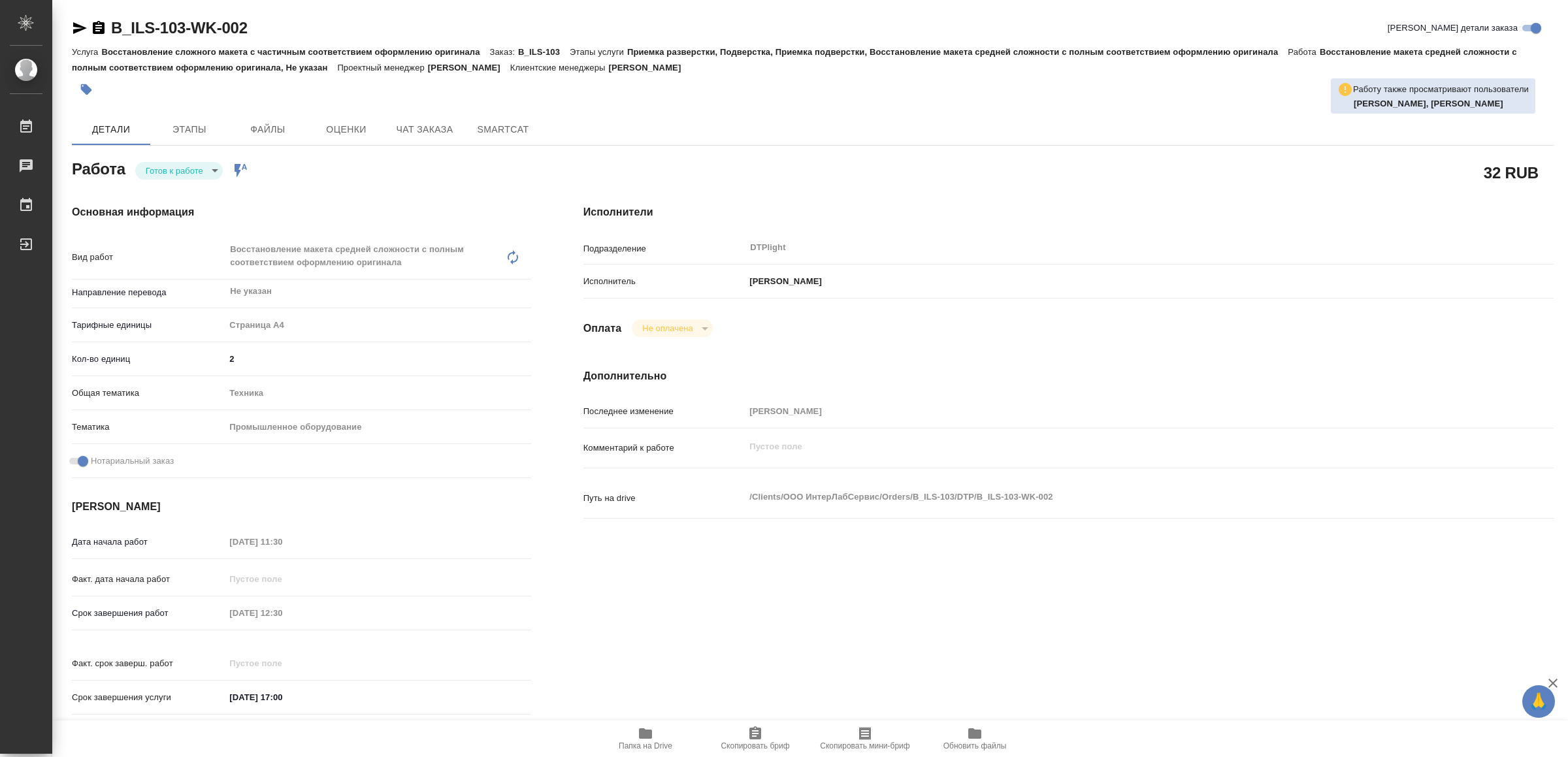
type textarea "x"
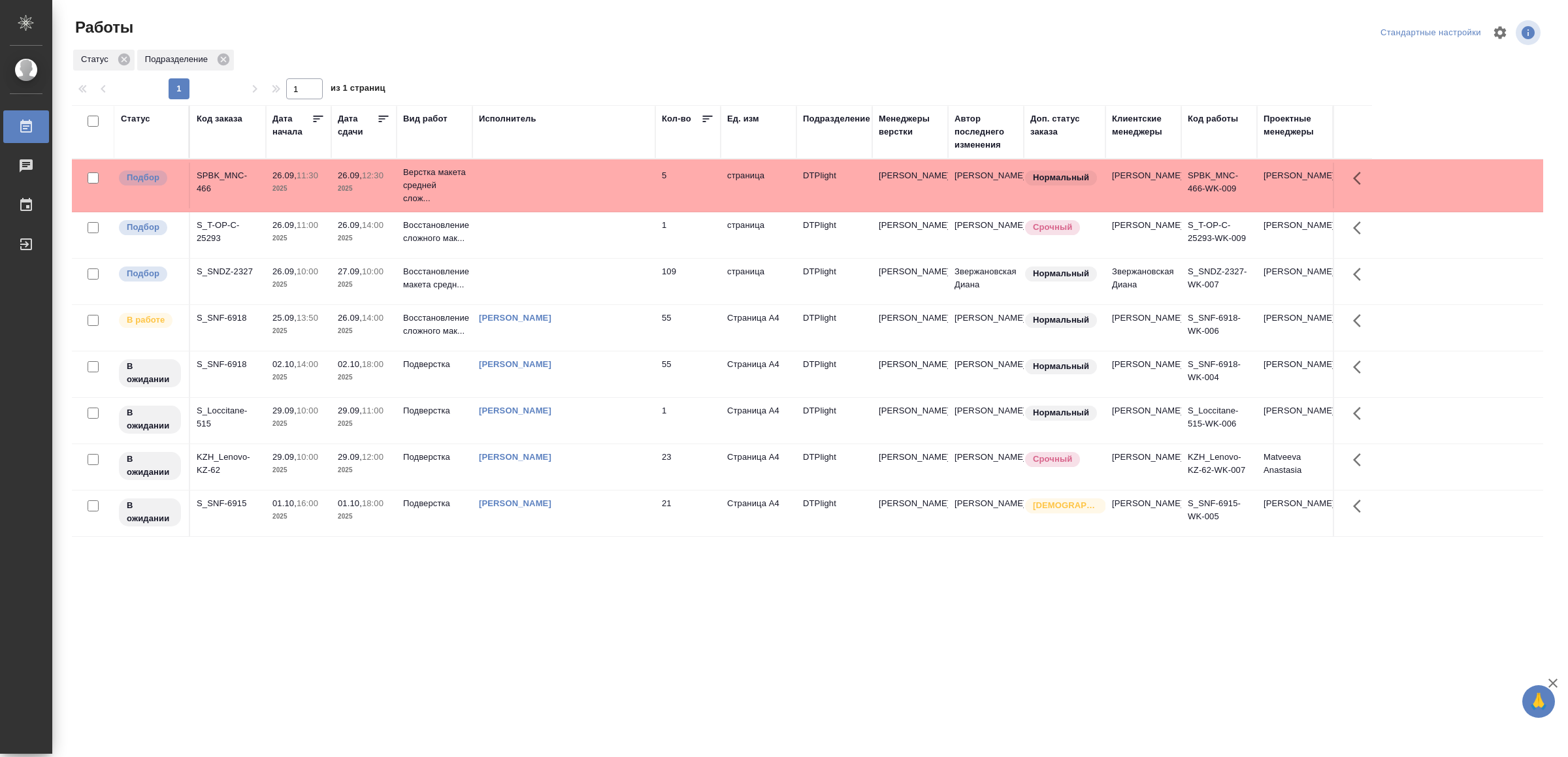
click at [595, 174] on td at bounding box center [563, 186] width 183 height 46
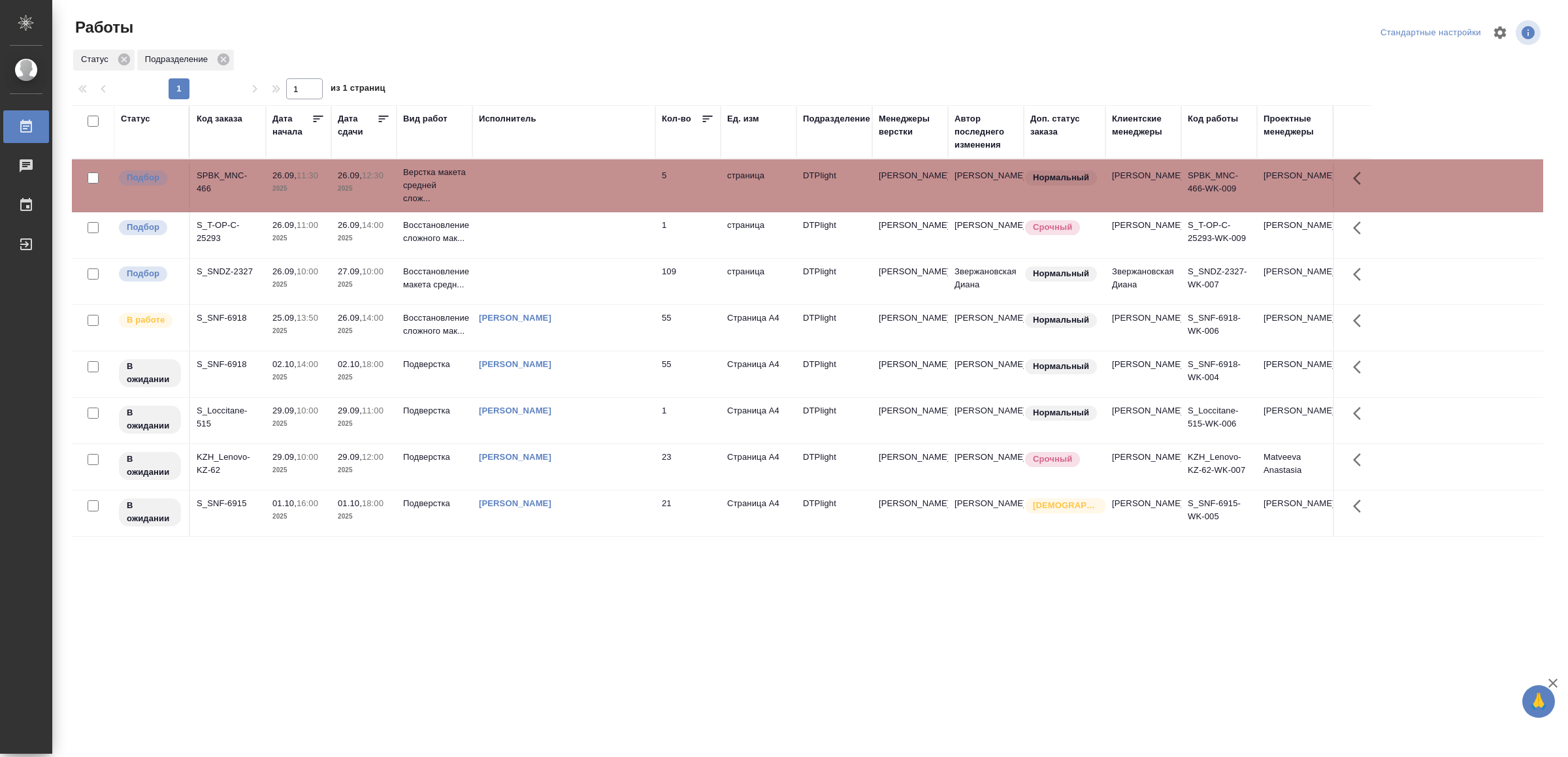
click at [595, 174] on td at bounding box center [563, 186] width 183 height 46
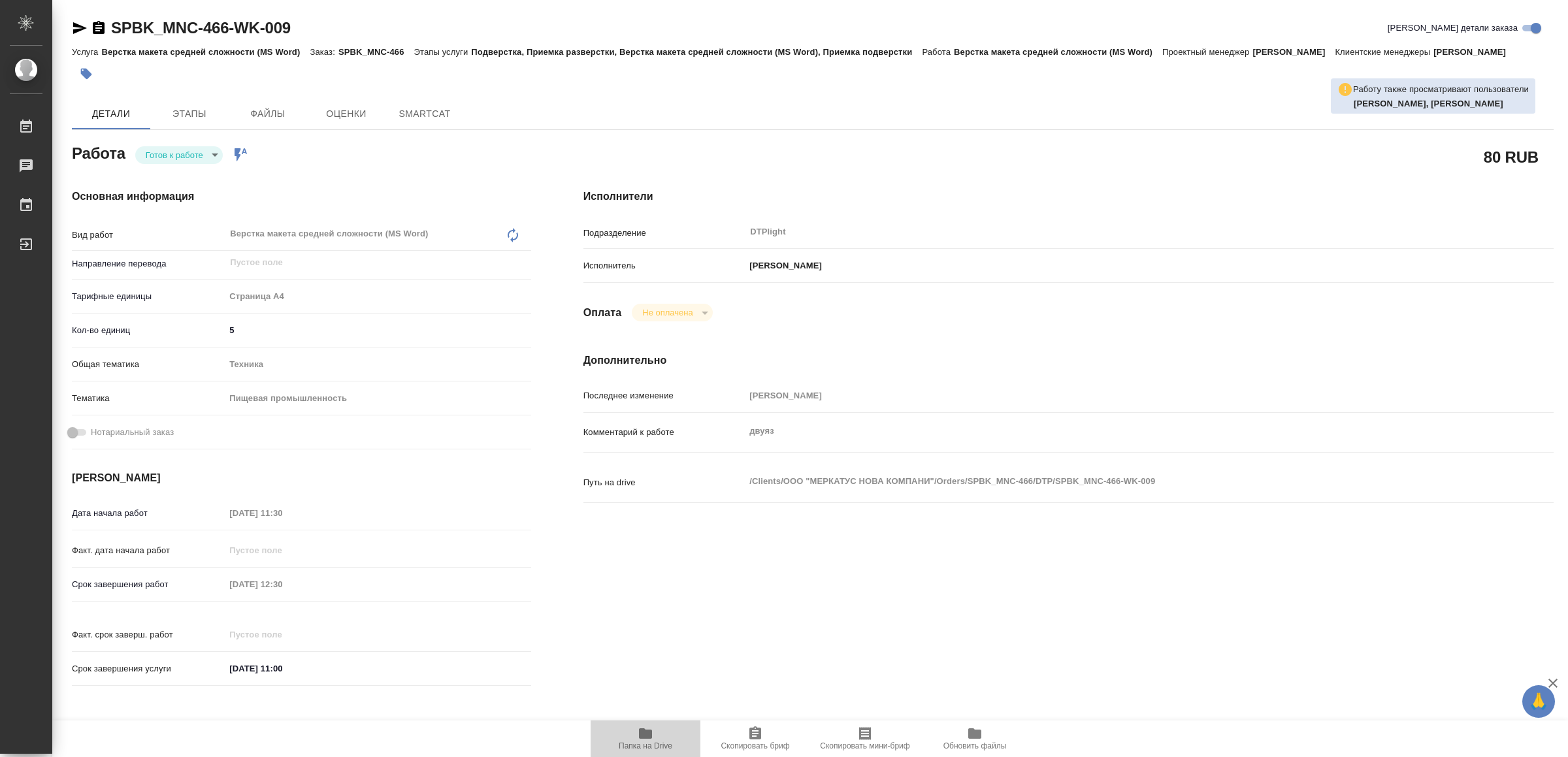
click at [647, 740] on icon "button" at bounding box center [645, 733] width 16 height 16
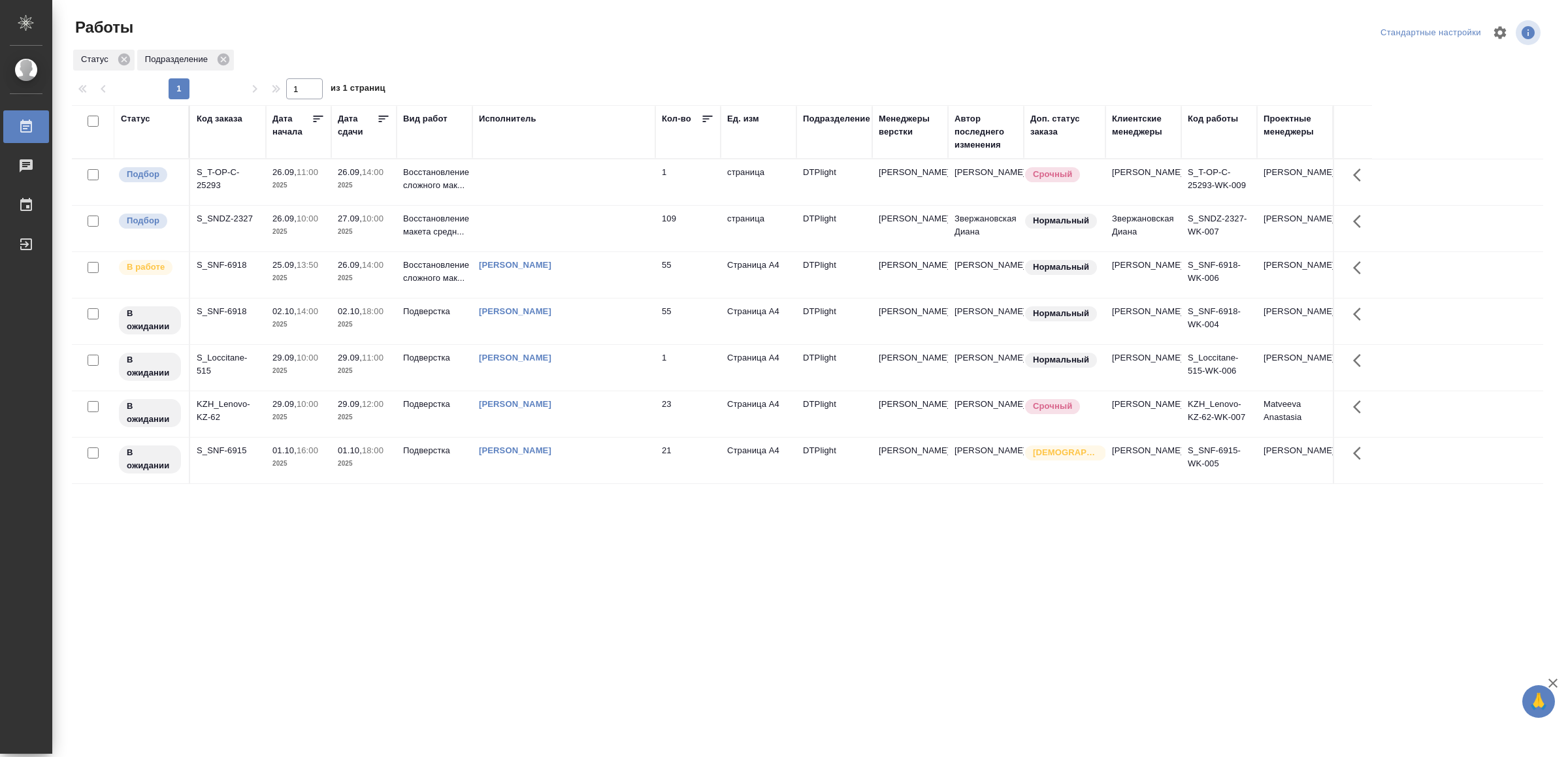
drag, startPoint x: 715, startPoint y: 635, endPoint x: 705, endPoint y: 621, distance: 17.2
drag, startPoint x: 511, startPoint y: 616, endPoint x: 511, endPoint y: 603, distance: 13.0
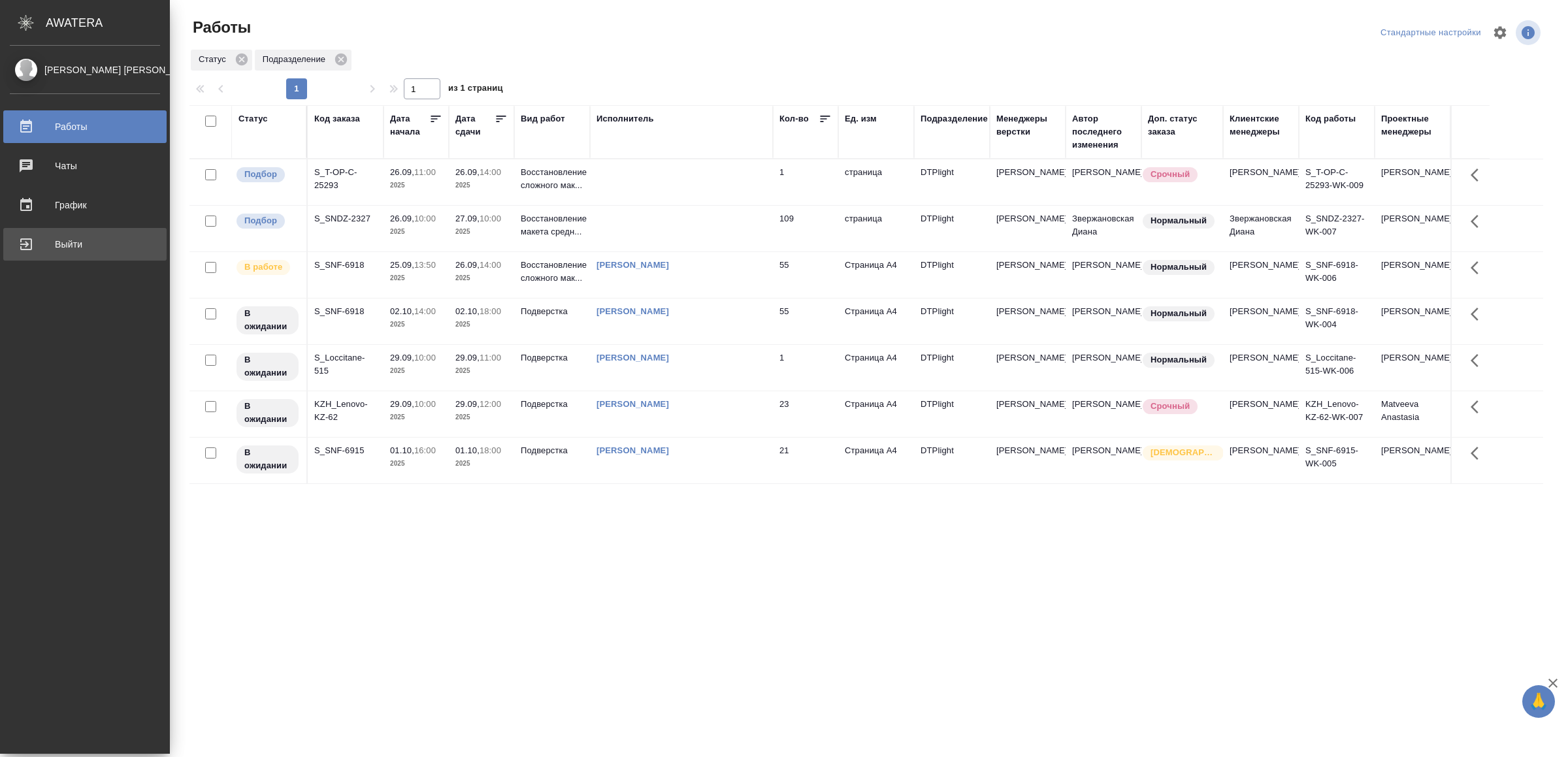
click at [53, 243] on div "Выйти" at bounding box center [85, 244] width 150 height 19
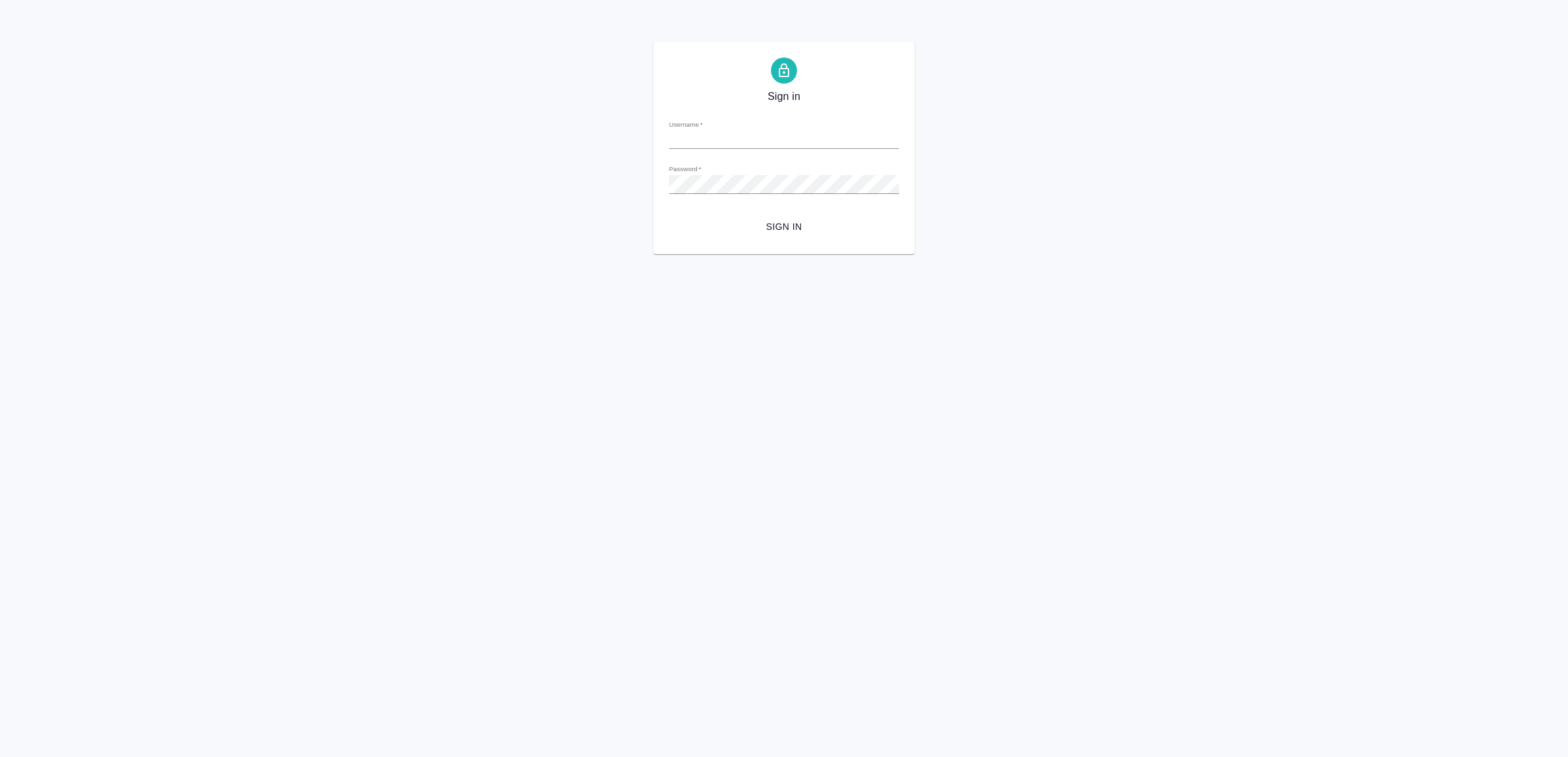
type input "v.yamkovenko@awatera.com"
click at [794, 226] on span "Sign in" at bounding box center [783, 226] width 209 height 16
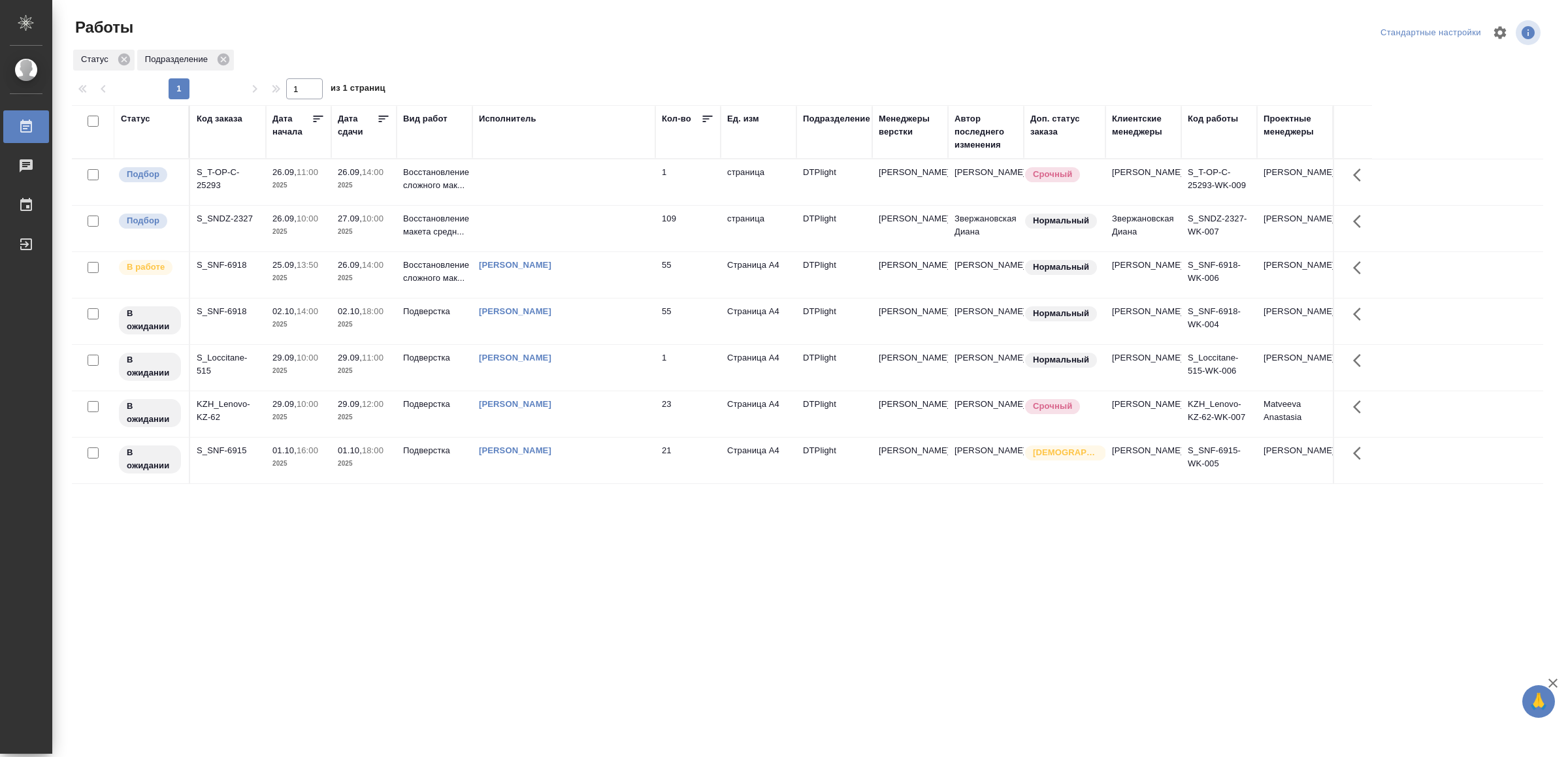
drag, startPoint x: 512, startPoint y: 603, endPoint x: 518, endPoint y: 591, distance: 13.4
drag, startPoint x: 433, startPoint y: 645, endPoint x: 432, endPoint y: 637, distance: 8.1
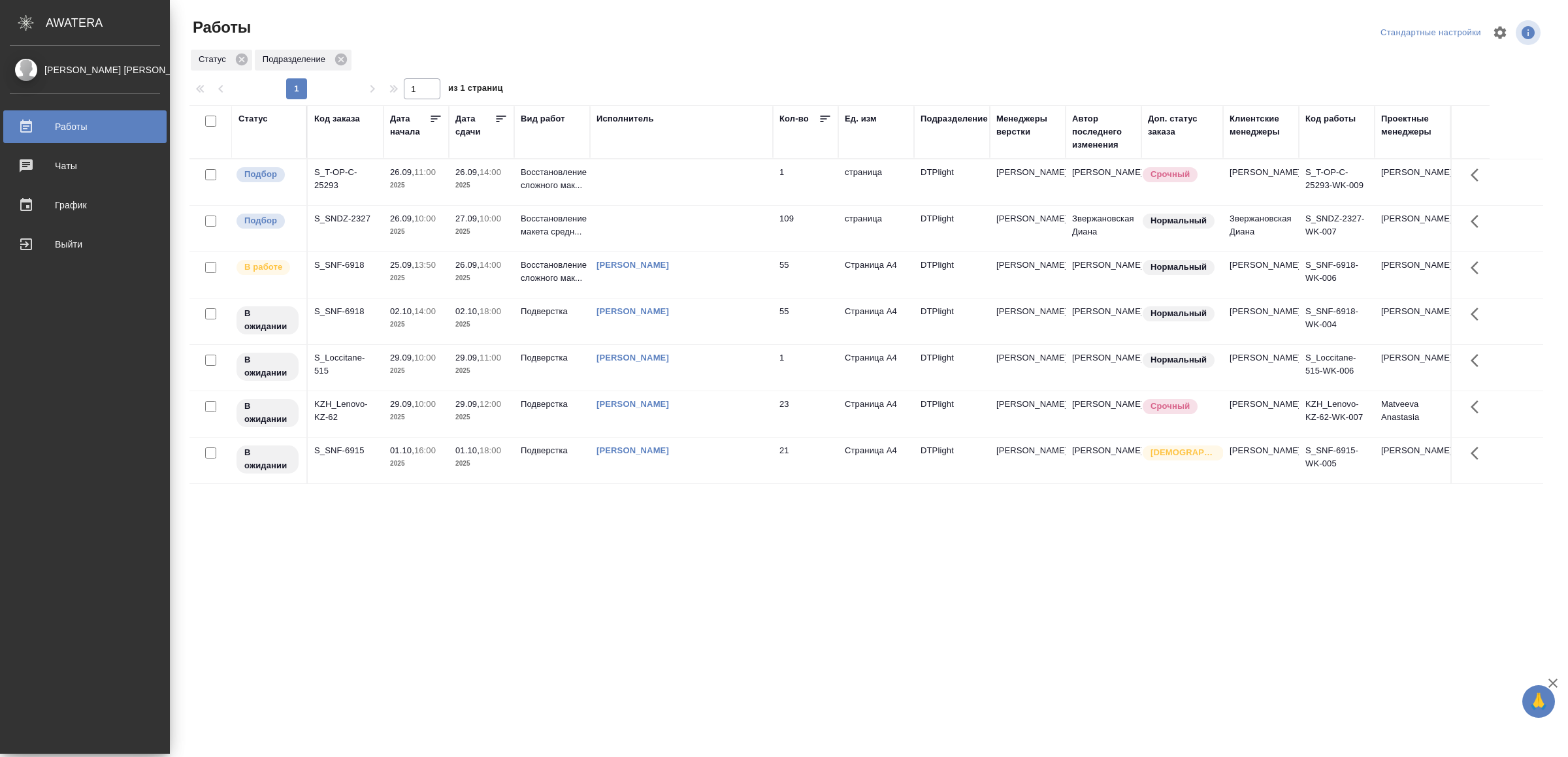
click at [81, 241] on div "Выйти" at bounding box center [85, 244] width 150 height 19
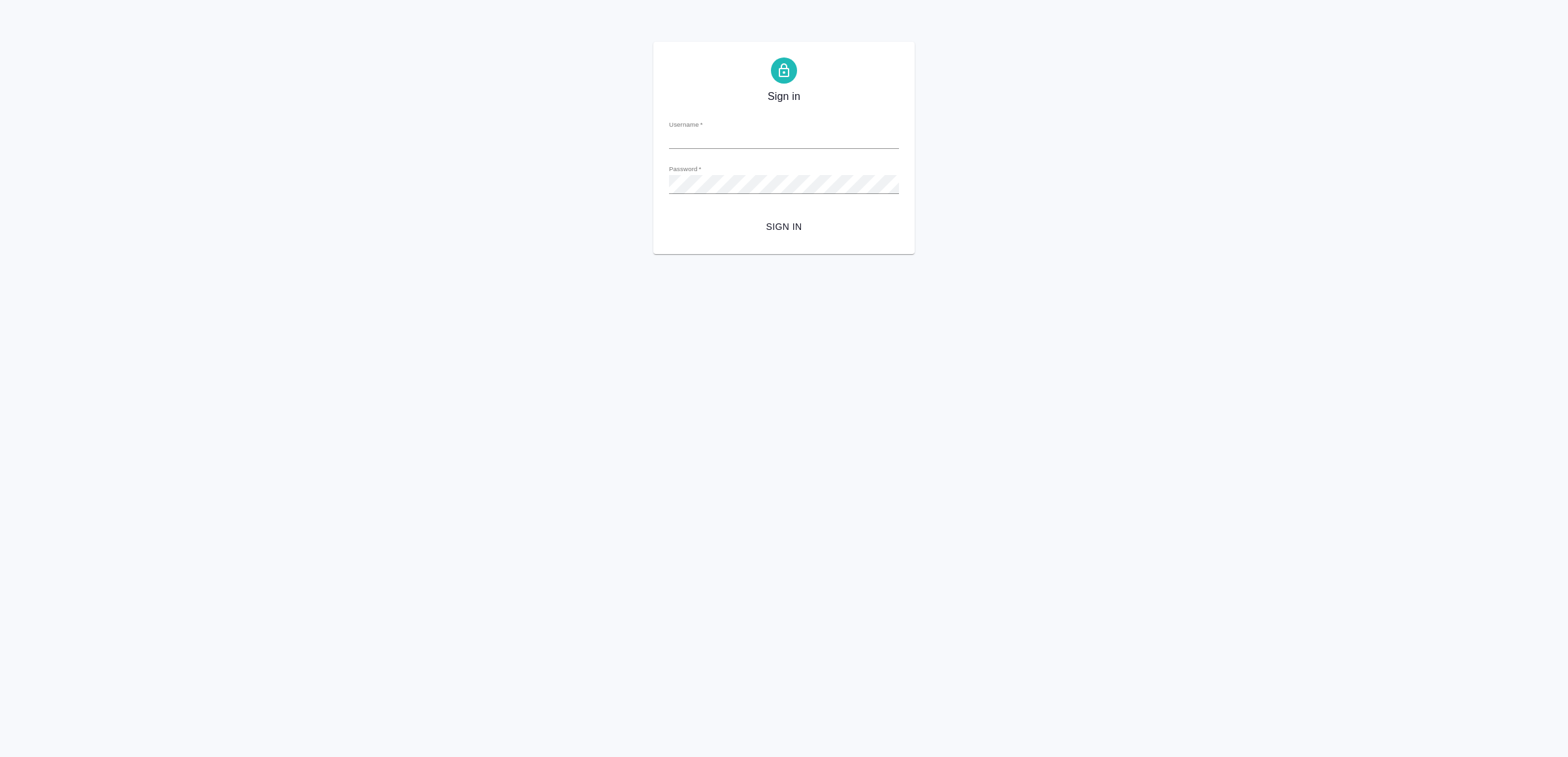
type input "[EMAIL_ADDRESS][DOMAIN_NAME]"
click at [806, 224] on span "Sign in" at bounding box center [783, 226] width 209 height 16
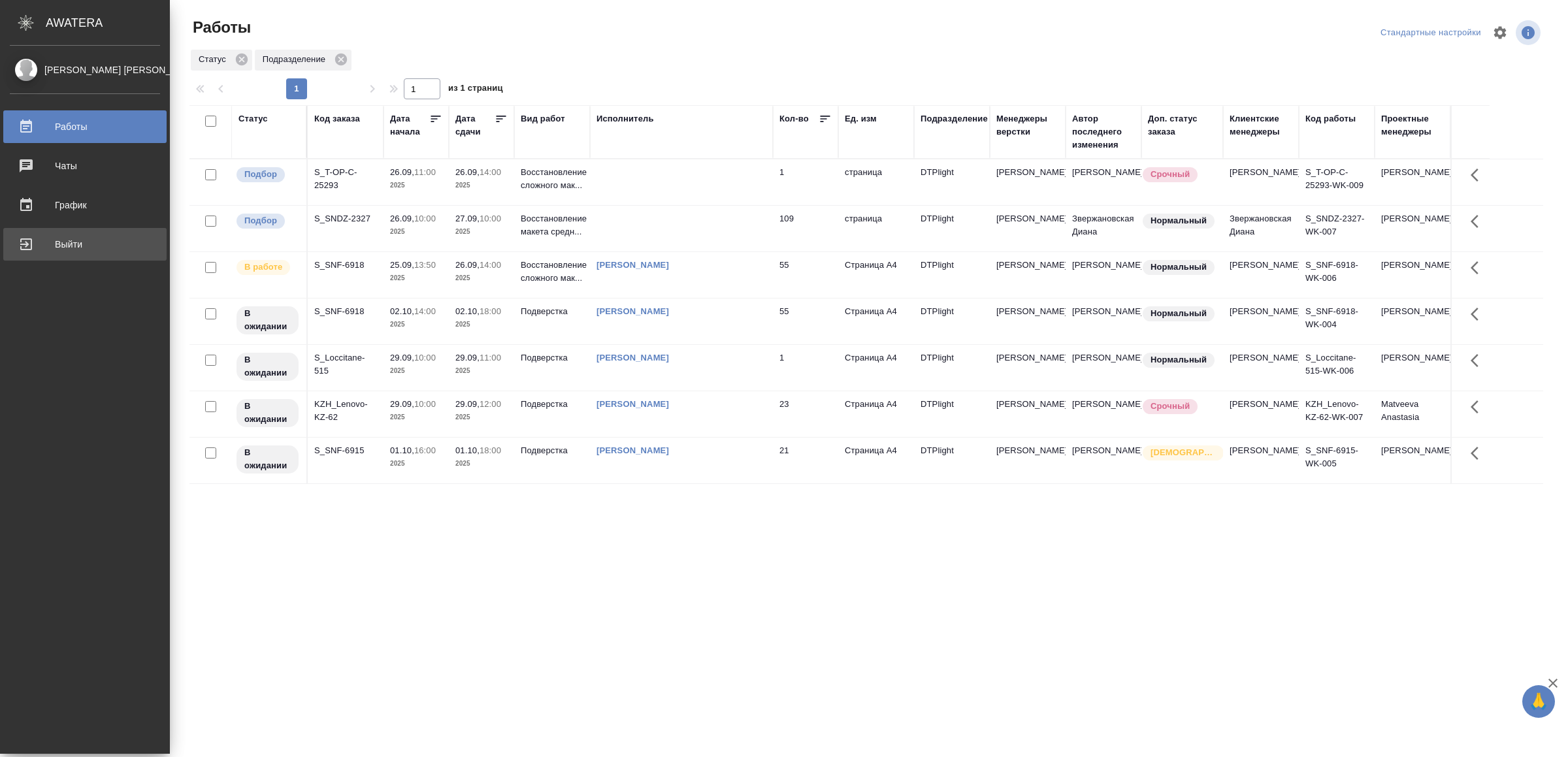
click at [44, 245] on div "Выйти" at bounding box center [85, 244] width 150 height 19
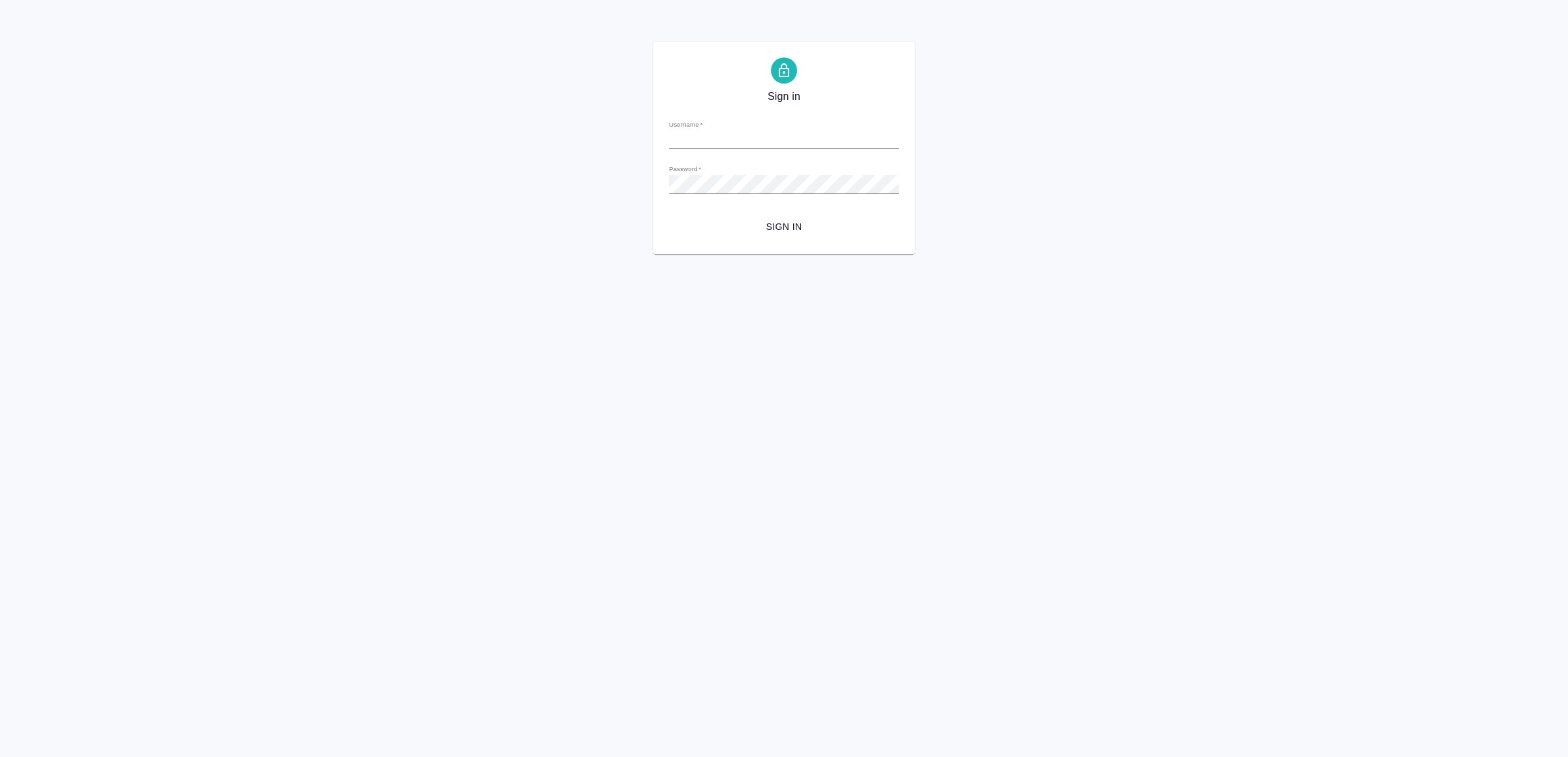
type input "[EMAIL_ADDRESS][DOMAIN_NAME]"
click at [800, 230] on span "Sign in" at bounding box center [783, 226] width 209 height 16
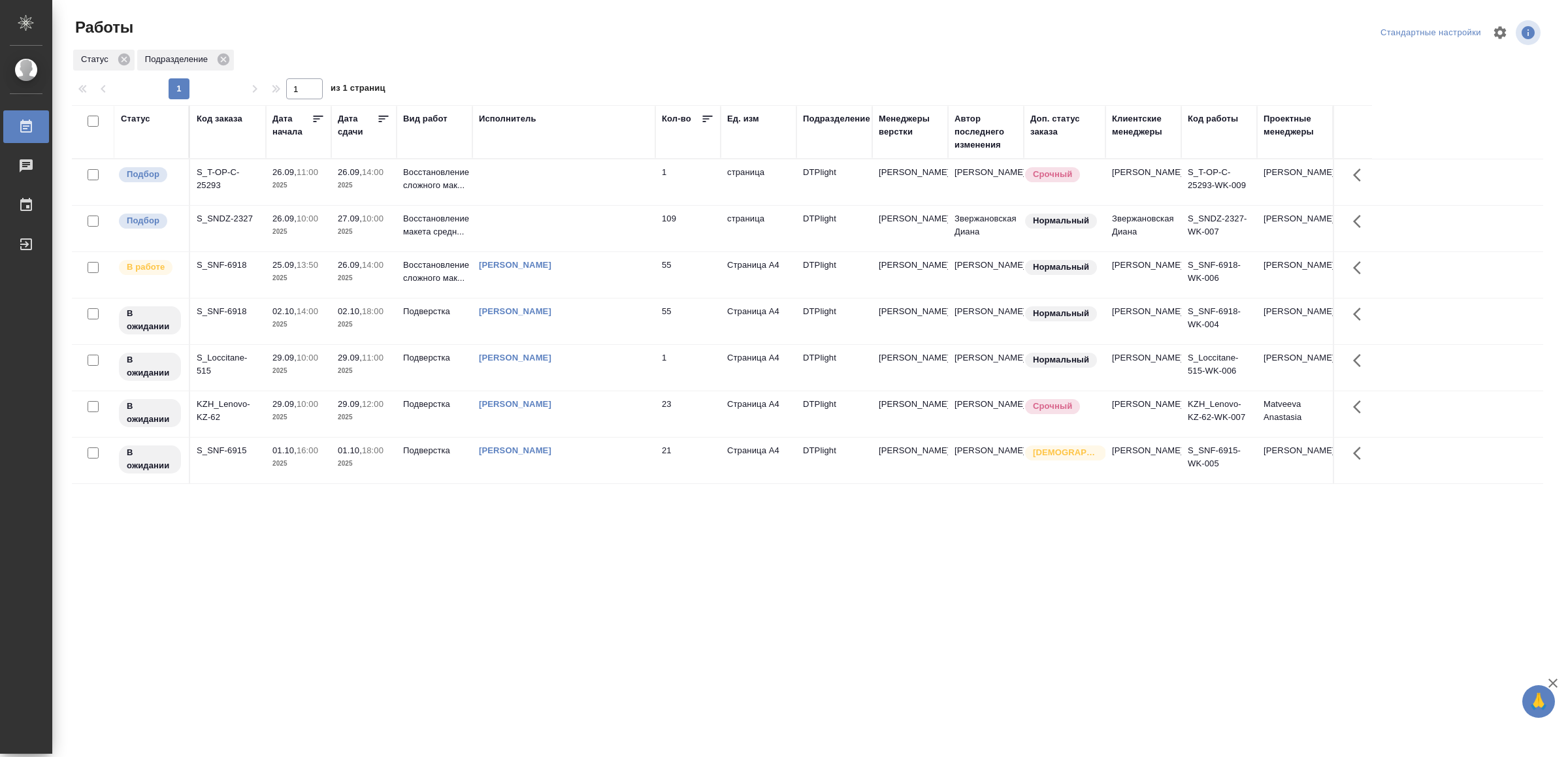
drag, startPoint x: 508, startPoint y: 620, endPoint x: 506, endPoint y: 595, distance: 25.1
drag, startPoint x: 549, startPoint y: 561, endPoint x: 559, endPoint y: 559, distance: 10.2
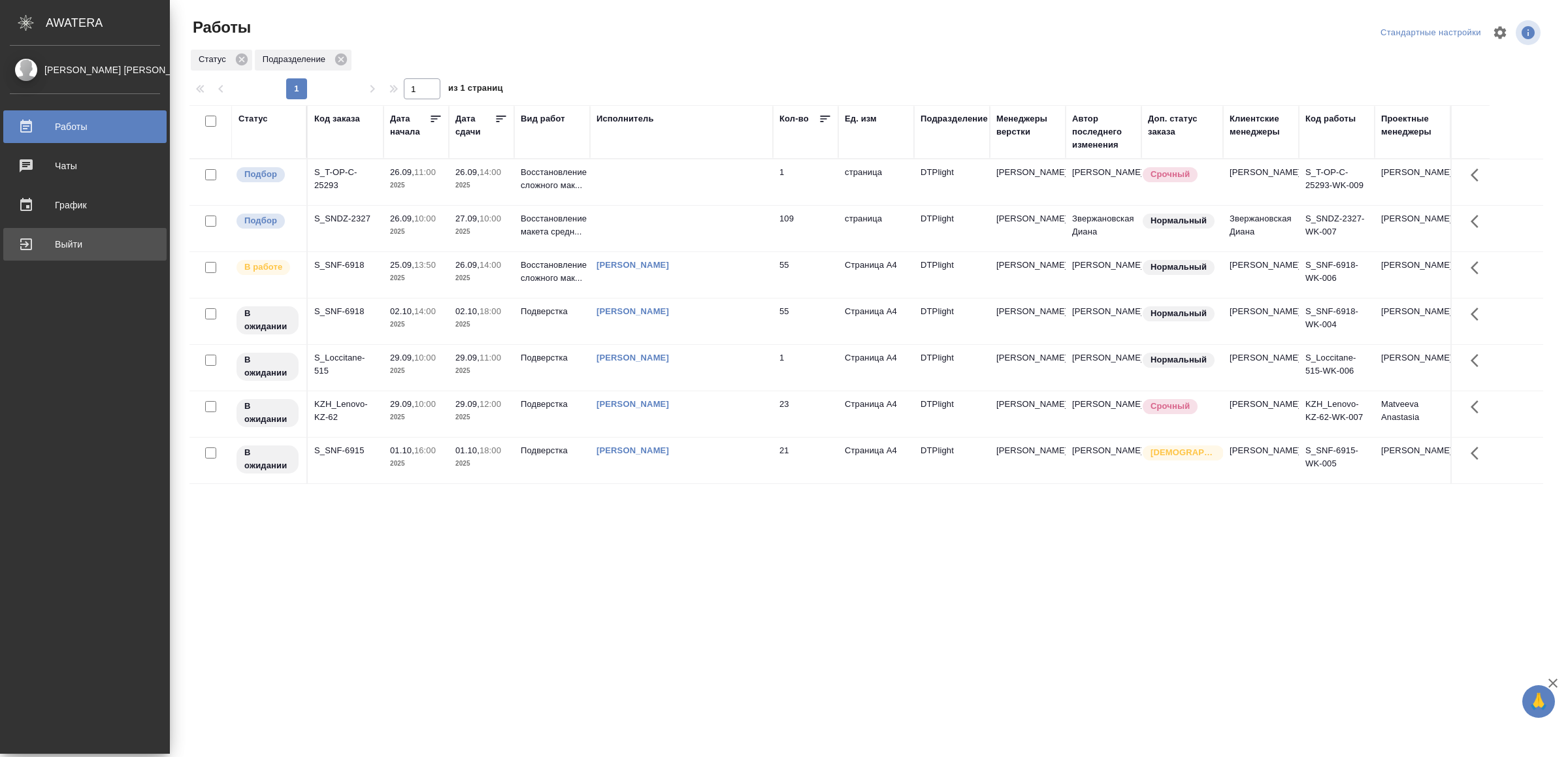
click at [64, 242] on div "Выйти" at bounding box center [85, 244] width 150 height 19
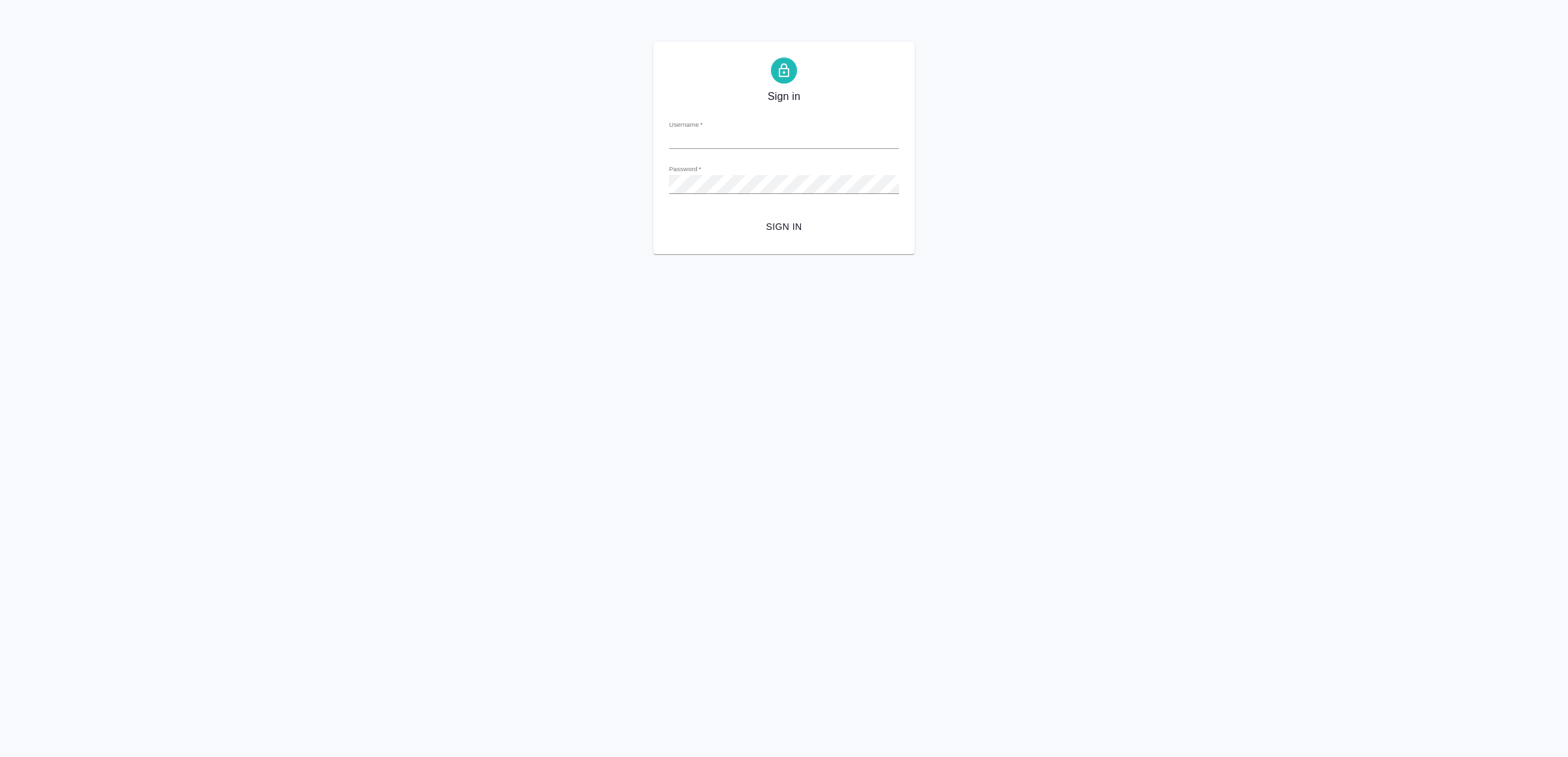
type input "[EMAIL_ADDRESS][DOMAIN_NAME]"
click at [786, 224] on span "Sign in" at bounding box center [783, 226] width 209 height 16
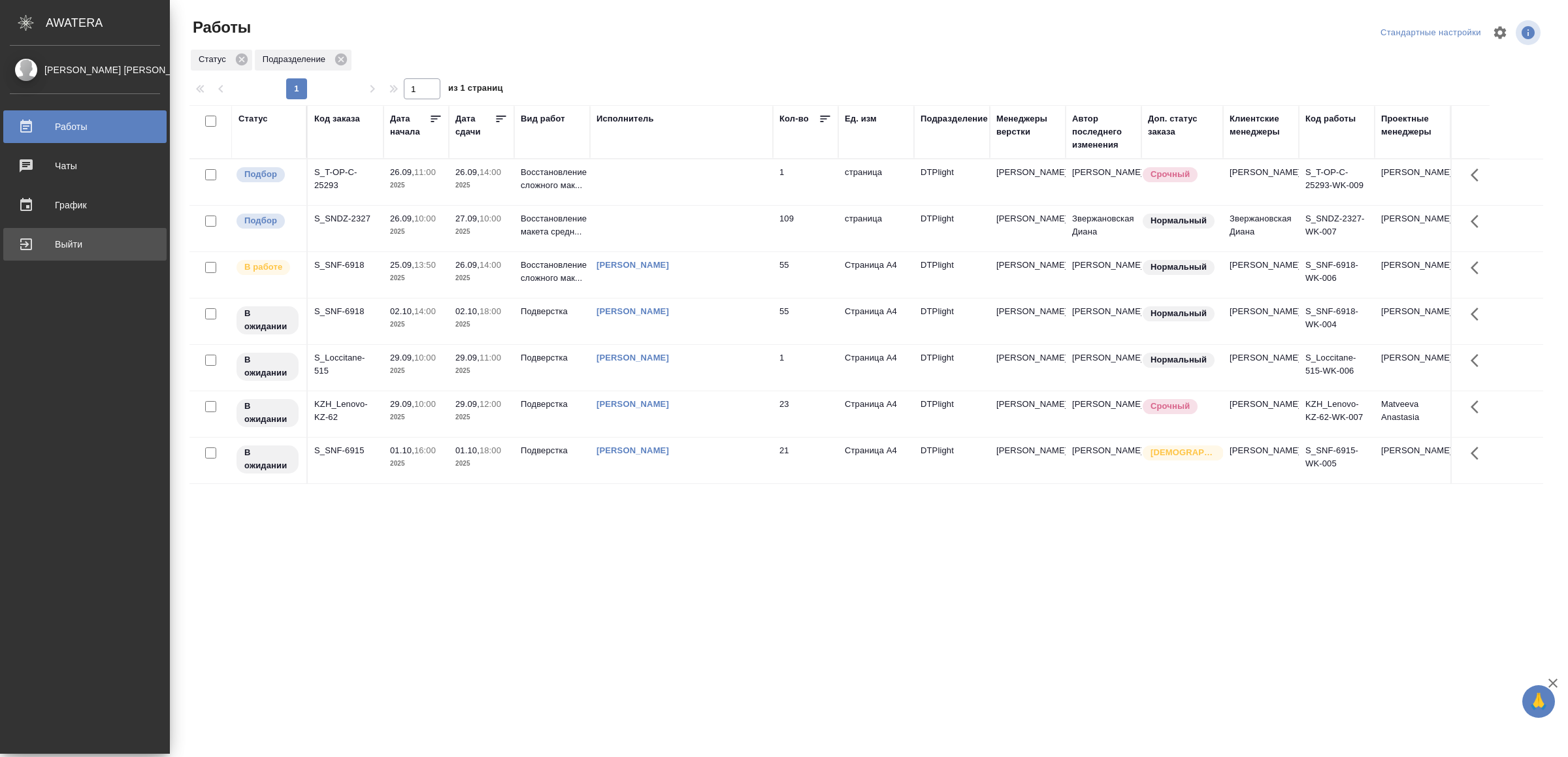
click at [34, 236] on div "Выйти" at bounding box center [85, 244] width 150 height 19
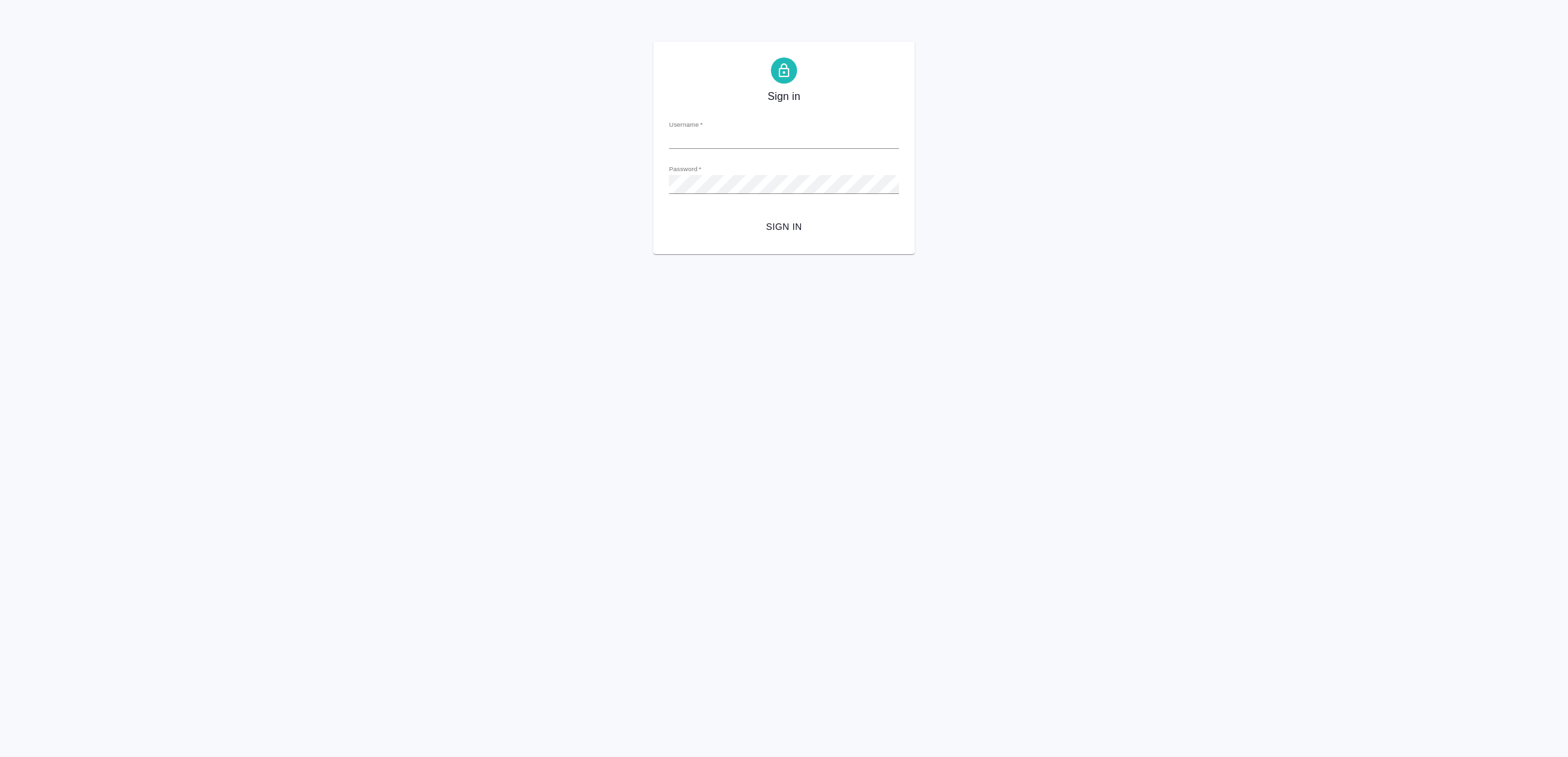
type input "v.yamkovenko@awatera.com"
click at [800, 220] on span "Sign in" at bounding box center [783, 226] width 209 height 16
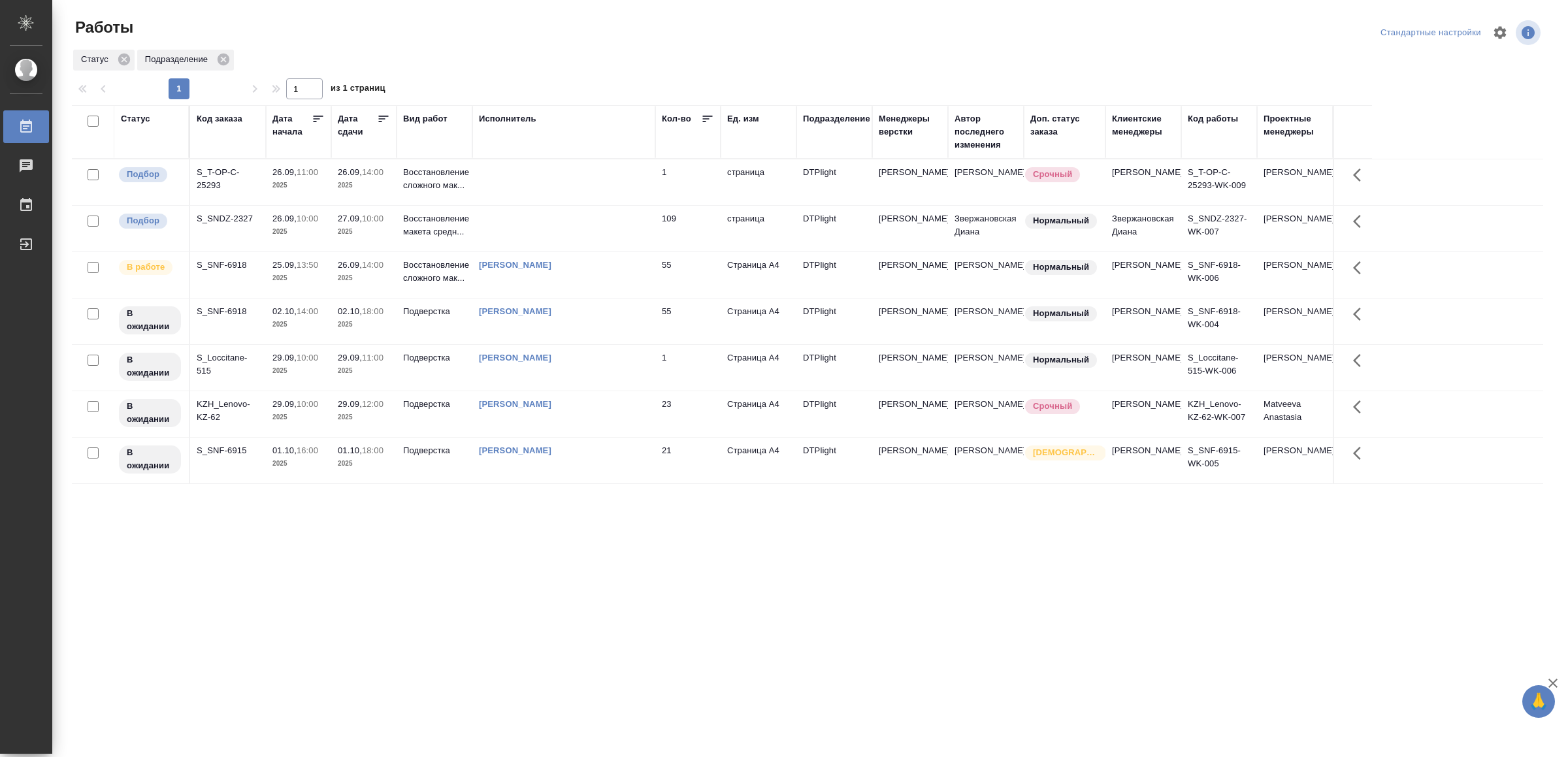
click at [637, 272] on div "[PERSON_NAME]" at bounding box center [564, 265] width 170 height 13
drag, startPoint x: 528, startPoint y: 657, endPoint x: 529, endPoint y: 639, distance: 18.0
drag, startPoint x: 0, startPoint y: 0, endPoint x: 613, endPoint y: 572, distance: 838.4
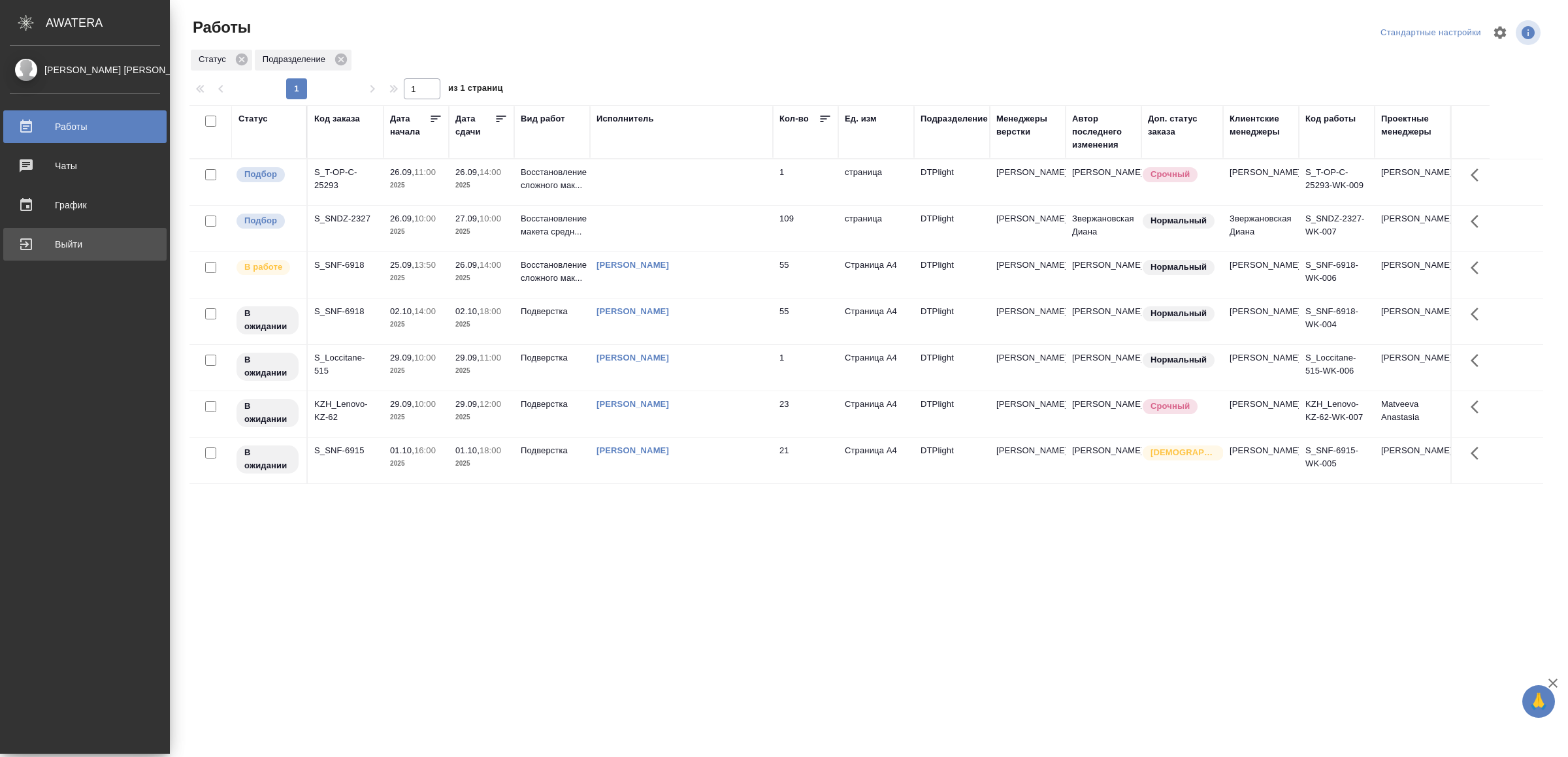
click at [42, 236] on div "Выйти" at bounding box center [85, 244] width 150 height 19
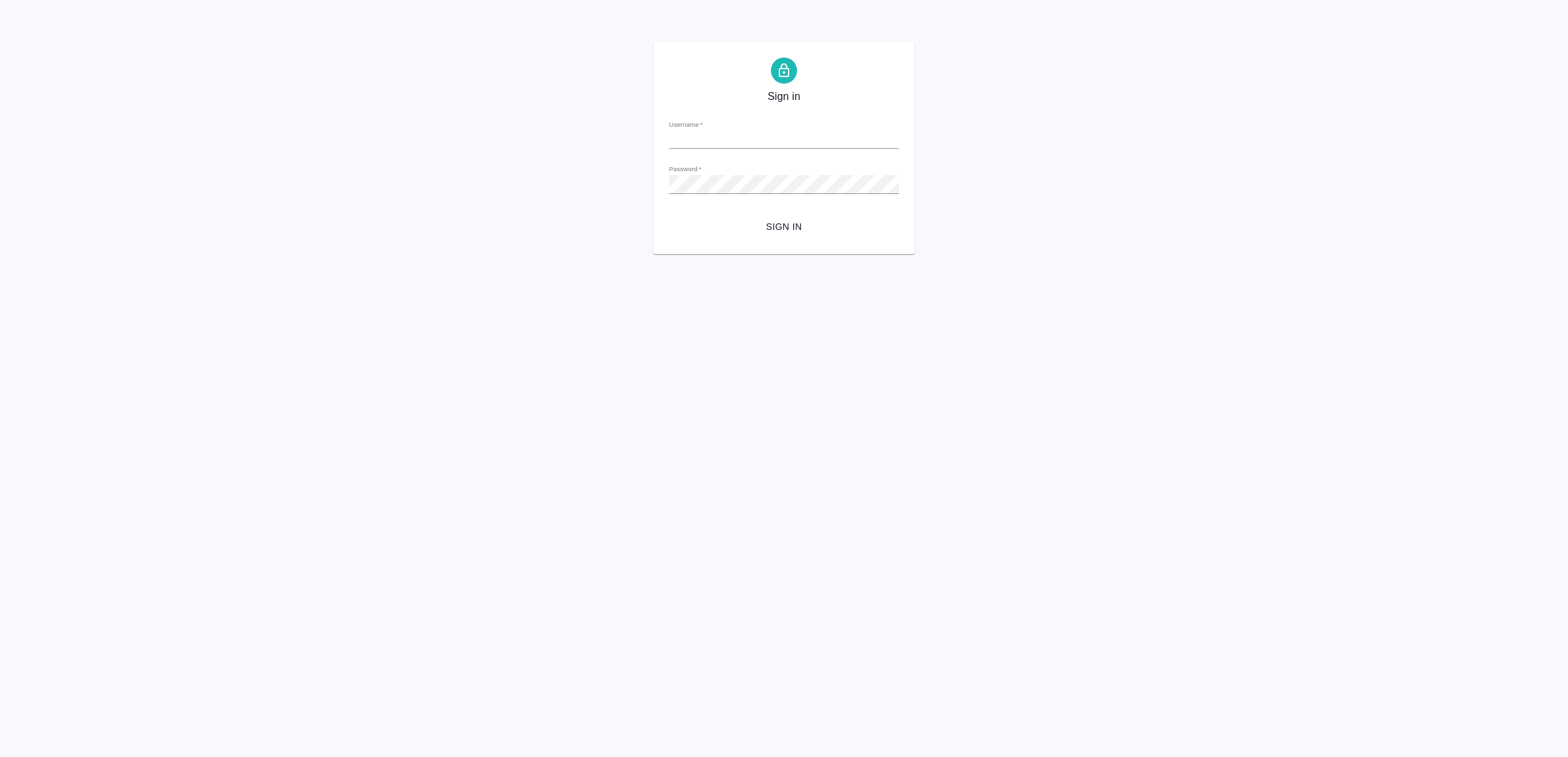
type input "[EMAIL_ADDRESS][DOMAIN_NAME]"
click at [780, 230] on span "Sign in" at bounding box center [783, 226] width 209 height 16
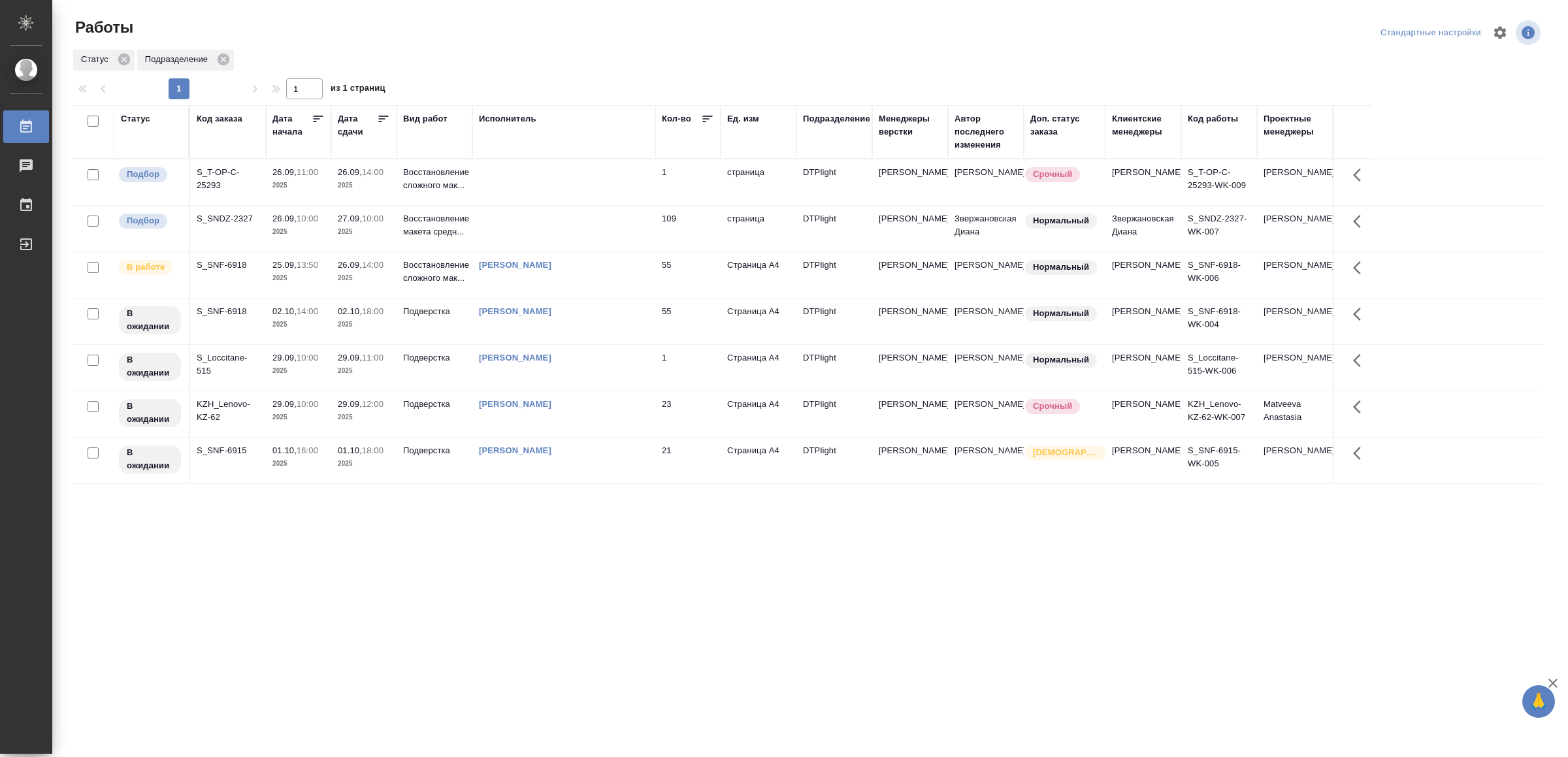
drag, startPoint x: 630, startPoint y: 541, endPoint x: 640, endPoint y: 540, distance: 10.0
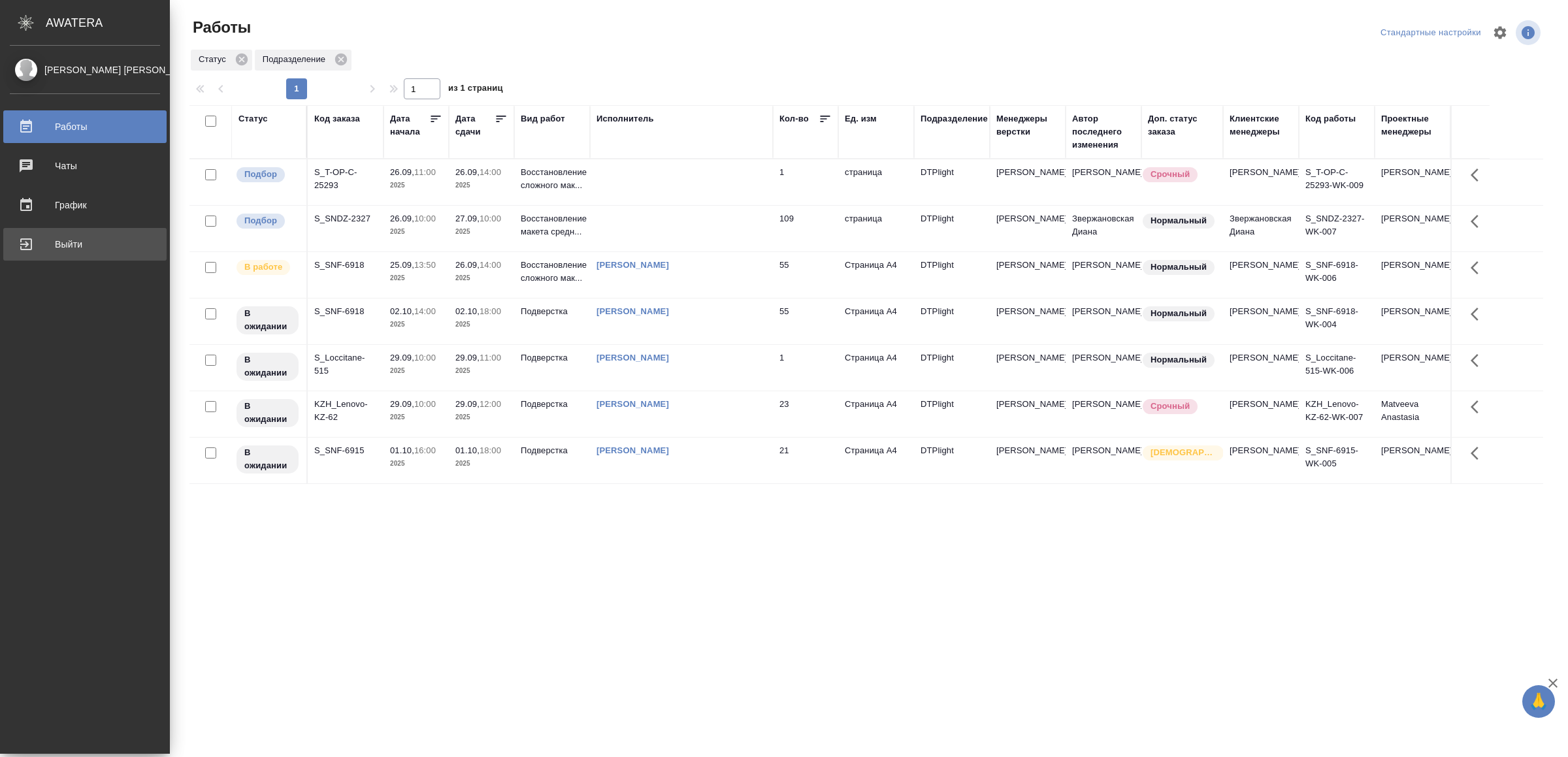
click at [51, 246] on div "Выйти" at bounding box center [85, 244] width 150 height 19
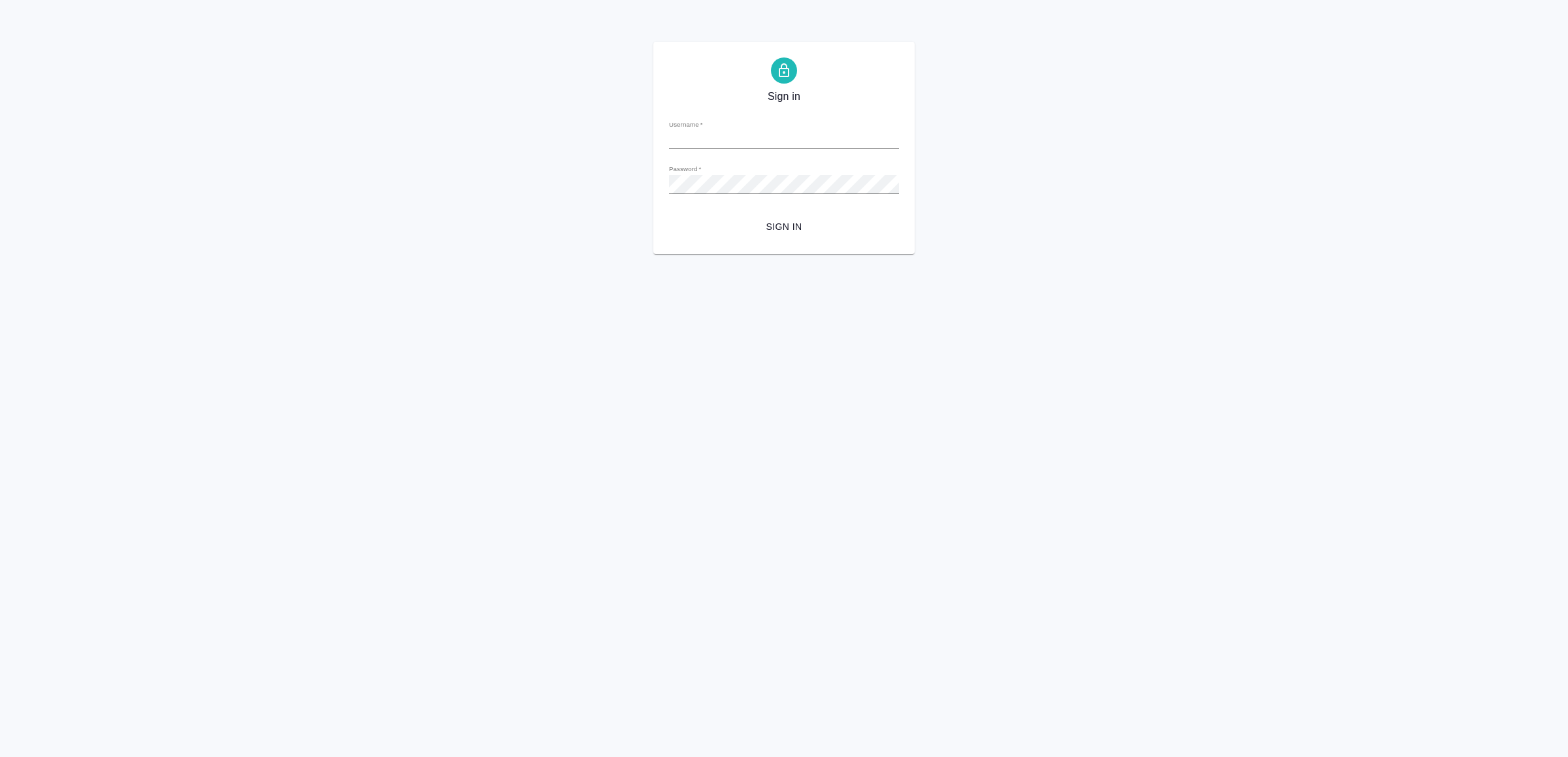
type input "[EMAIL_ADDRESS][DOMAIN_NAME]"
click at [796, 227] on span "Sign in" at bounding box center [783, 226] width 209 height 16
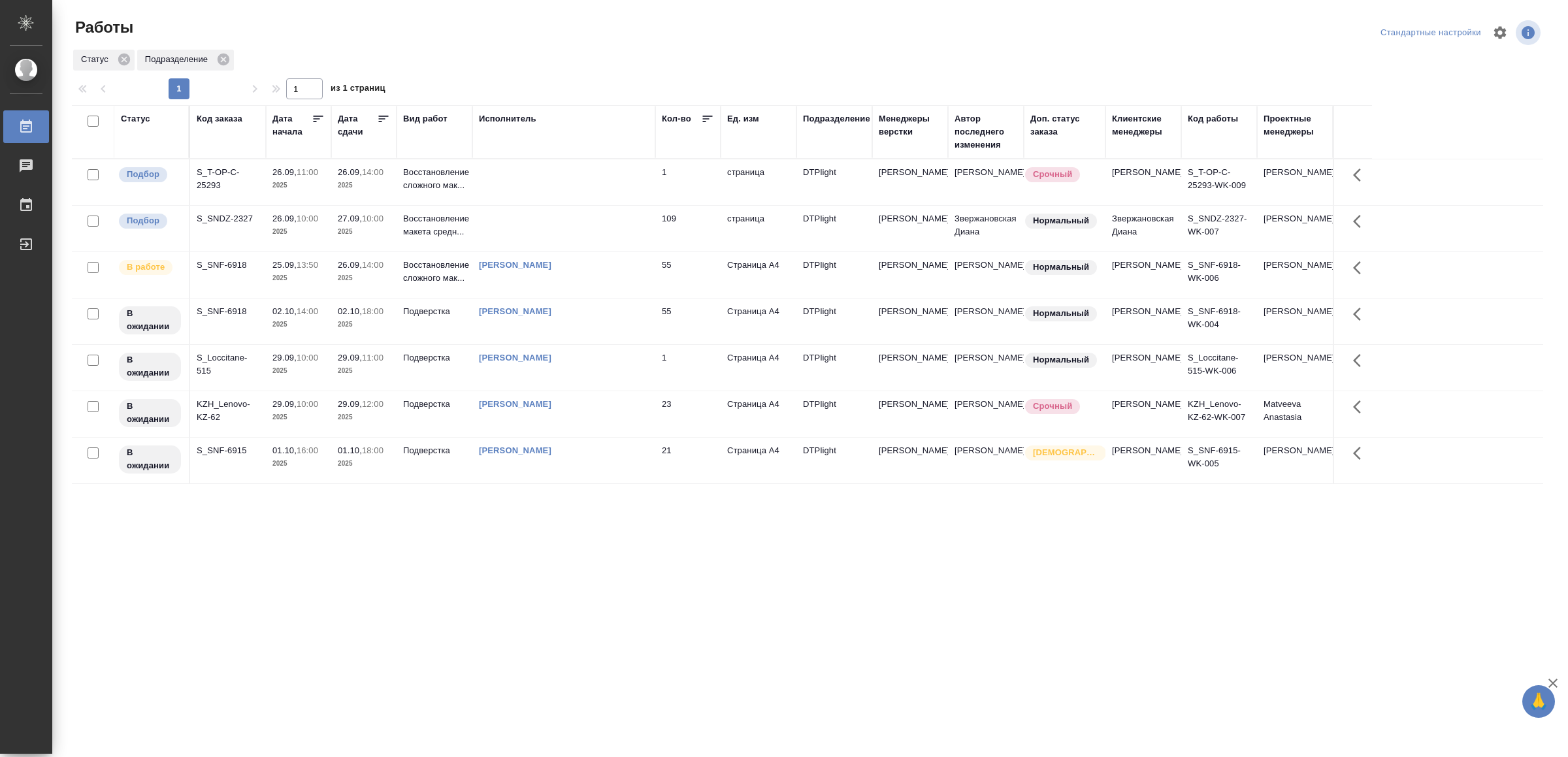
drag, startPoint x: 498, startPoint y: 553, endPoint x: 496, endPoint y: 571, distance: 18.1
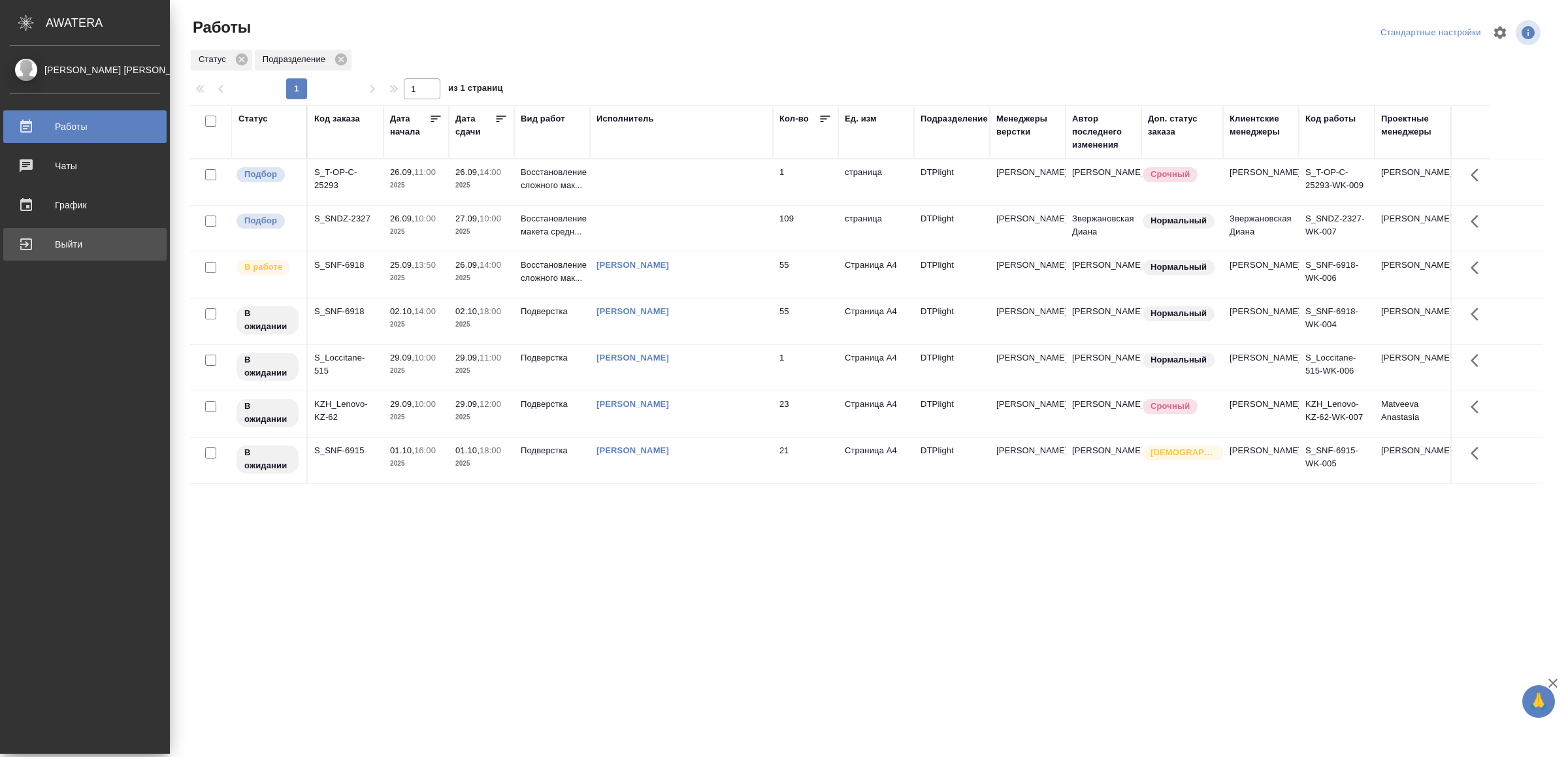
click at [53, 247] on div "Выйти" at bounding box center [85, 244] width 150 height 19
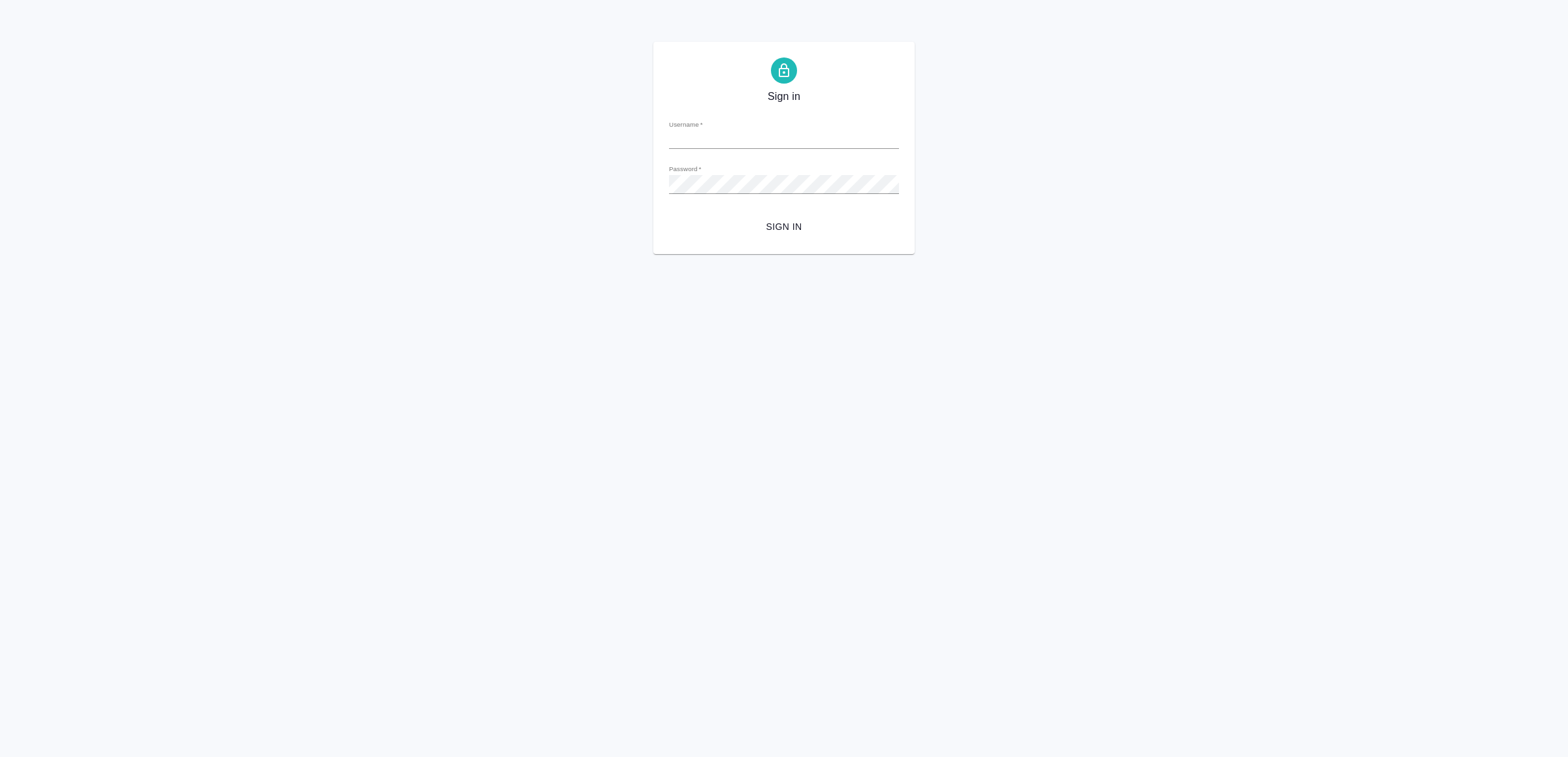
type input "[EMAIL_ADDRESS][DOMAIN_NAME]"
click at [785, 214] on form "Username   * [EMAIL_ADDRESS][DOMAIN_NAME] Password   * urlPath   * / Sign in" at bounding box center [784, 174] width 230 height 129
click at [786, 216] on button "Sign in" at bounding box center [784, 227] width 230 height 24
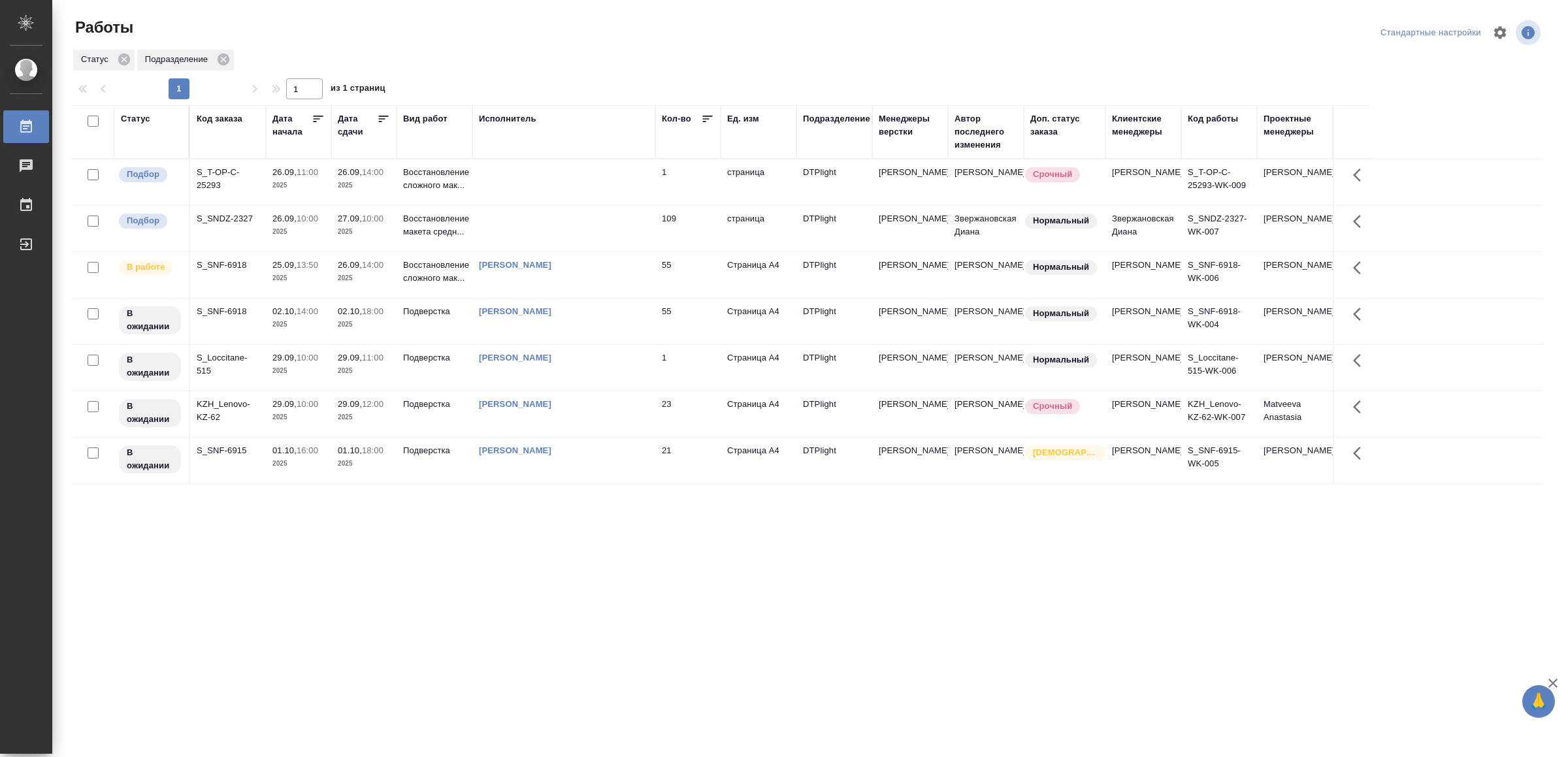
drag, startPoint x: 600, startPoint y: 504, endPoint x: 614, endPoint y: 461, distance: 45.2
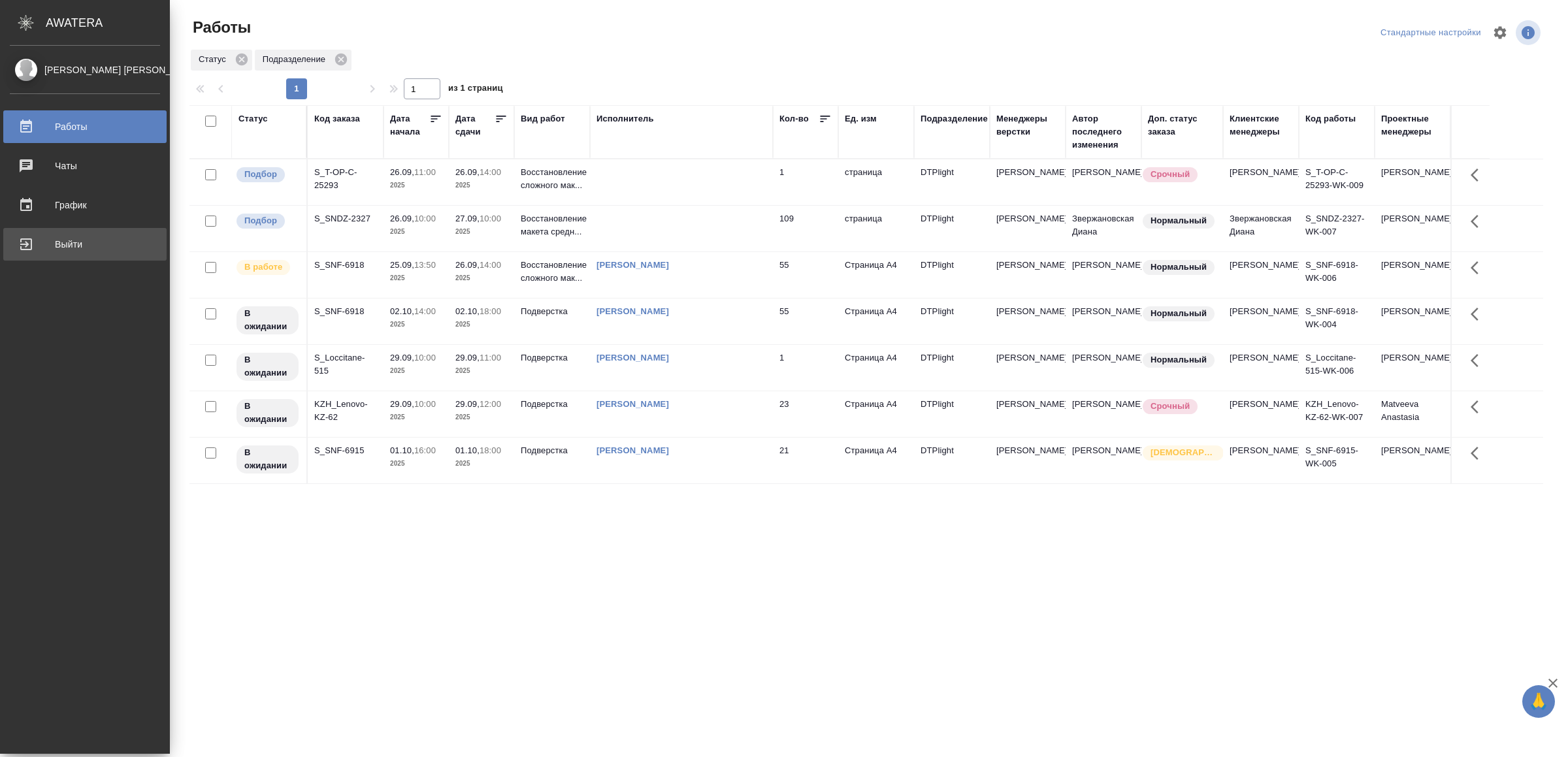
click at [65, 239] on div "Выйти" at bounding box center [85, 244] width 150 height 19
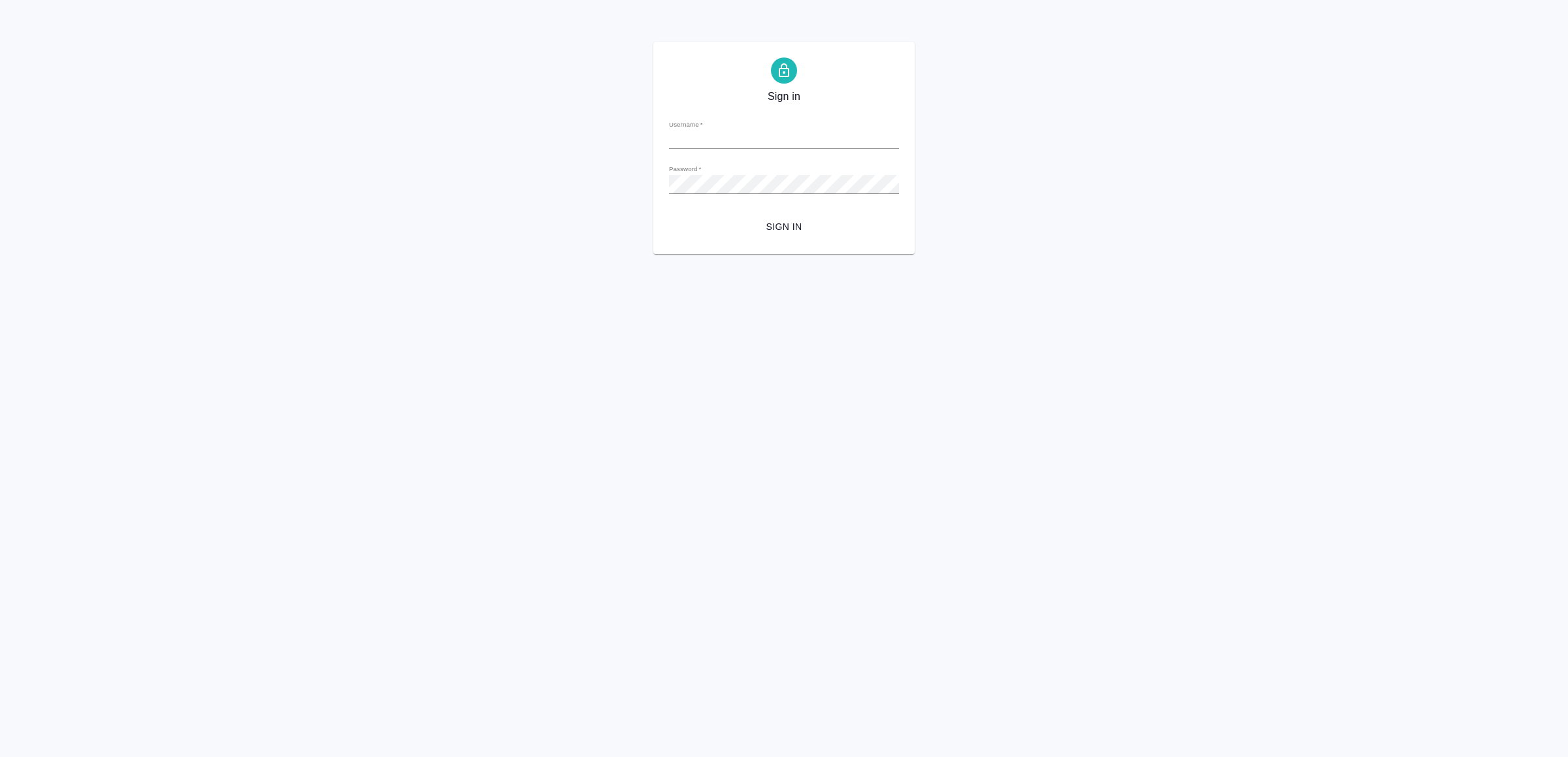
type input "[EMAIL_ADDRESS][DOMAIN_NAME]"
click at [793, 226] on span "Sign in" at bounding box center [783, 226] width 209 height 16
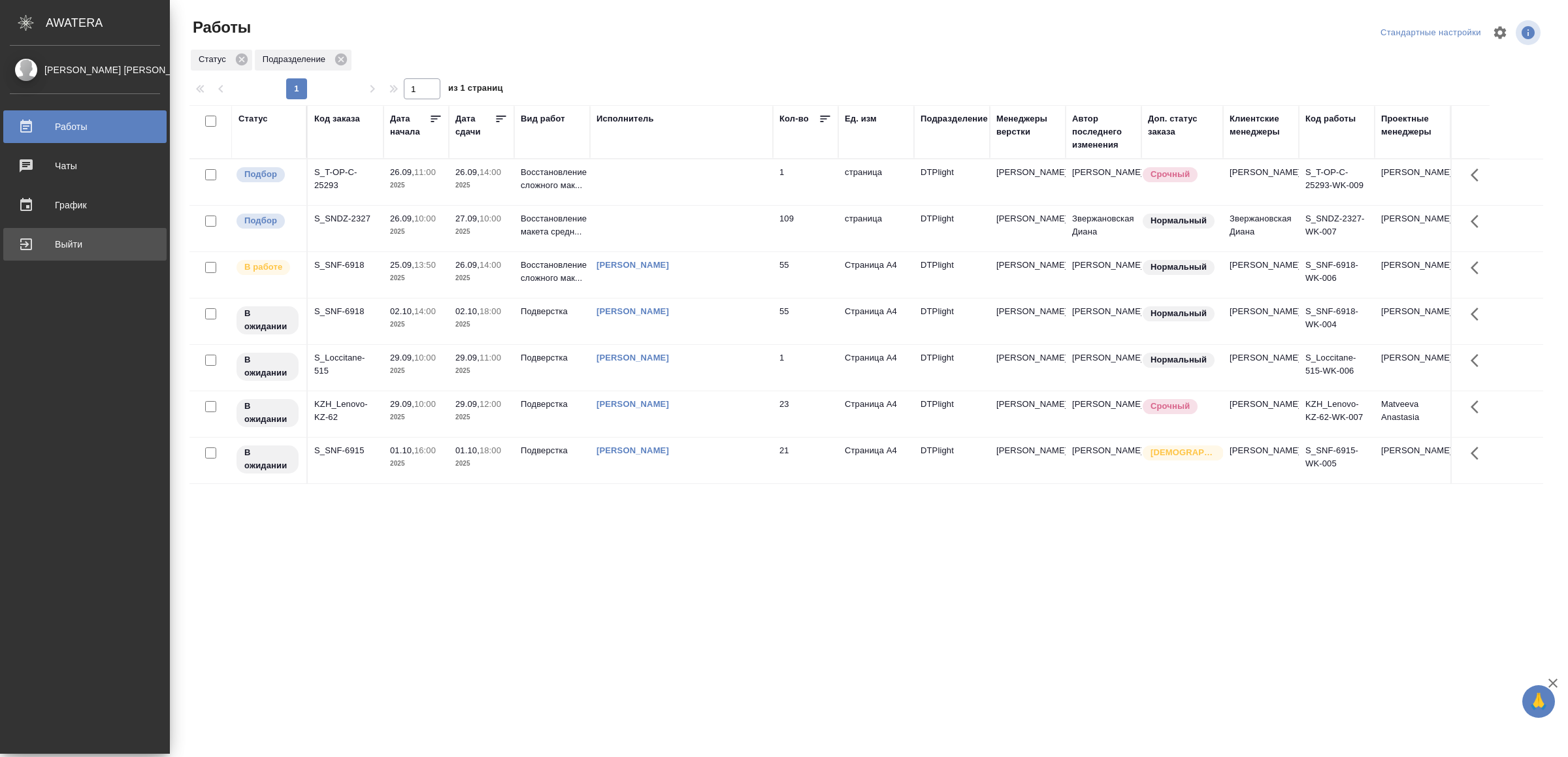
click at [40, 242] on div "Выйти" at bounding box center [85, 244] width 150 height 19
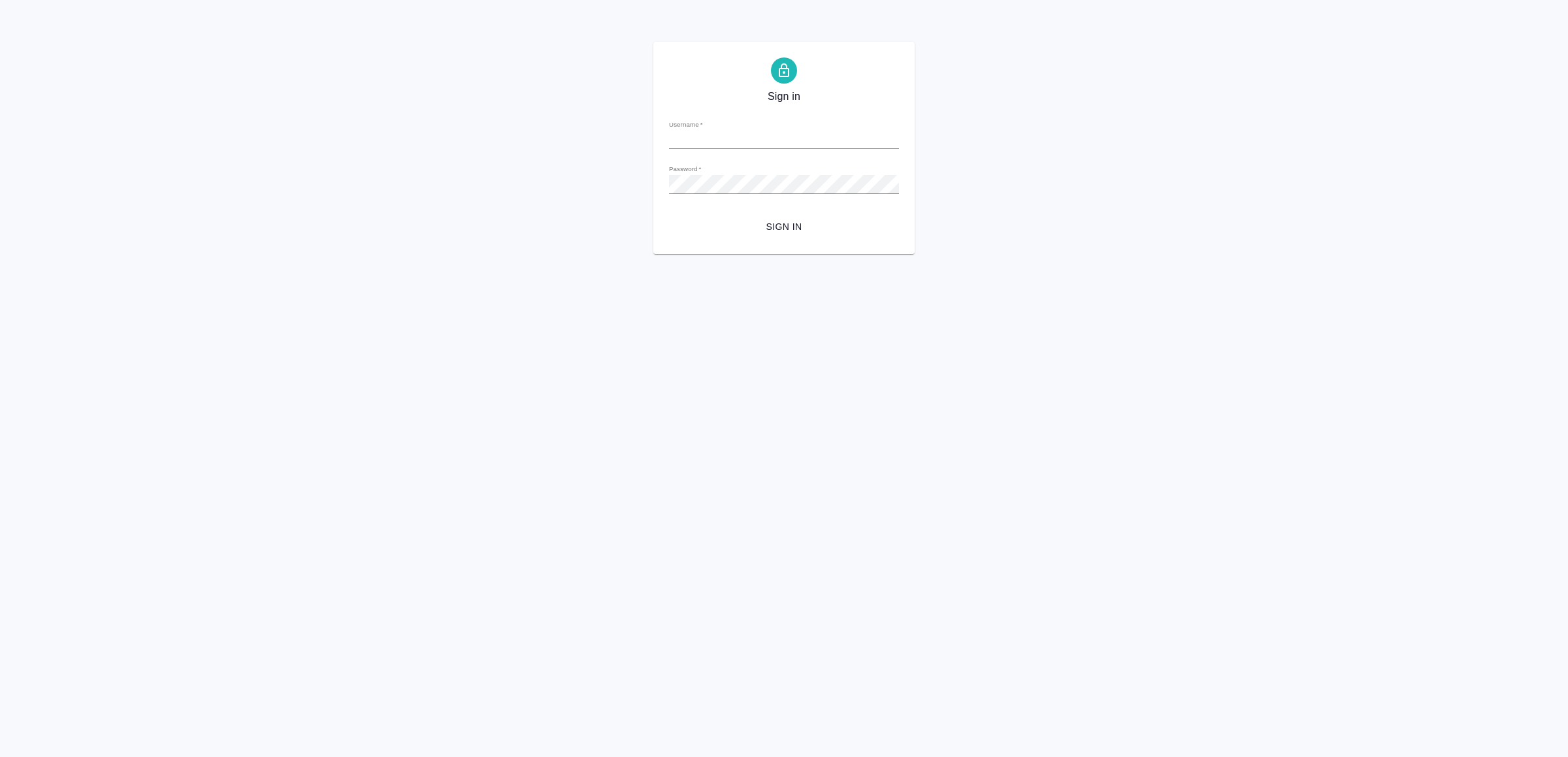
type input "[EMAIL_ADDRESS][DOMAIN_NAME]"
click at [773, 234] on span "Sign in" at bounding box center [783, 226] width 209 height 16
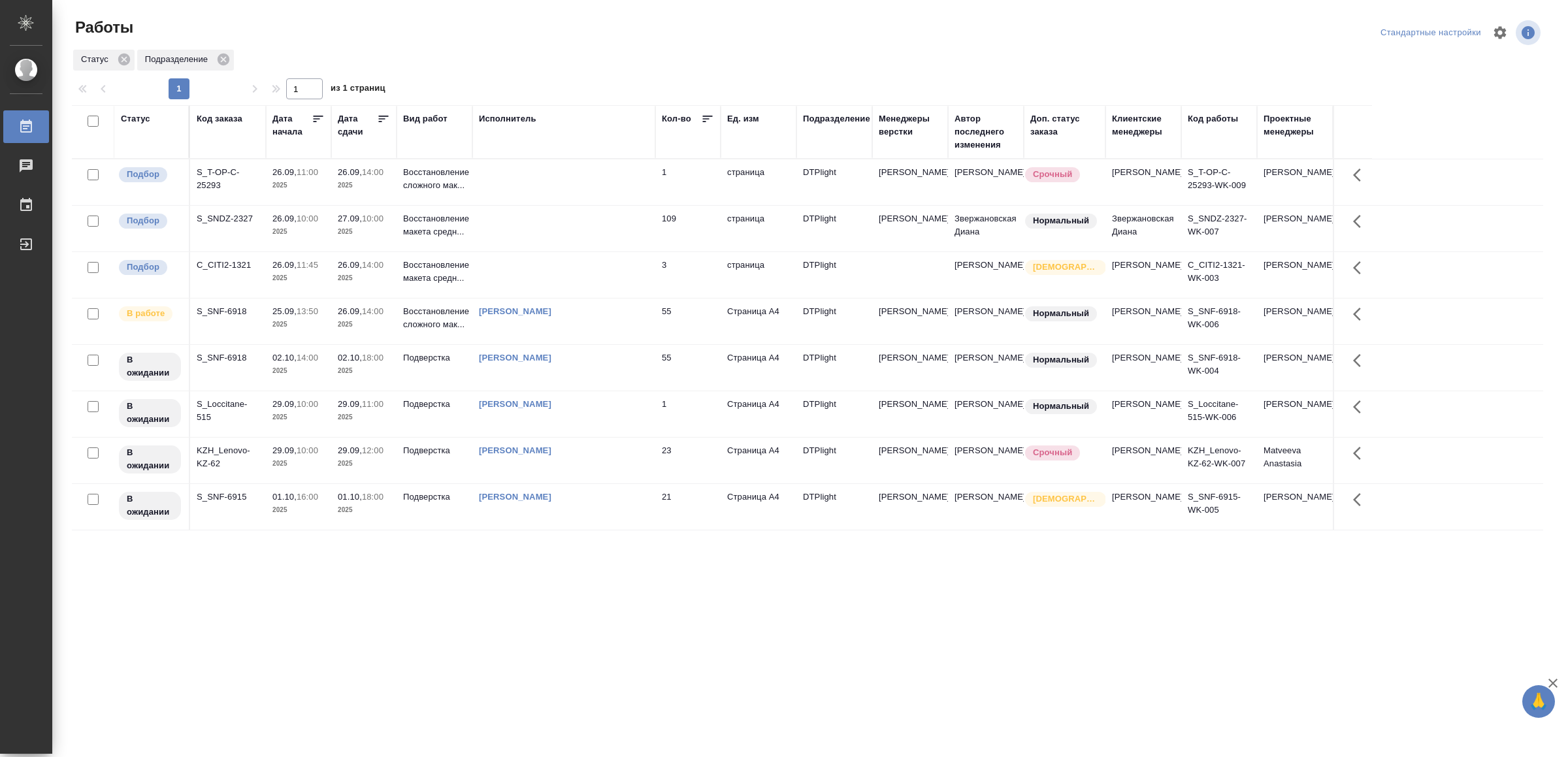
click at [574, 269] on td at bounding box center [563, 275] width 183 height 46
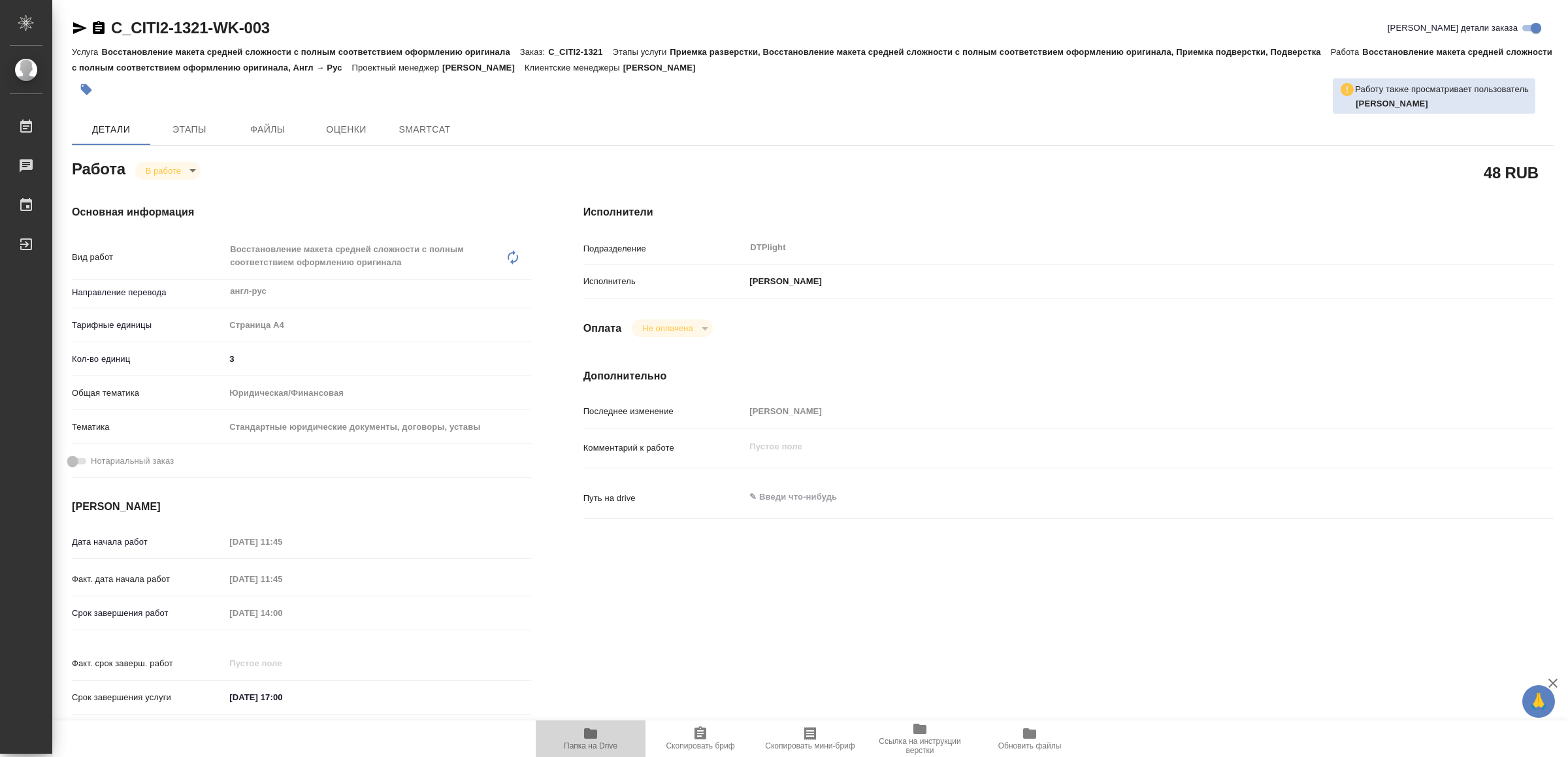
click at [610, 731] on span "Папка на Drive" at bounding box center [590, 738] width 94 height 25
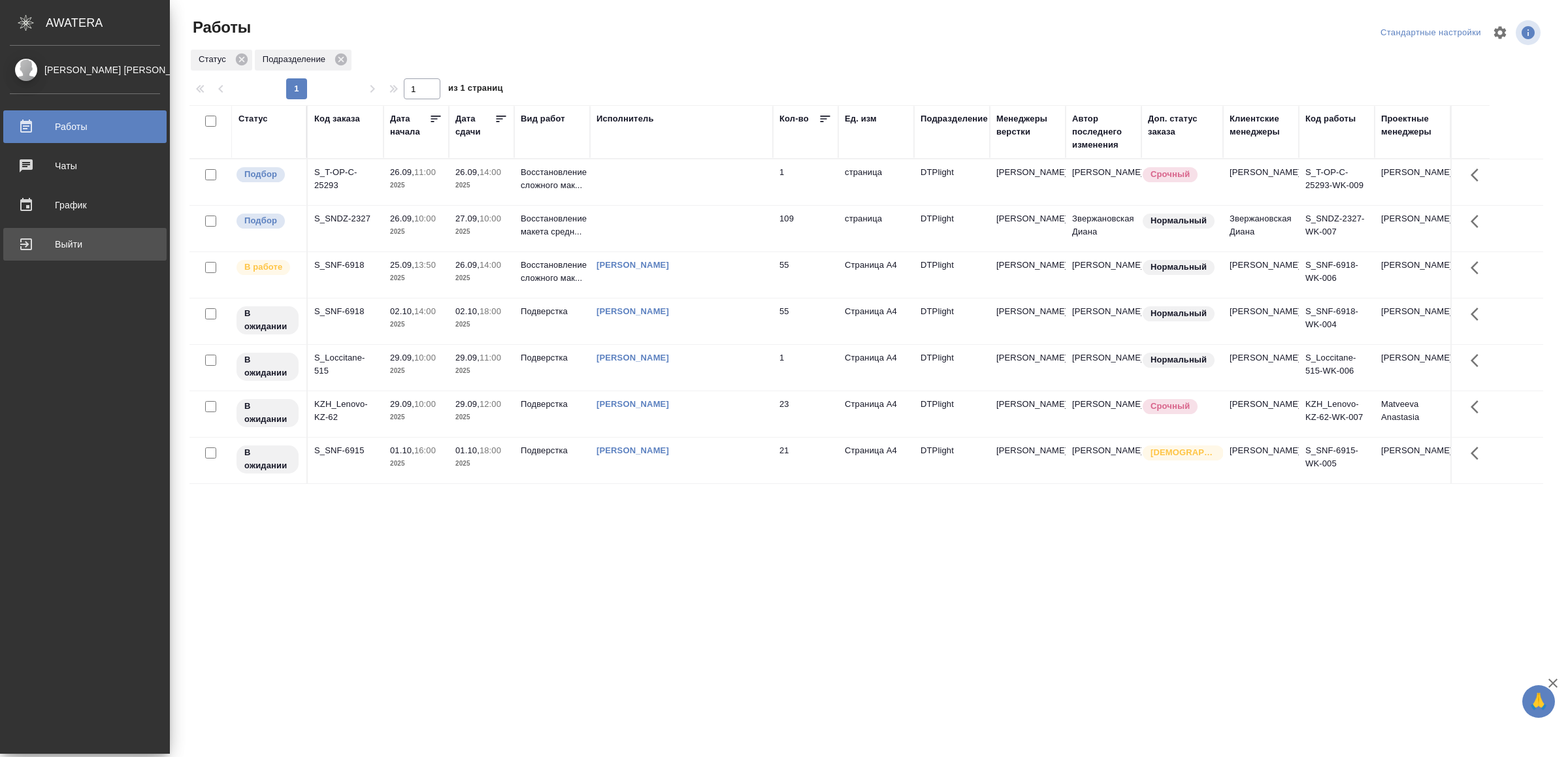
click at [39, 240] on div "Выйти" at bounding box center [85, 244] width 150 height 19
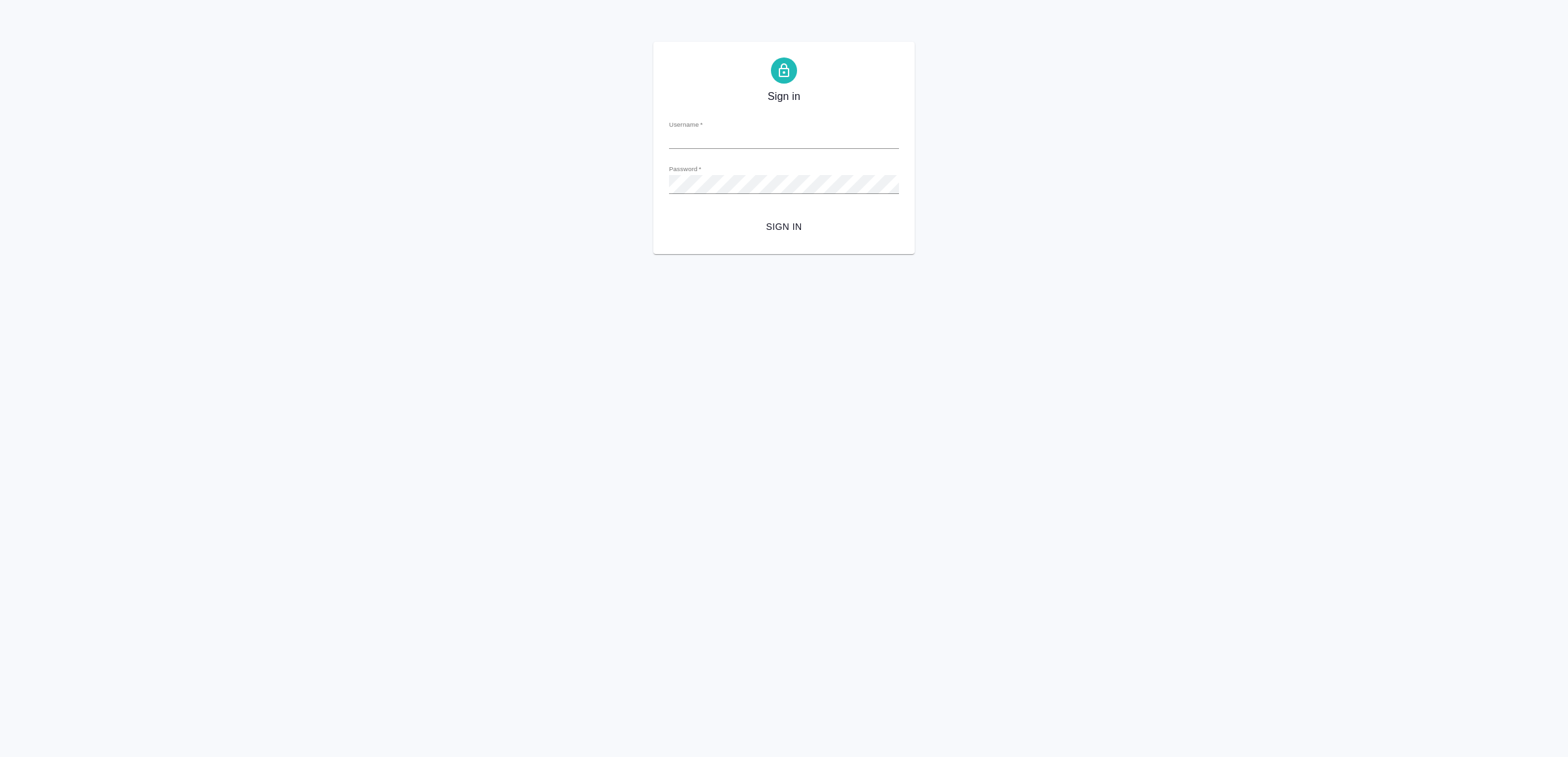
type input "[EMAIL_ADDRESS][DOMAIN_NAME]"
drag, startPoint x: 775, startPoint y: 231, endPoint x: 814, endPoint y: 316, distance: 93.5
click at [776, 231] on span "Sign in" at bounding box center [783, 226] width 209 height 16
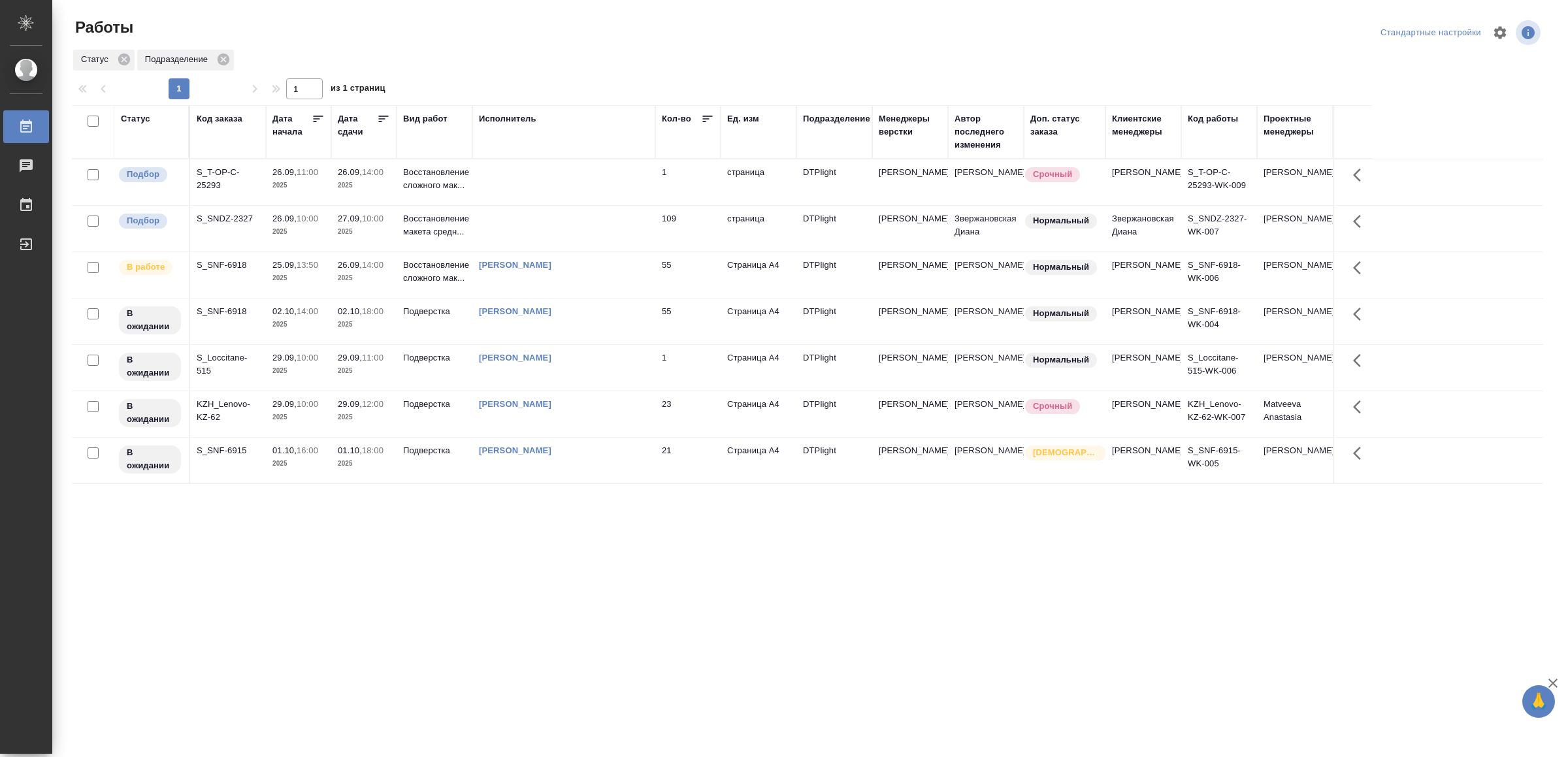
drag, startPoint x: 657, startPoint y: 564, endPoint x: 665, endPoint y: 561, distance: 8.5
drag, startPoint x: 492, startPoint y: 533, endPoint x: 498, endPoint y: 516, distance: 18.0
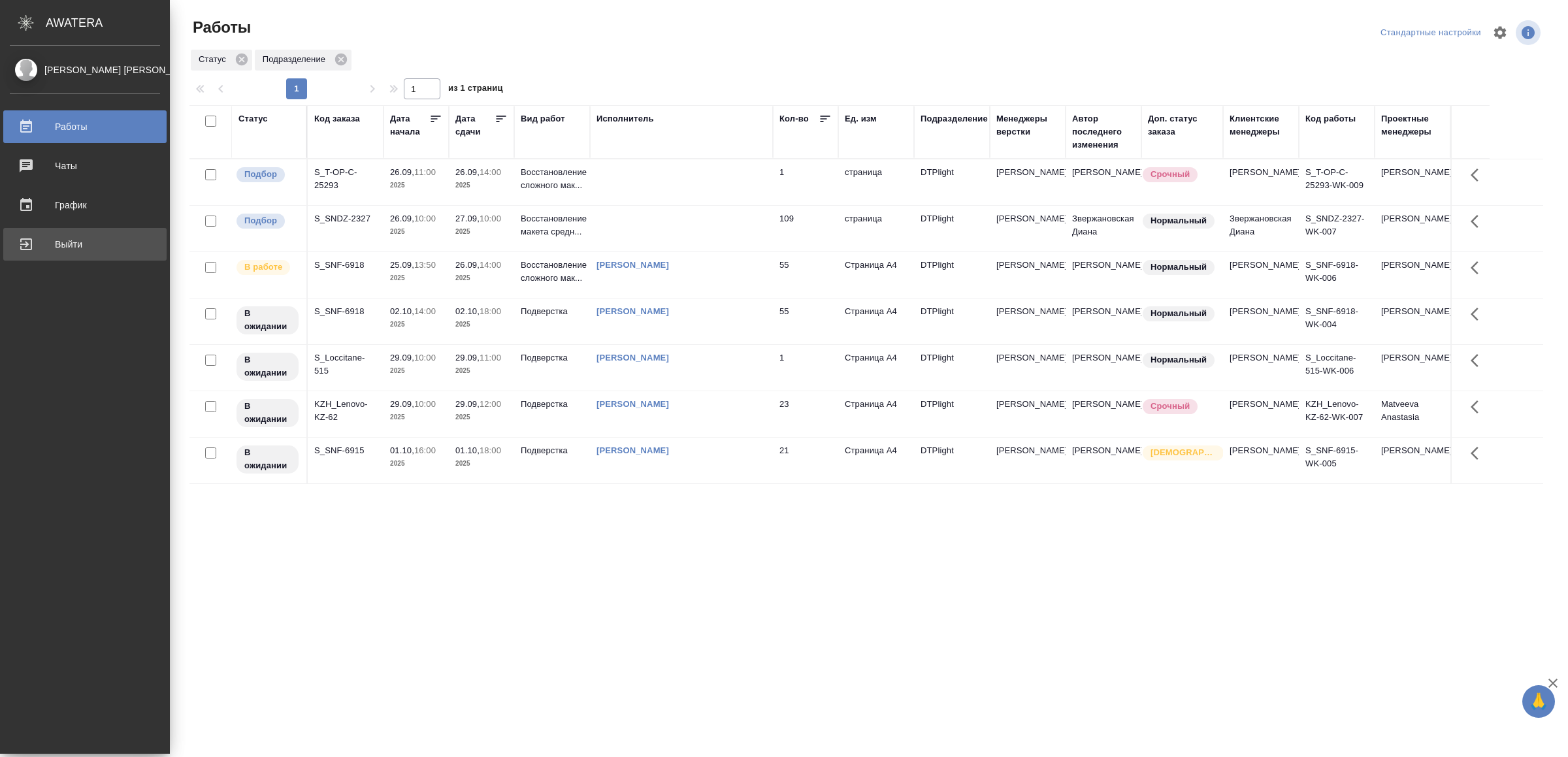
click at [49, 237] on div "Выйти" at bounding box center [85, 244] width 150 height 19
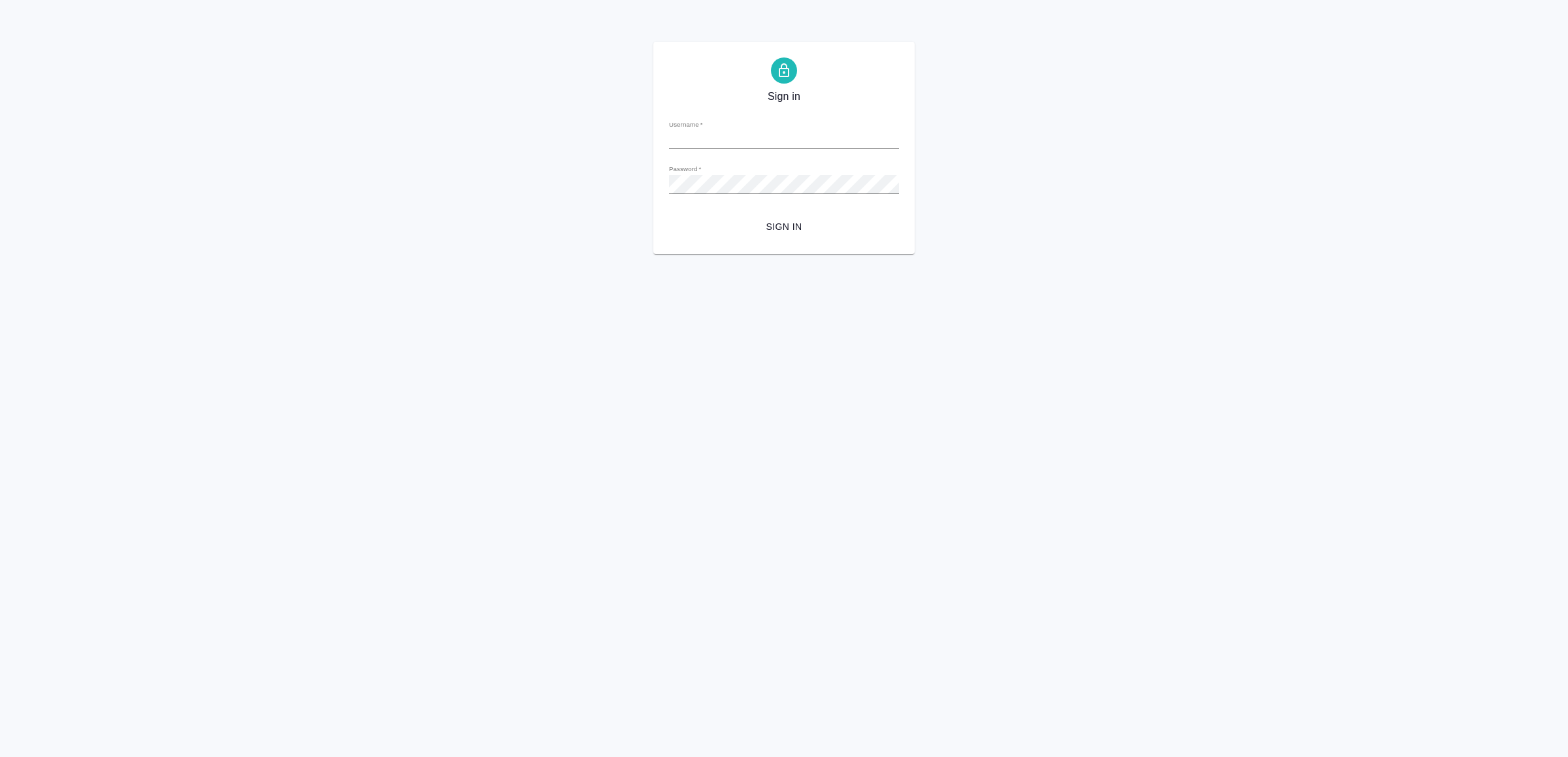
type input "v.yamkovenko@awatera.com"
click at [780, 212] on form "Username   * v.yamkovenko@awatera.com Password   * urlPath   * / Sign in" at bounding box center [784, 174] width 230 height 129
click at [790, 232] on span "Sign in" at bounding box center [783, 226] width 209 height 16
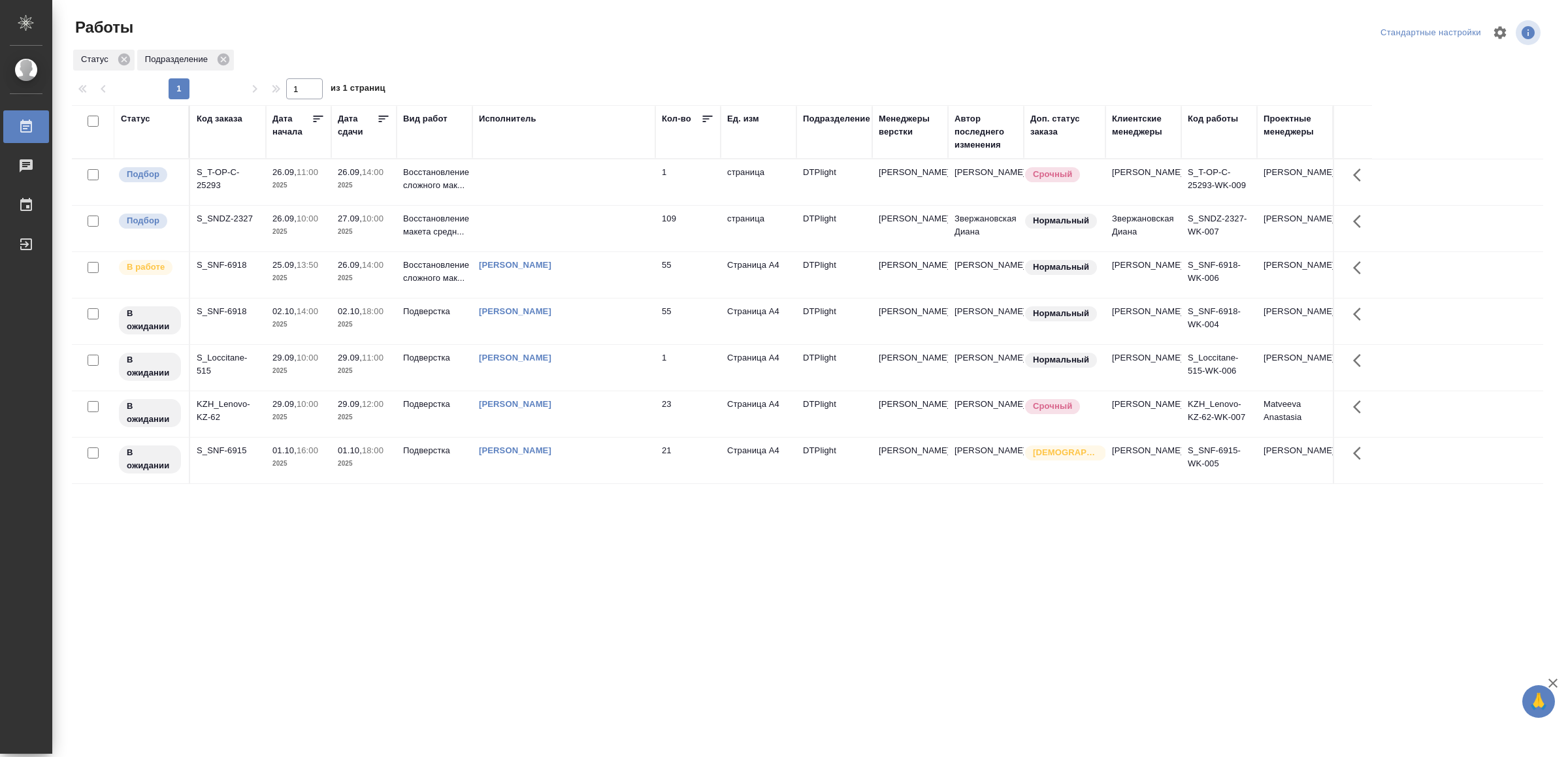
click at [557, 292] on td "[PERSON_NAME]" at bounding box center [563, 275] width 183 height 46
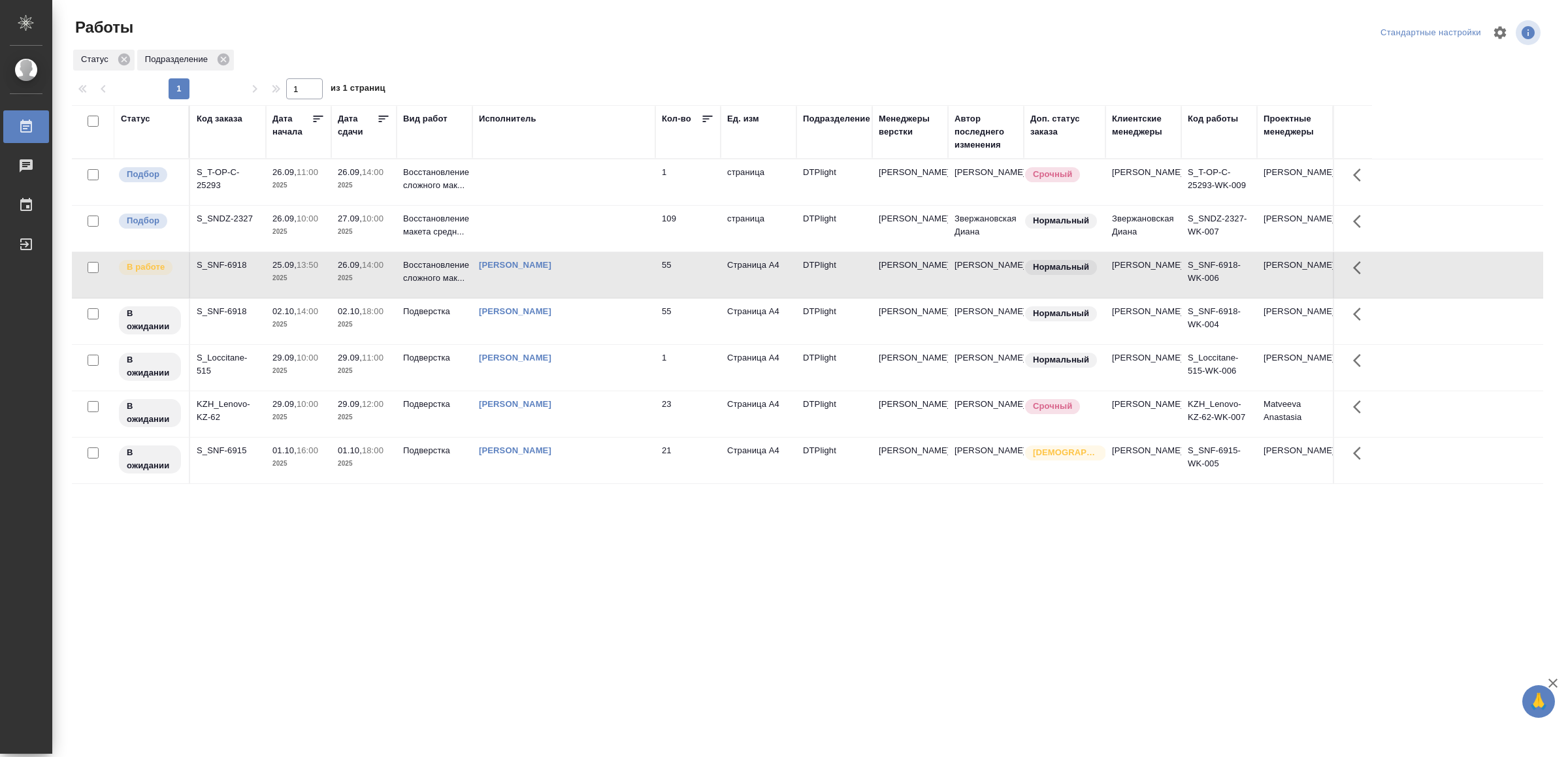
click at [557, 292] on td "[PERSON_NAME]" at bounding box center [563, 275] width 183 height 46
click at [740, 647] on div ".cls-1 fill:#fff; AWATERA Yamkovenko Vera Работы 0 Чаты График Выйти Работы Ста…" at bounding box center [784, 378] width 1568 height 757
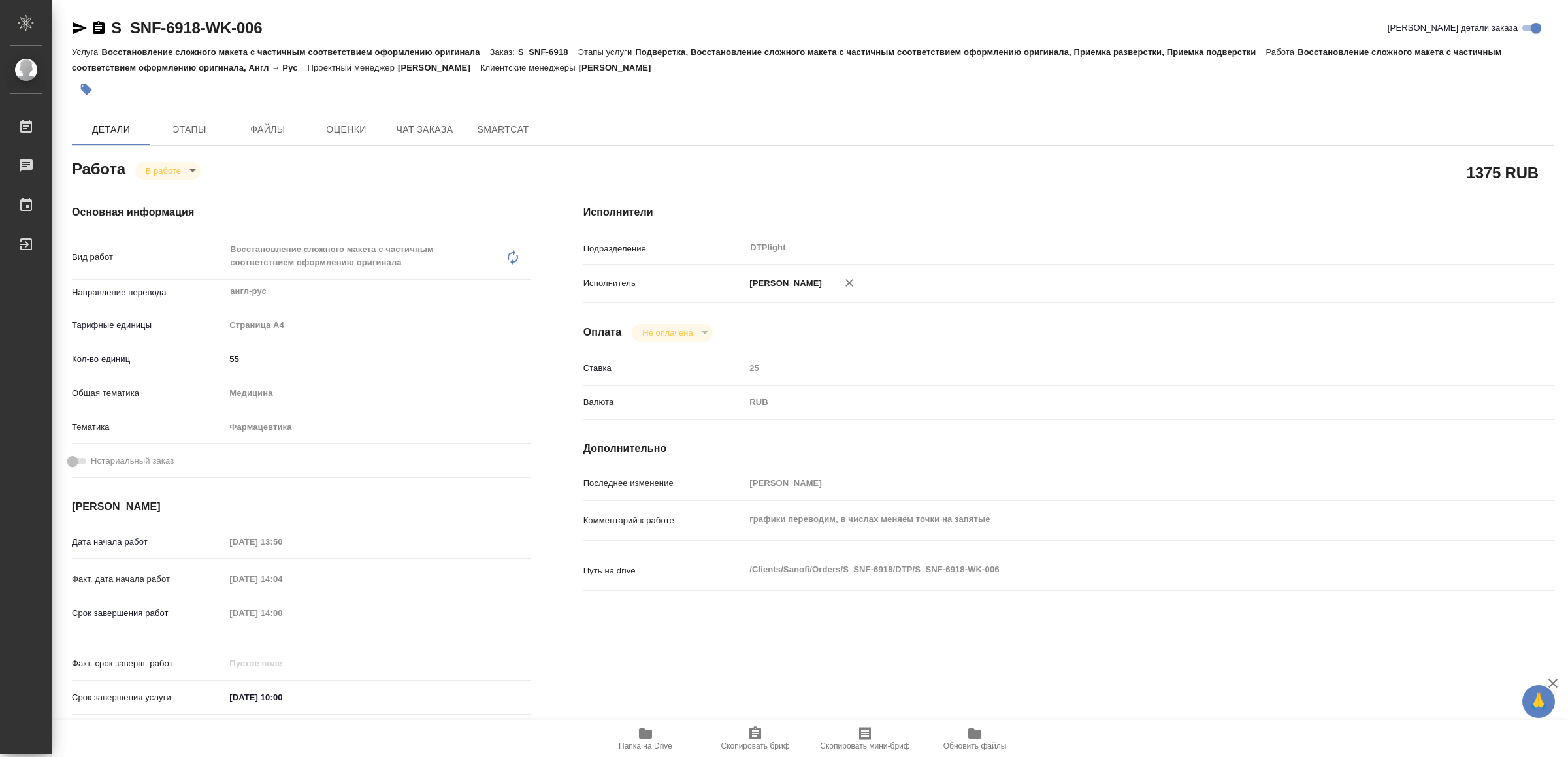
click at [648, 736] on icon "button" at bounding box center [645, 733] width 13 height 11
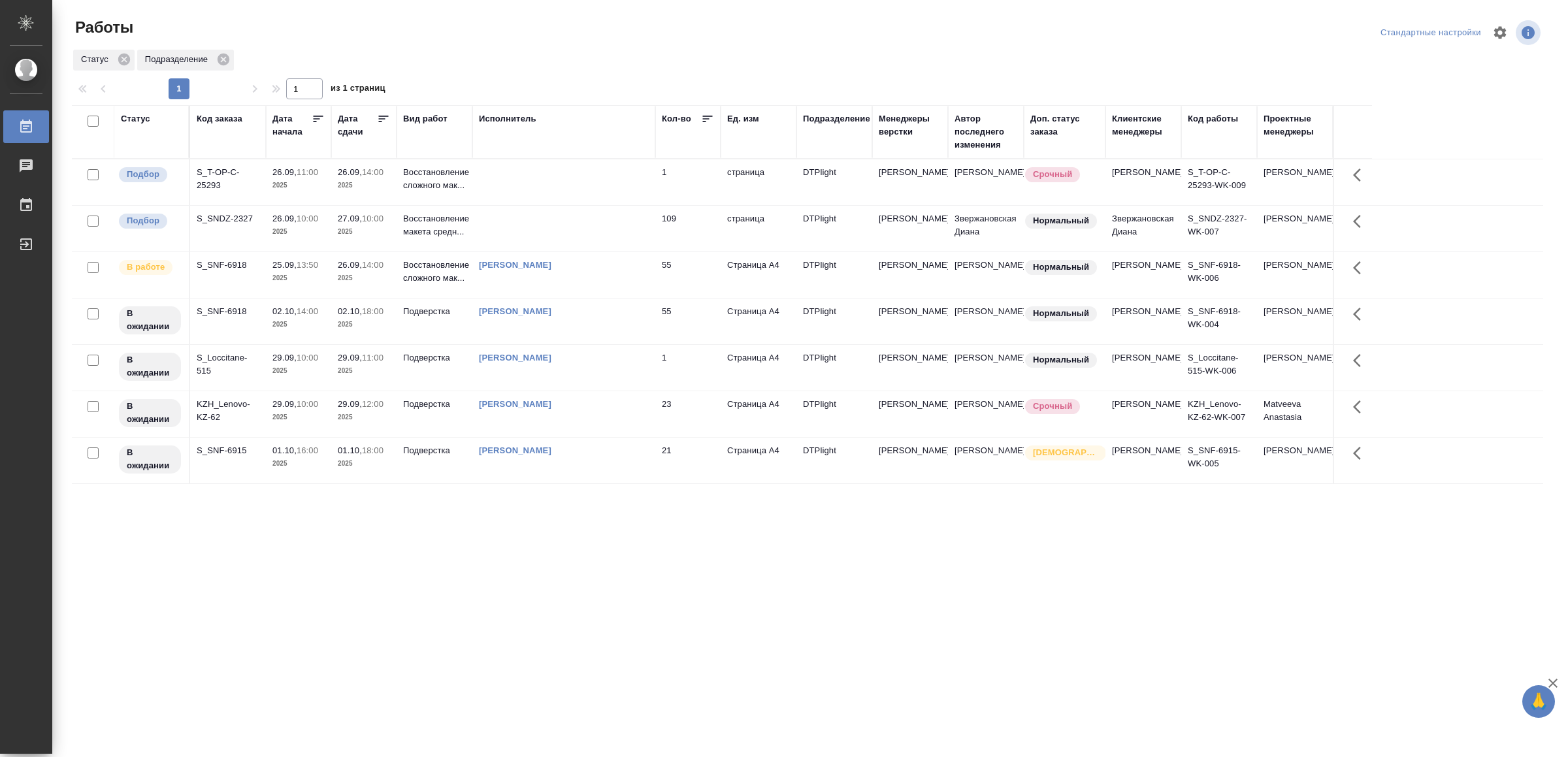
drag, startPoint x: 708, startPoint y: 610, endPoint x: 708, endPoint y: 588, distance: 22.0
drag, startPoint x: 539, startPoint y: 559, endPoint x: 548, endPoint y: 561, distance: 9.2
click at [283, 557] on div "Статус Код заказа Дата начала Дата сдачи Вид работ Исполнитель Кол-во Ед. изм П…" at bounding box center [808, 340] width 1471 height 471
drag, startPoint x: 358, startPoint y: 610, endPoint x: 398, endPoint y: 601, distance: 41.0
drag, startPoint x: 680, startPoint y: 621, endPoint x: 675, endPoint y: 614, distance: 8.6
